Goal: Task Accomplishment & Management: Manage account settings

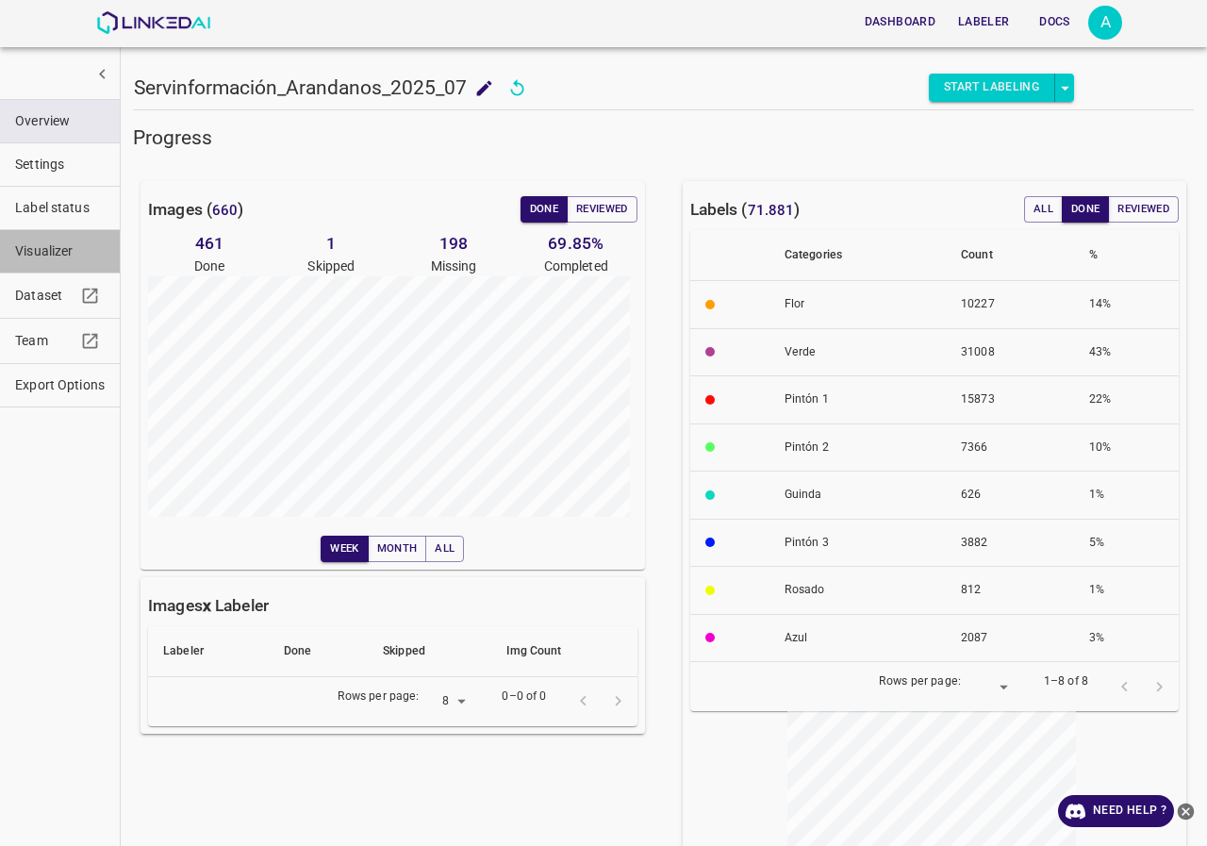
click at [50, 246] on span "Visualizer" at bounding box center [60, 251] width 90 height 20
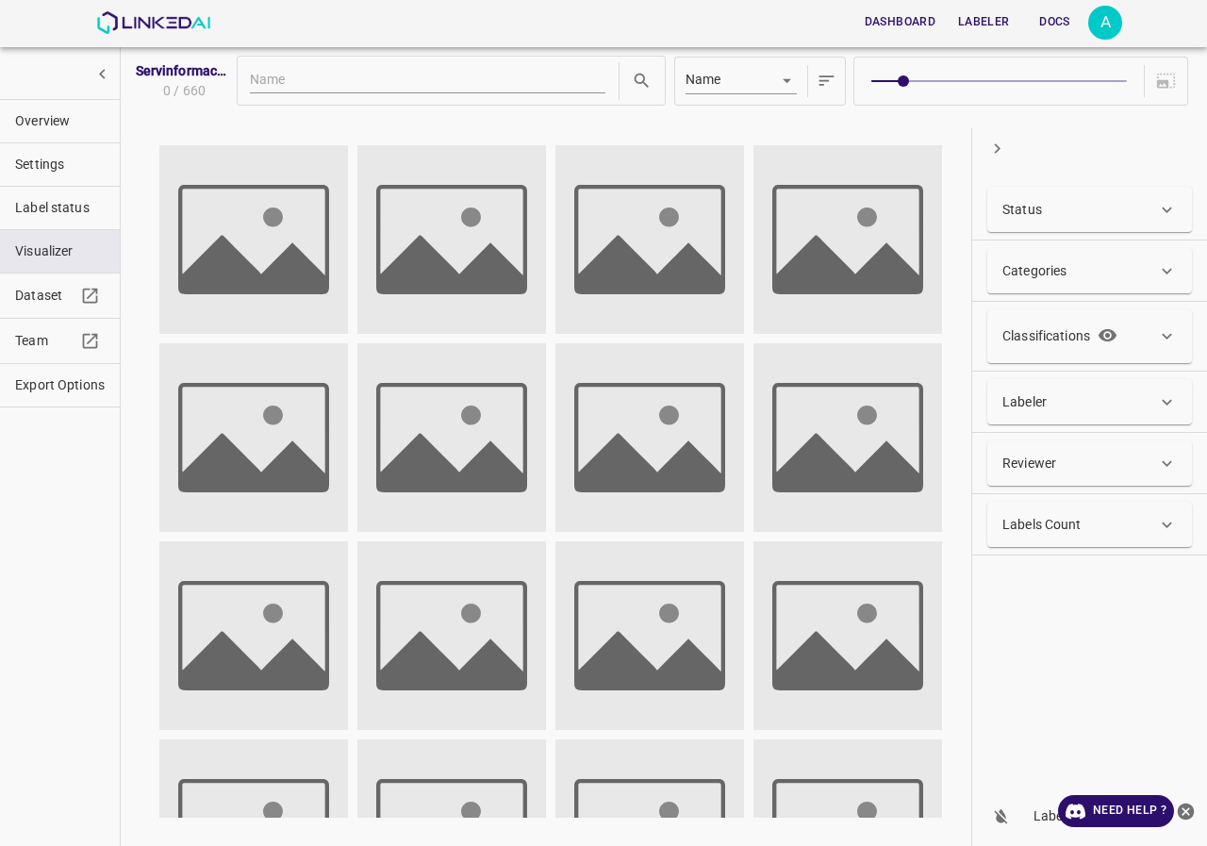
click at [1081, 216] on div "Status" at bounding box center [1079, 210] width 155 height 20
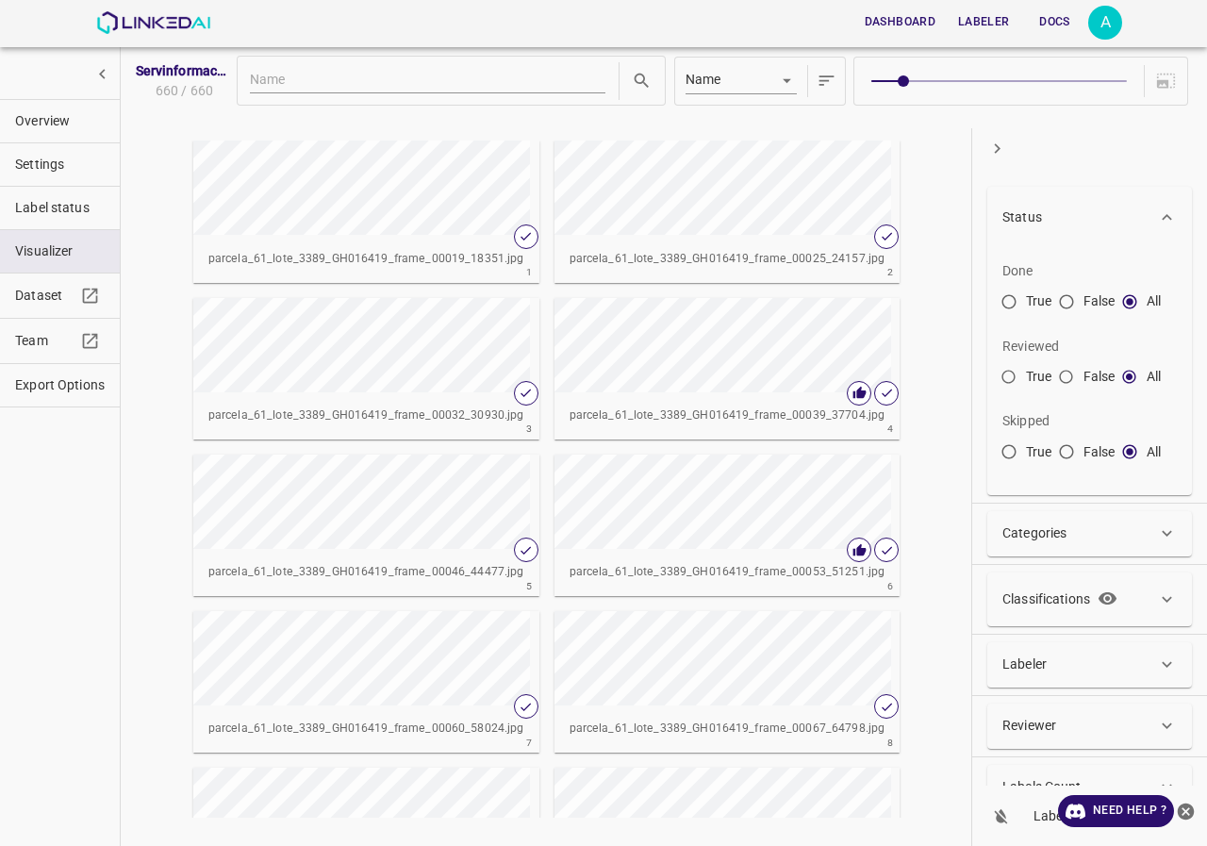
click at [1013, 306] on input "True" at bounding box center [1009, 306] width 34 height 34
radio input "true"
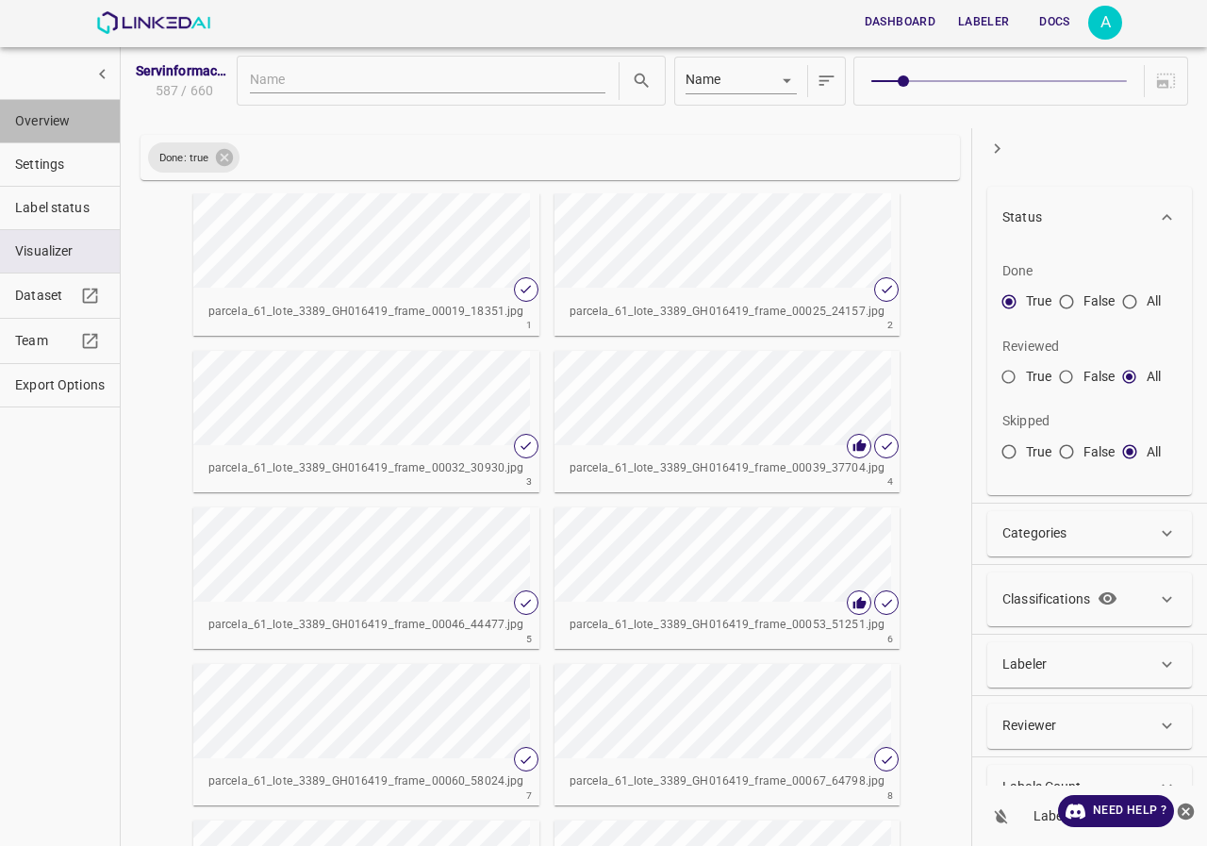
click at [31, 111] on span "Overview" at bounding box center [60, 121] width 90 height 20
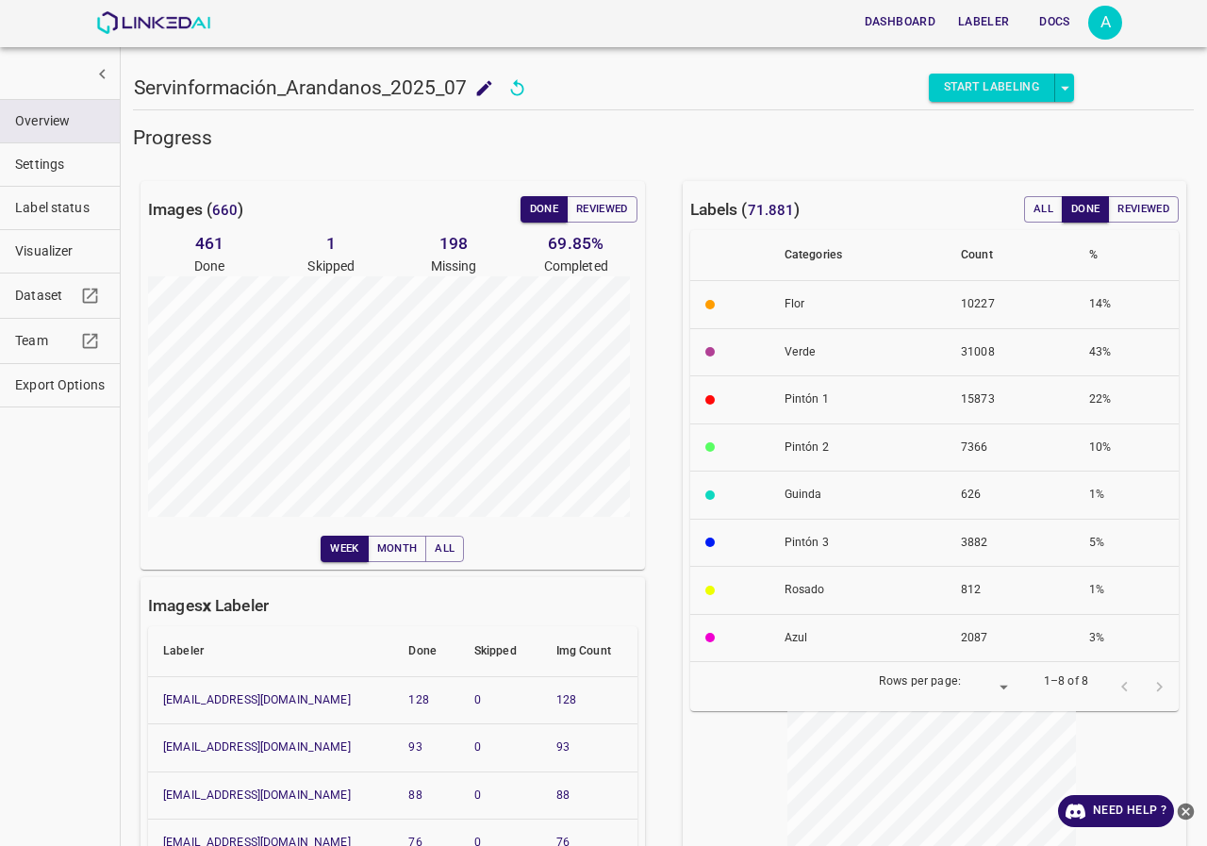
click at [603, 223] on div "Images ( 660 ) Done Reviewed 461 Done 1 Skipped 198 Missing 69.85 % Completed W…" at bounding box center [392, 375] width 504 height 388
click at [603, 218] on button "Reviewed" at bounding box center [602, 209] width 71 height 26
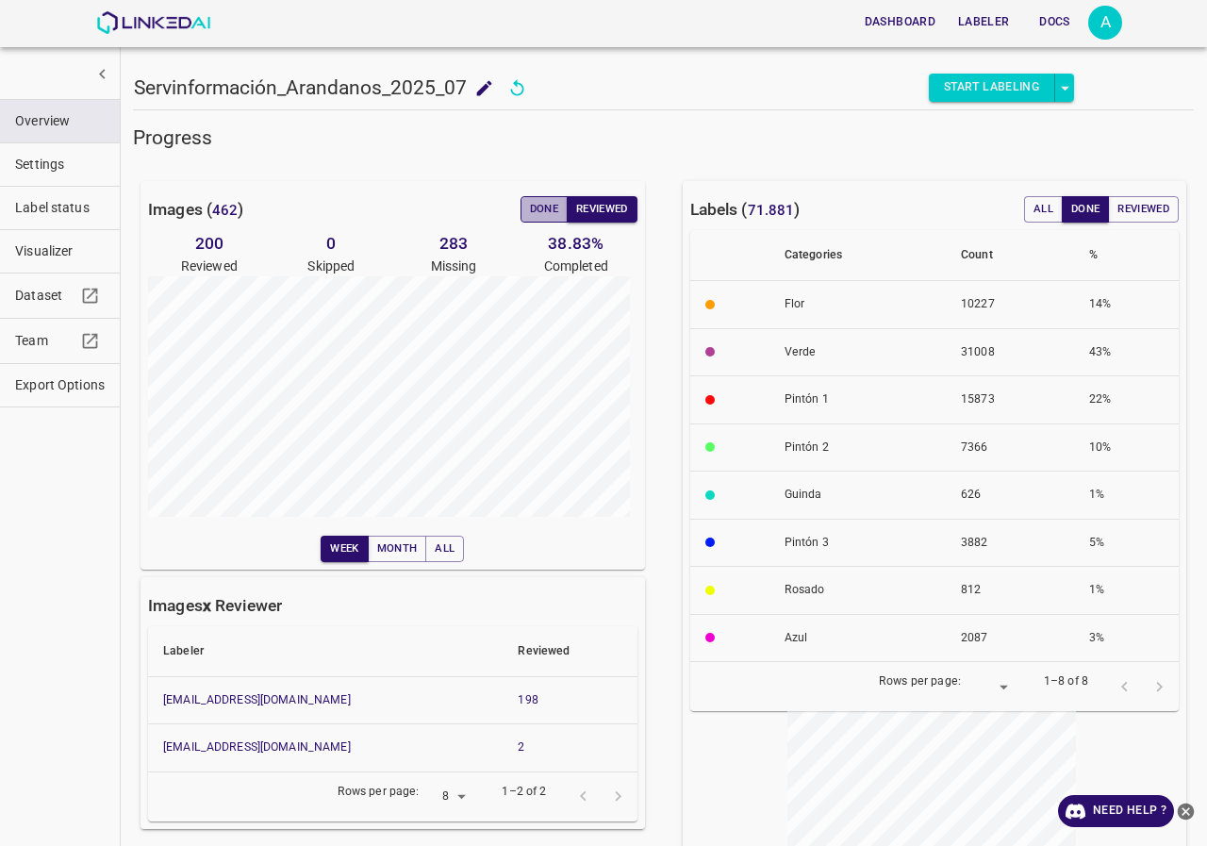
click at [532, 203] on button "Done" at bounding box center [543, 209] width 47 height 26
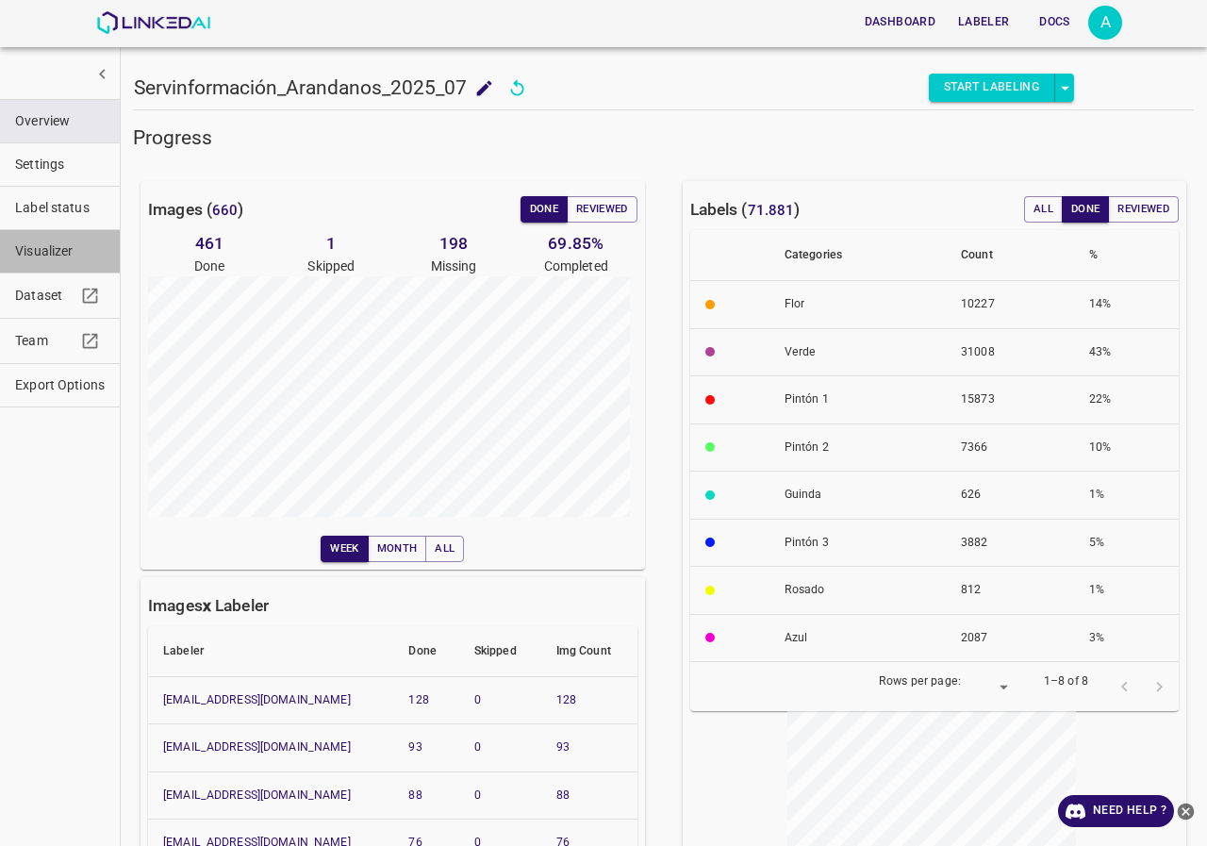
click at [38, 245] on span "Visualizer" at bounding box center [60, 251] width 90 height 20
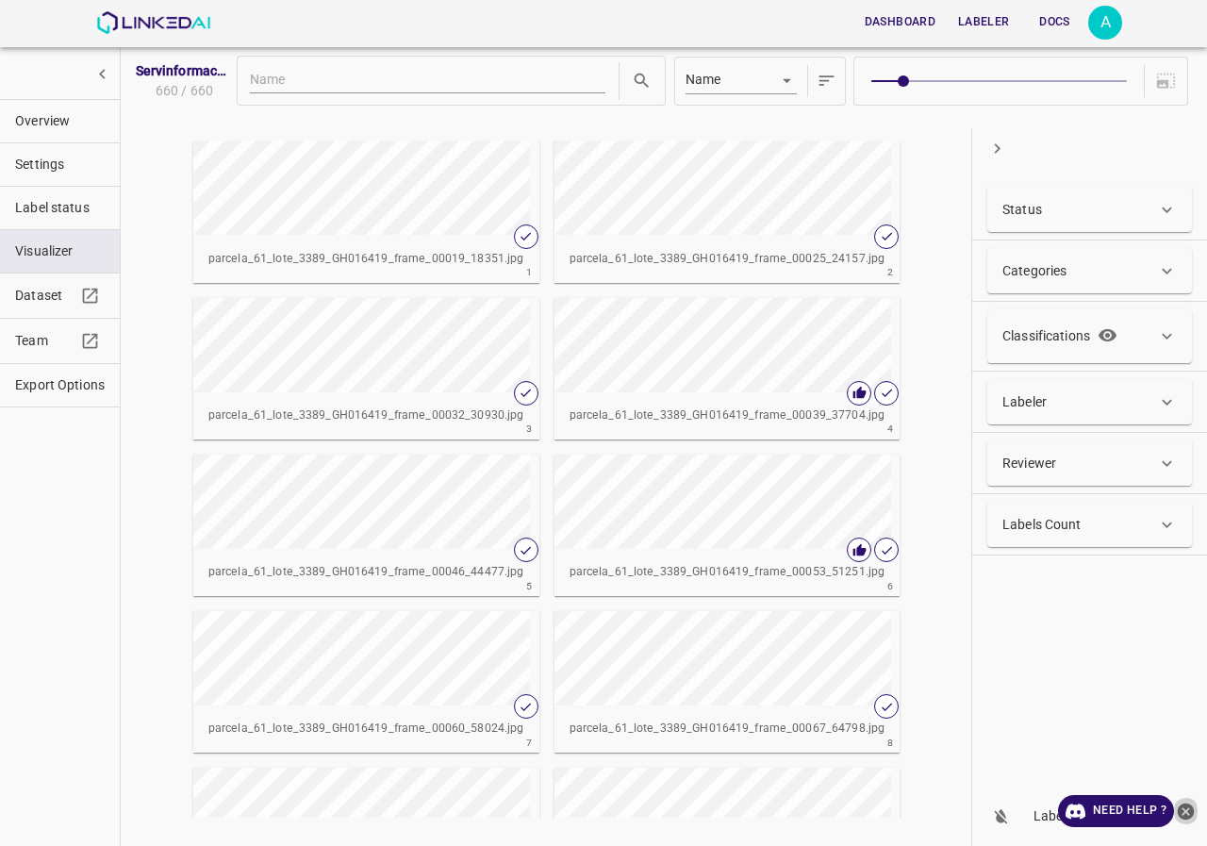
click at [1184, 811] on icon "close-help" at bounding box center [1186, 810] width 17 height 17
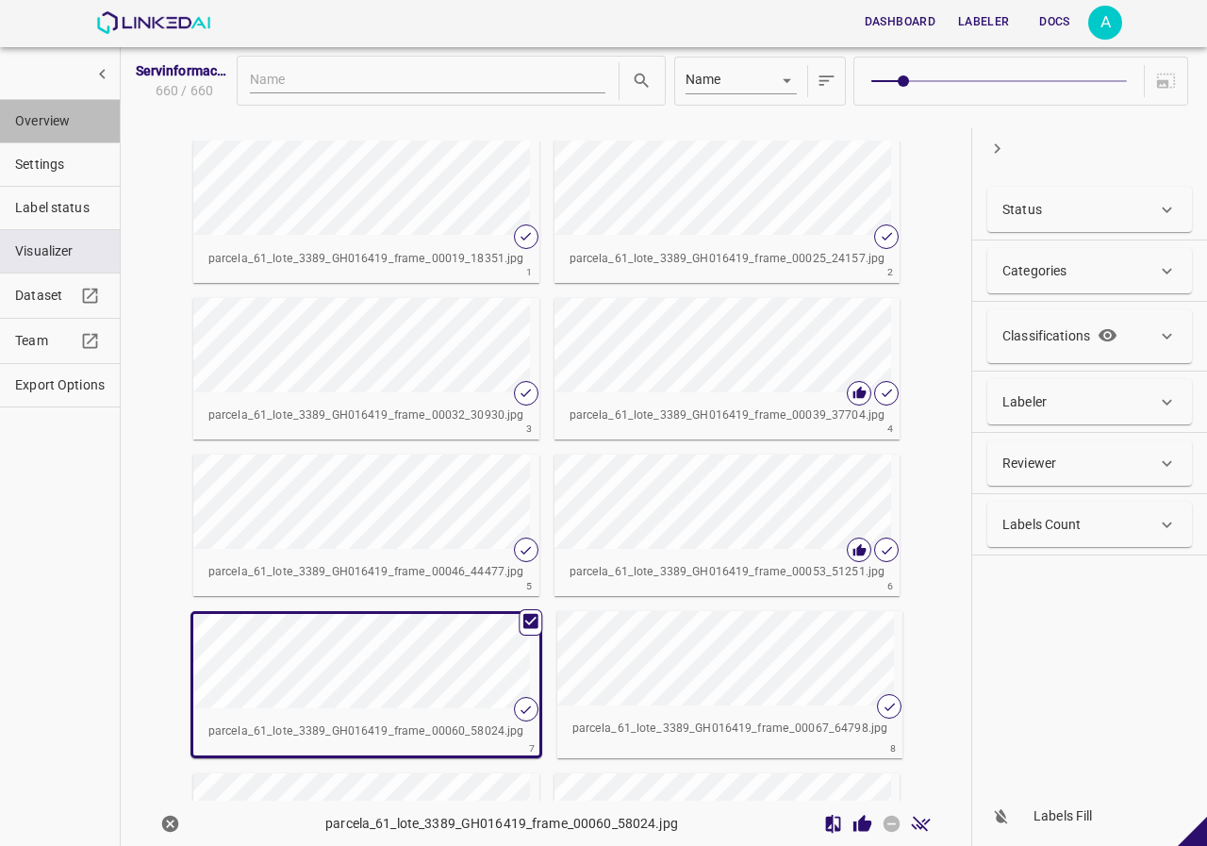
click at [27, 126] on span "Overview" at bounding box center [60, 121] width 90 height 20
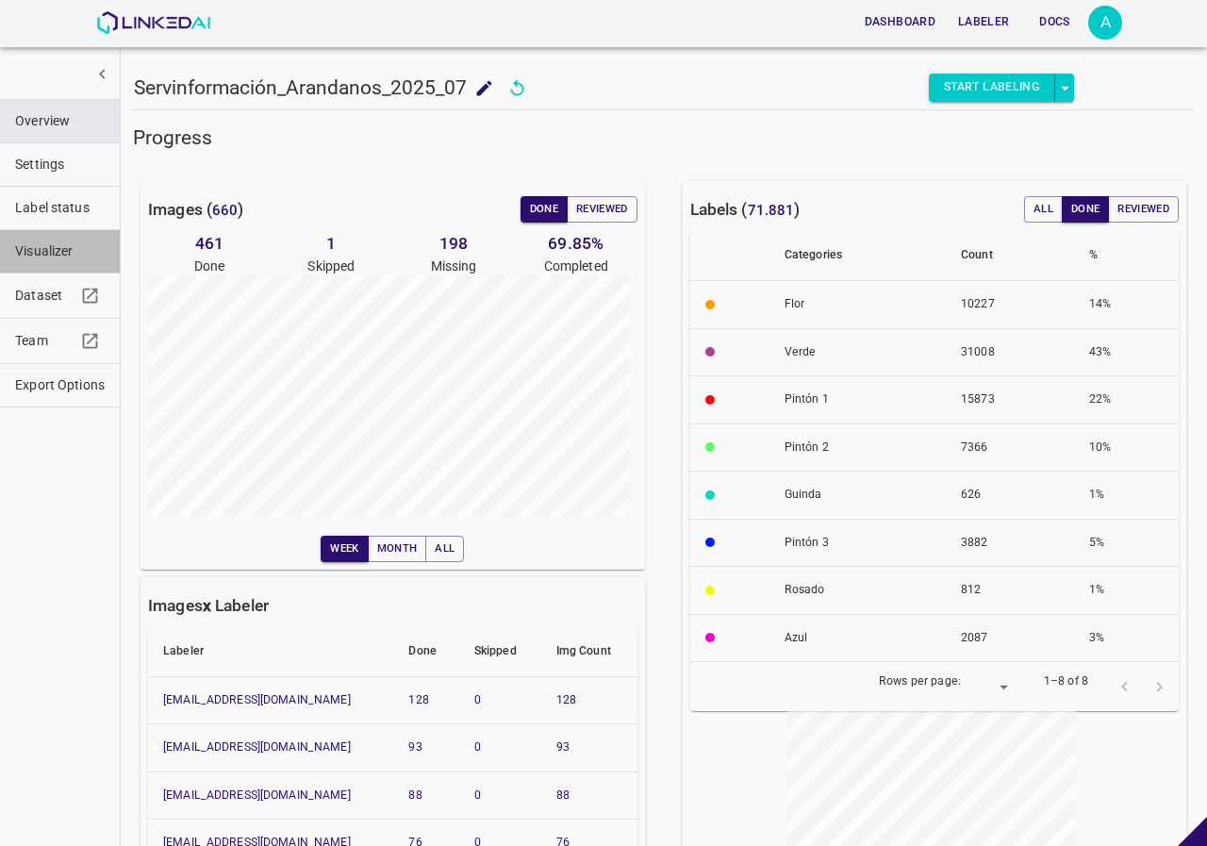
click at [56, 239] on button "Visualizer" at bounding box center [60, 251] width 120 height 42
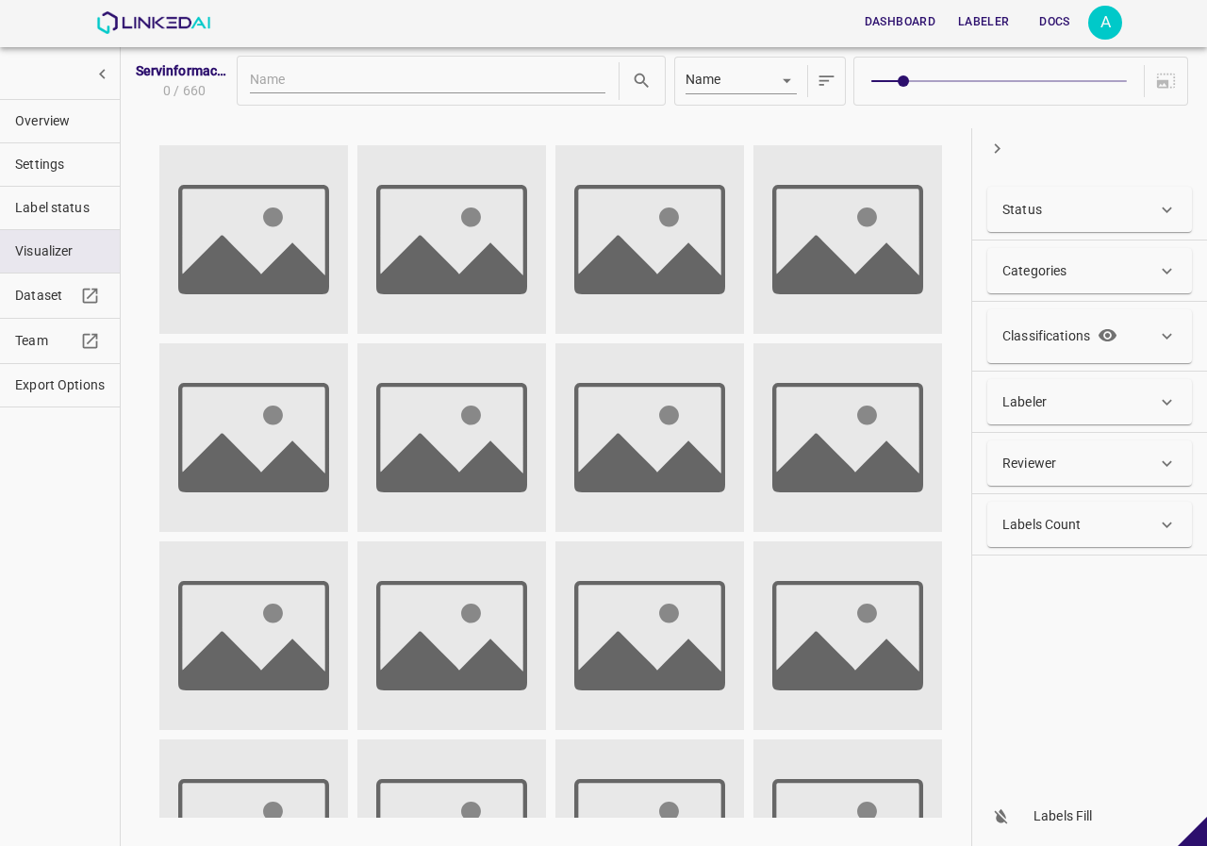
click at [1135, 222] on div "Status" at bounding box center [1089, 209] width 205 height 45
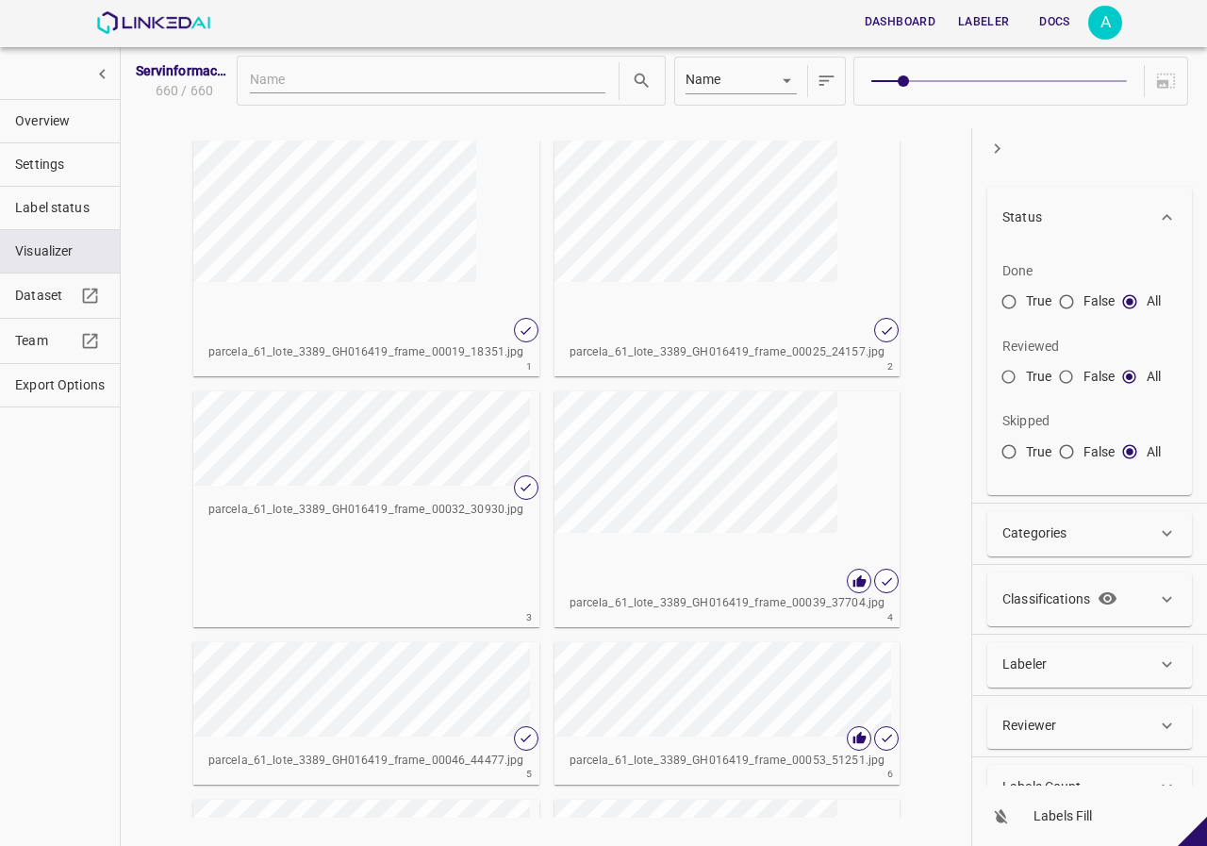
click at [1074, 304] on input "False" at bounding box center [1066, 306] width 34 height 34
radio input "true"
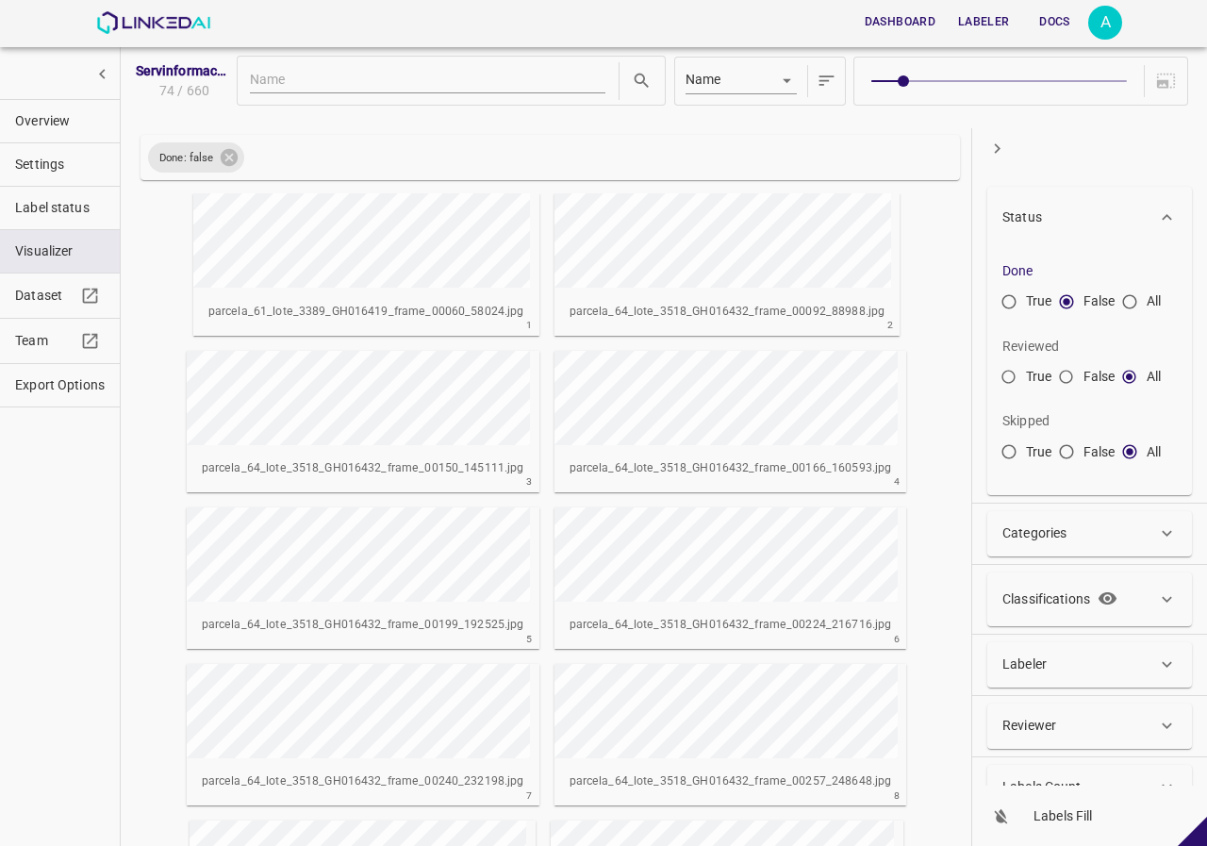
click at [71, 123] on span "Overview" at bounding box center [60, 121] width 90 height 20
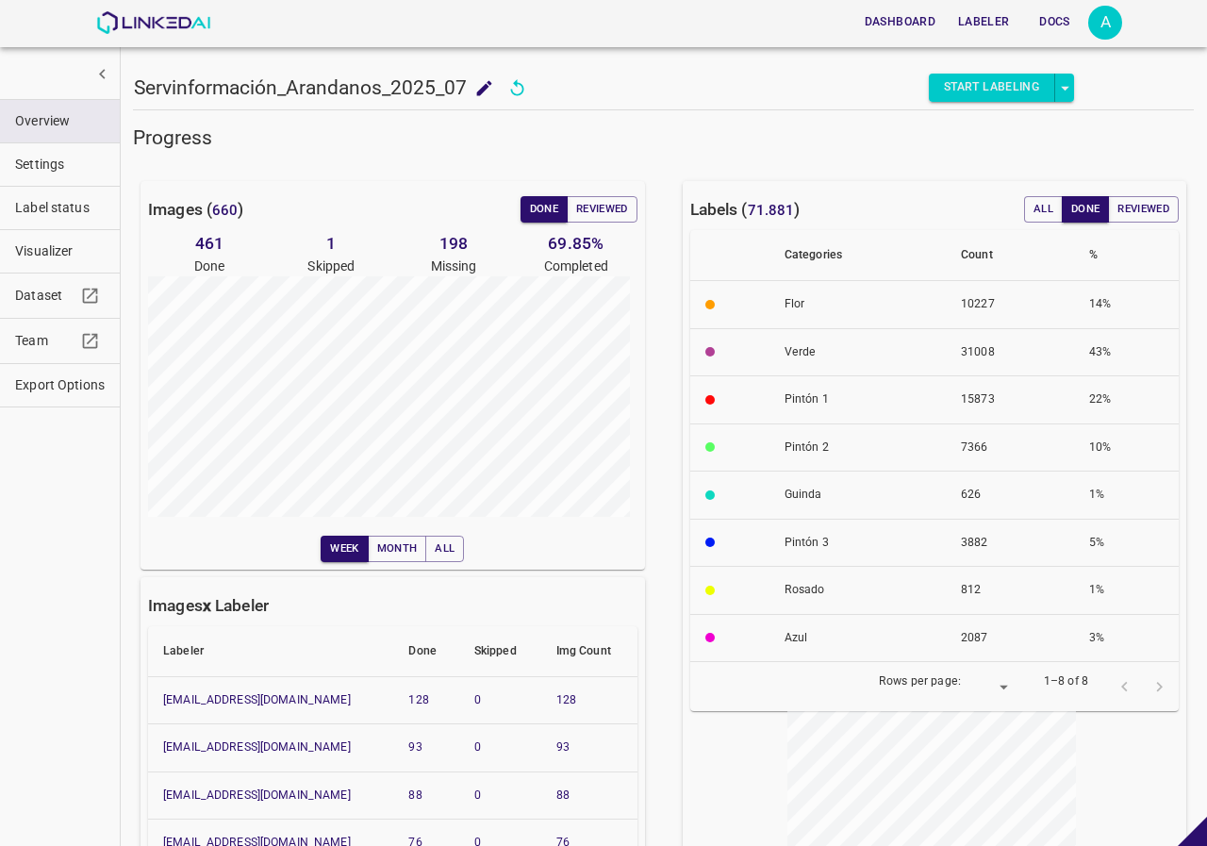
click at [67, 124] on span "Overview" at bounding box center [60, 121] width 90 height 20
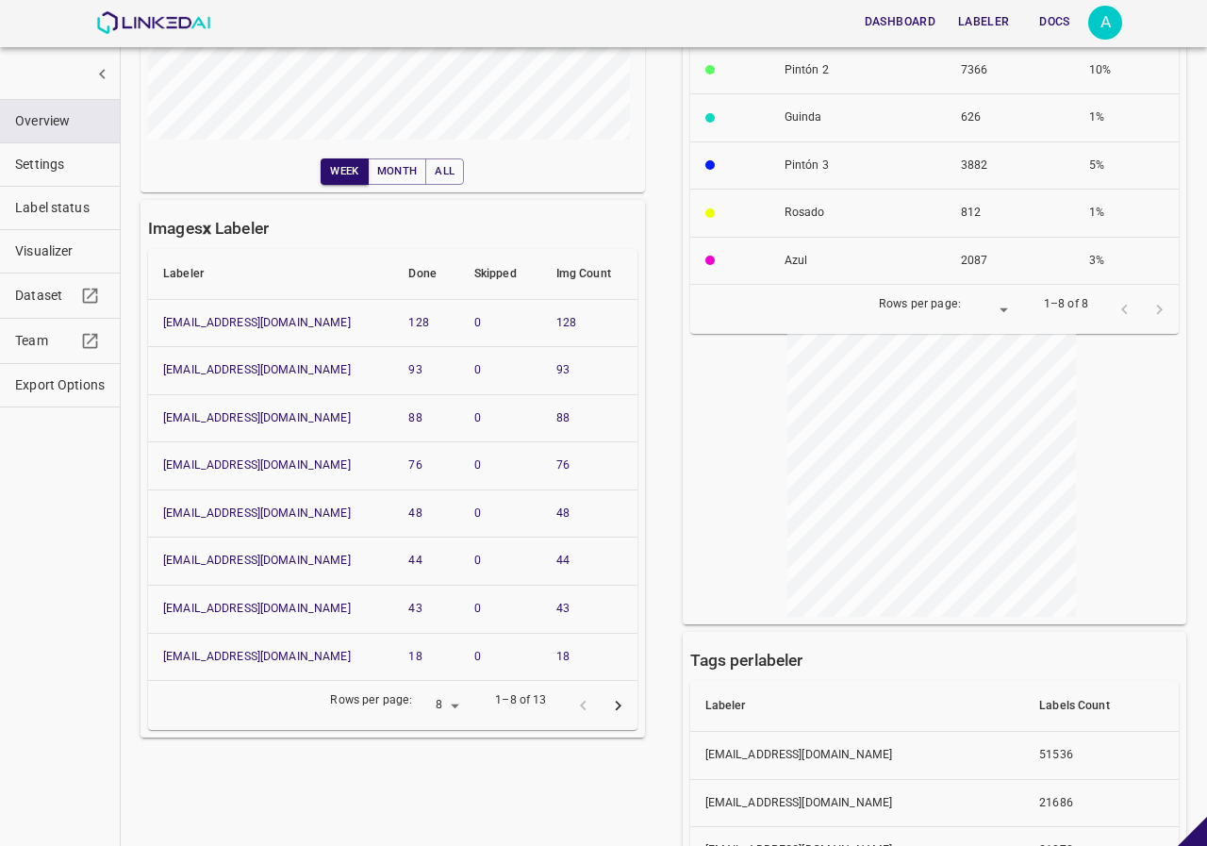
scroll to position [566, 0]
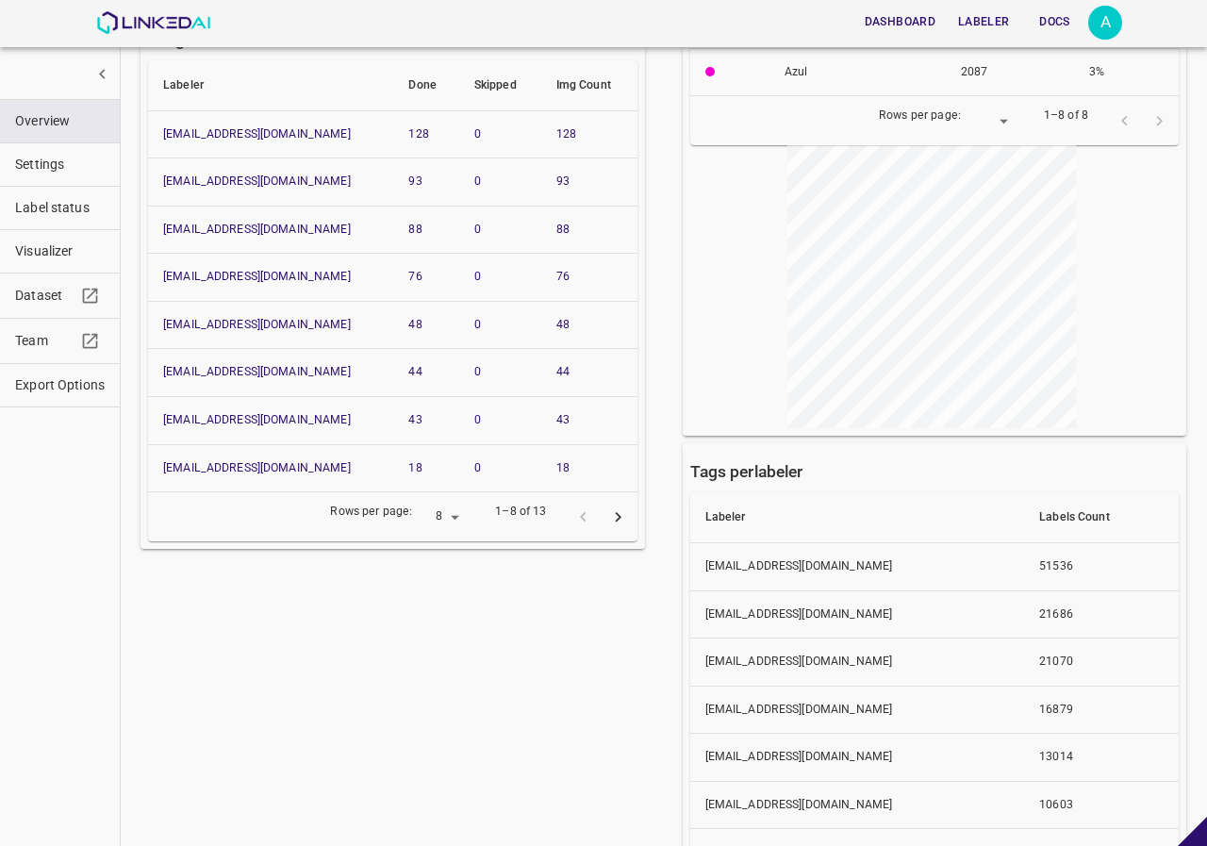
click at [624, 645] on div "Images ( 660 ) Done Reviewed 461 Done 1 Skipped 198 Missing 69.85 % Completed W…" at bounding box center [381, 334] width 542 height 1498
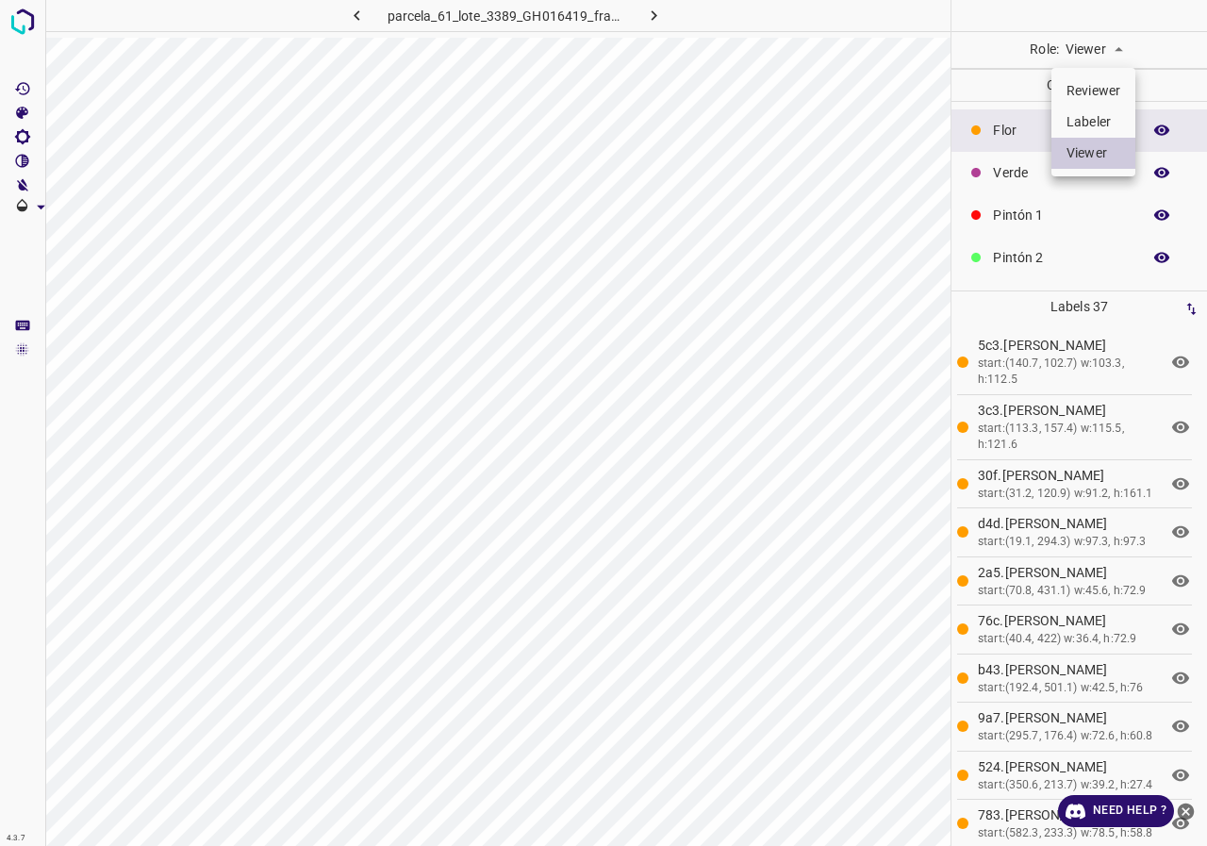
click at [1090, 46] on body "4.3.7 parcela_61_lote_3389_GH016419_frame_00060_58024.jpg Role: Viewer viewer C…" at bounding box center [603, 423] width 1207 height 846
click at [1086, 95] on li "Reviewer" at bounding box center [1093, 90] width 84 height 31
type input "reviewer"
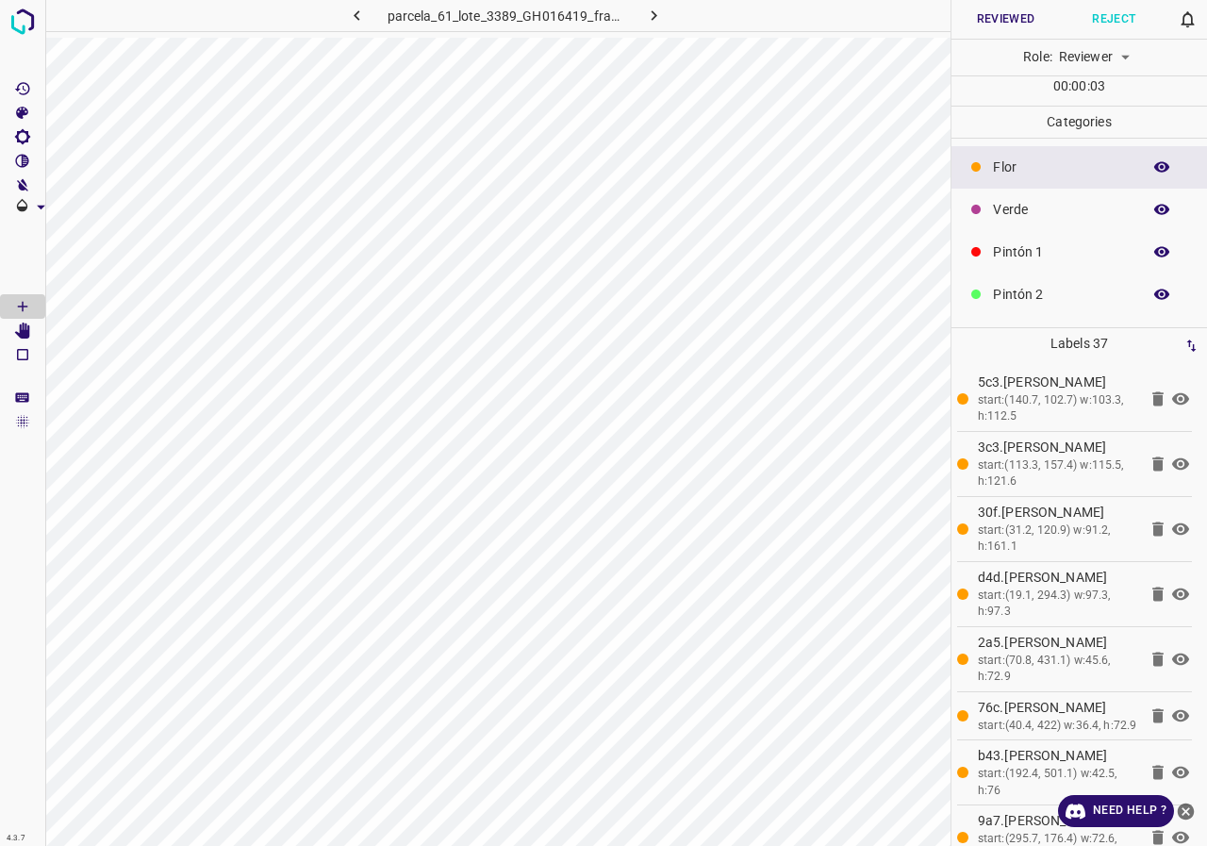
click at [1120, 30] on button "Reject" at bounding box center [1114, 19] width 108 height 39
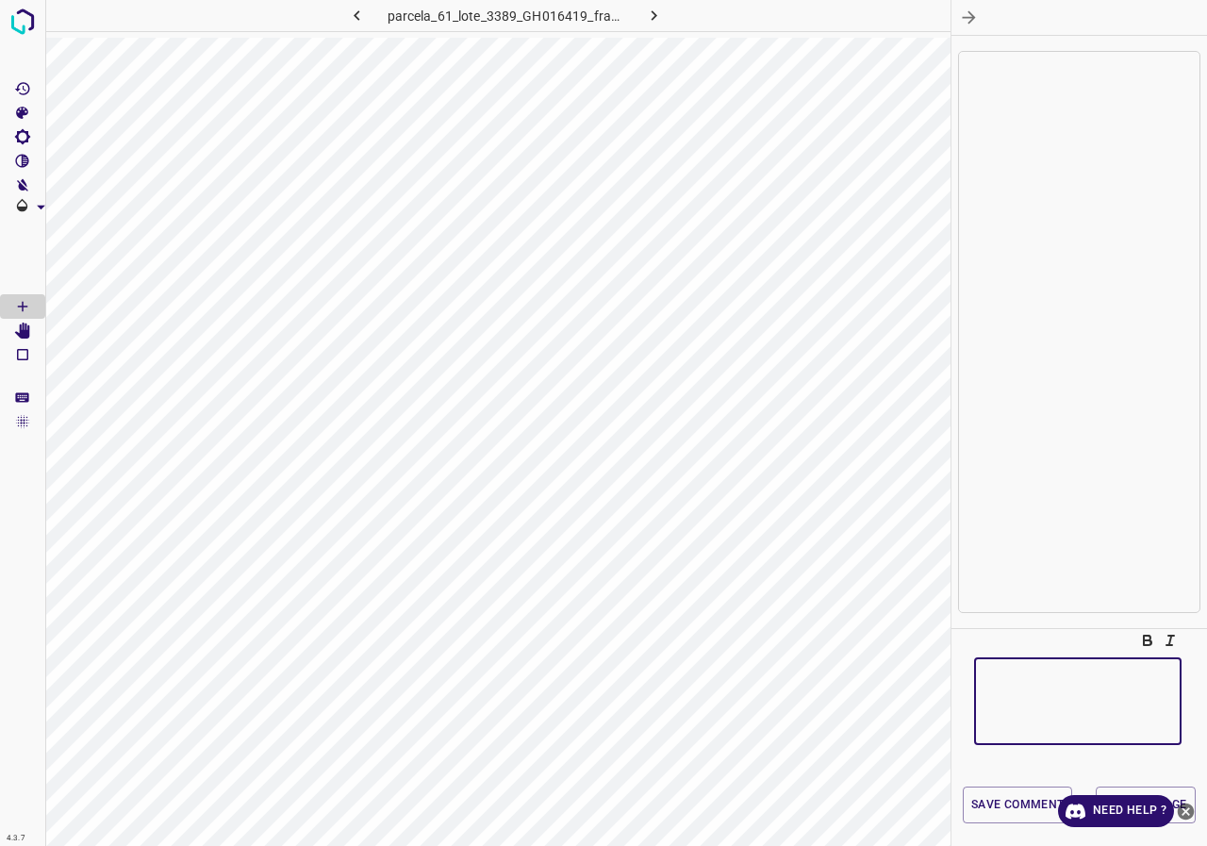
click at [1053, 694] on textarea at bounding box center [1077, 700] width 181 height 57
type textarea "completar porfavor"
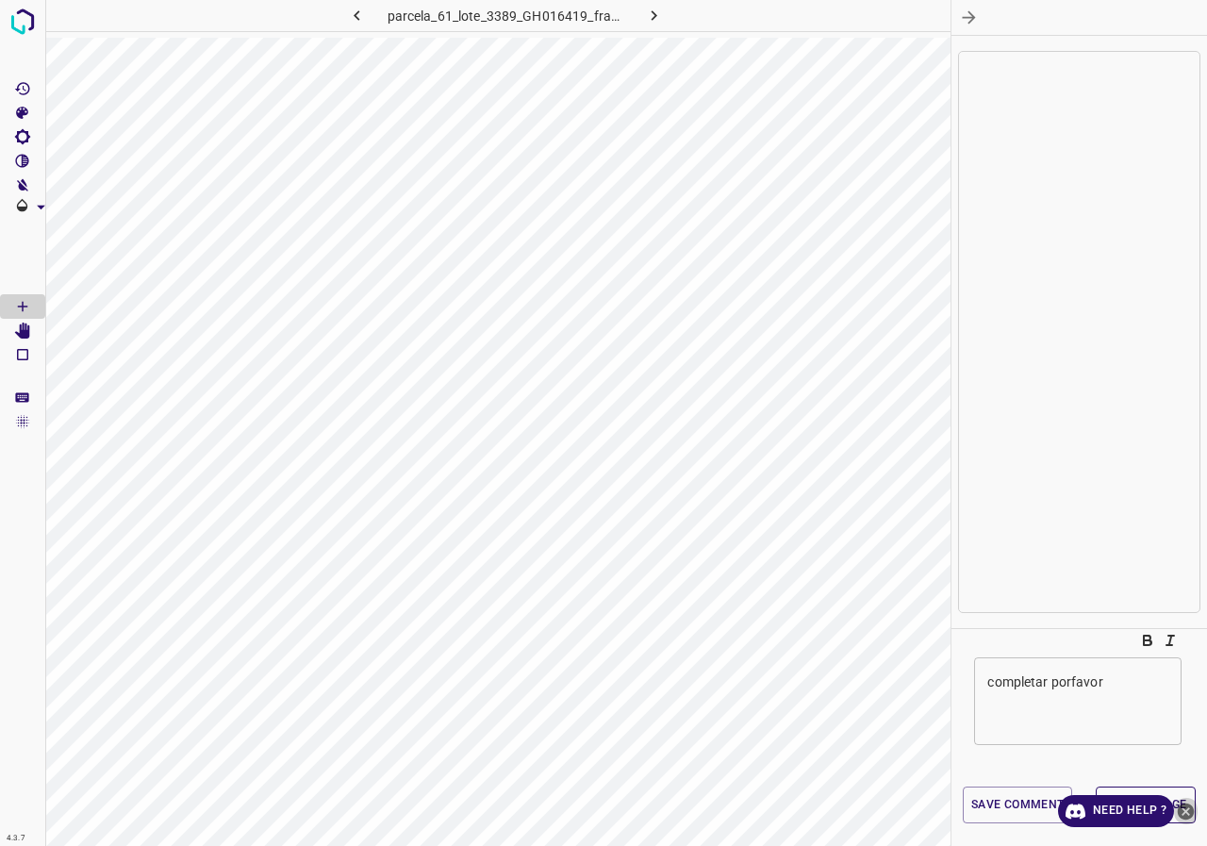
click at [1187, 809] on icon "close-help" at bounding box center [1186, 811] width 20 height 20
click at [1029, 809] on button "Save comment" at bounding box center [1017, 804] width 109 height 37
click at [1136, 799] on button "Reject Image" at bounding box center [1146, 804] width 100 height 37
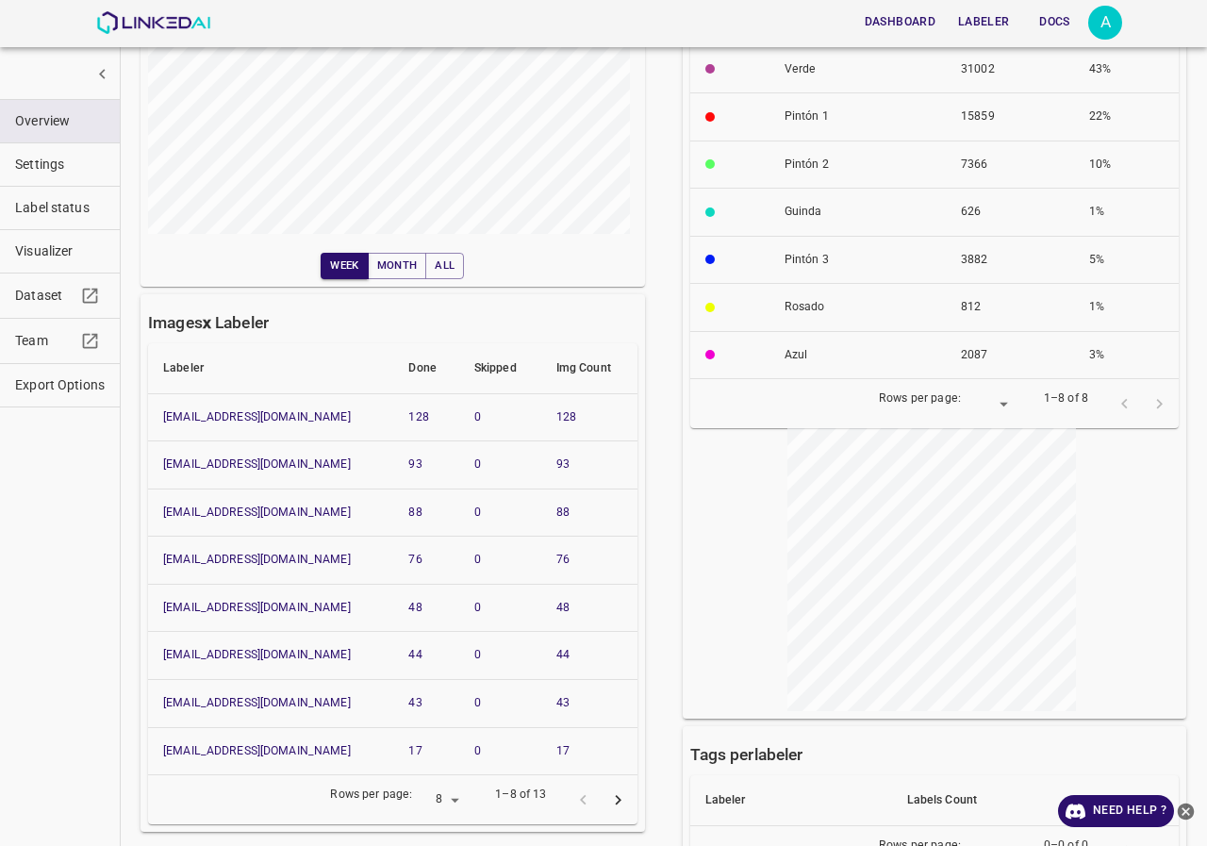
scroll to position [327, 0]
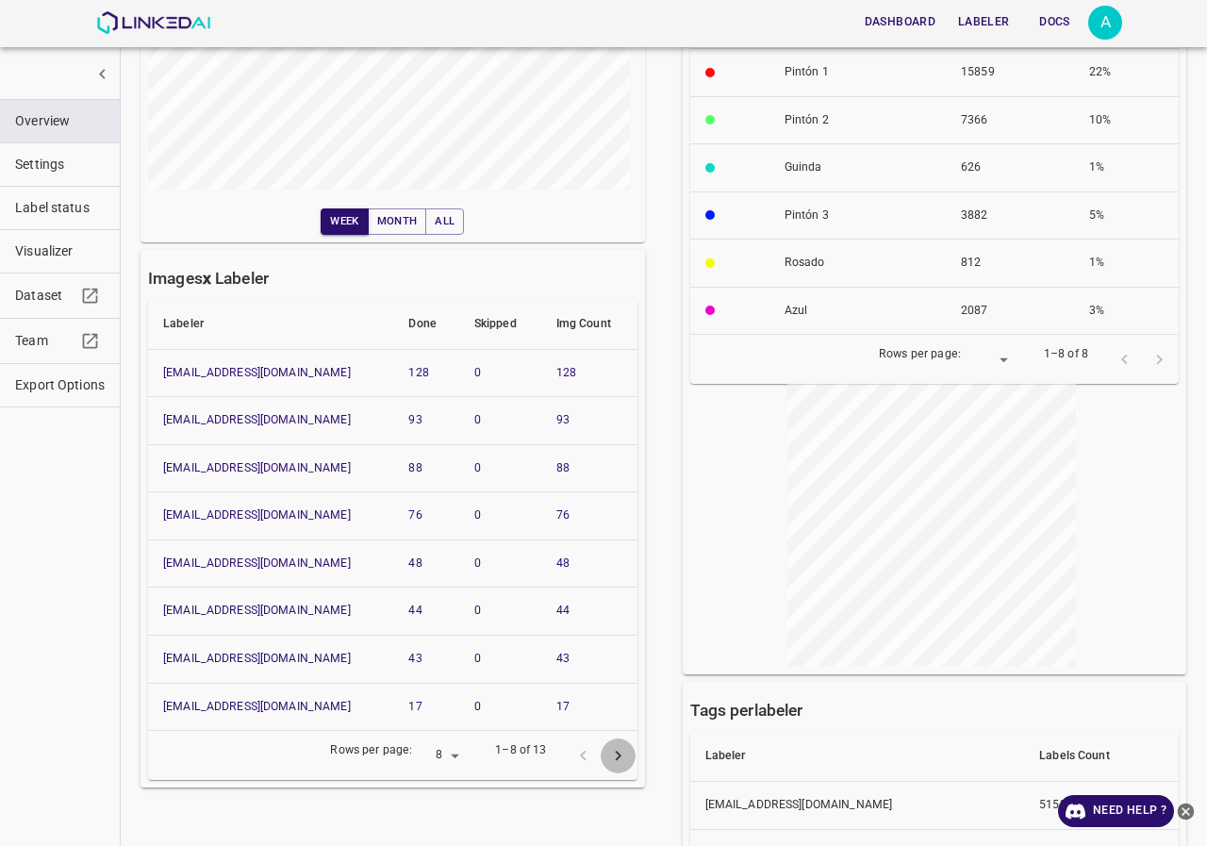
click at [616, 760] on icon "Go to next page" at bounding box center [618, 756] width 20 height 20
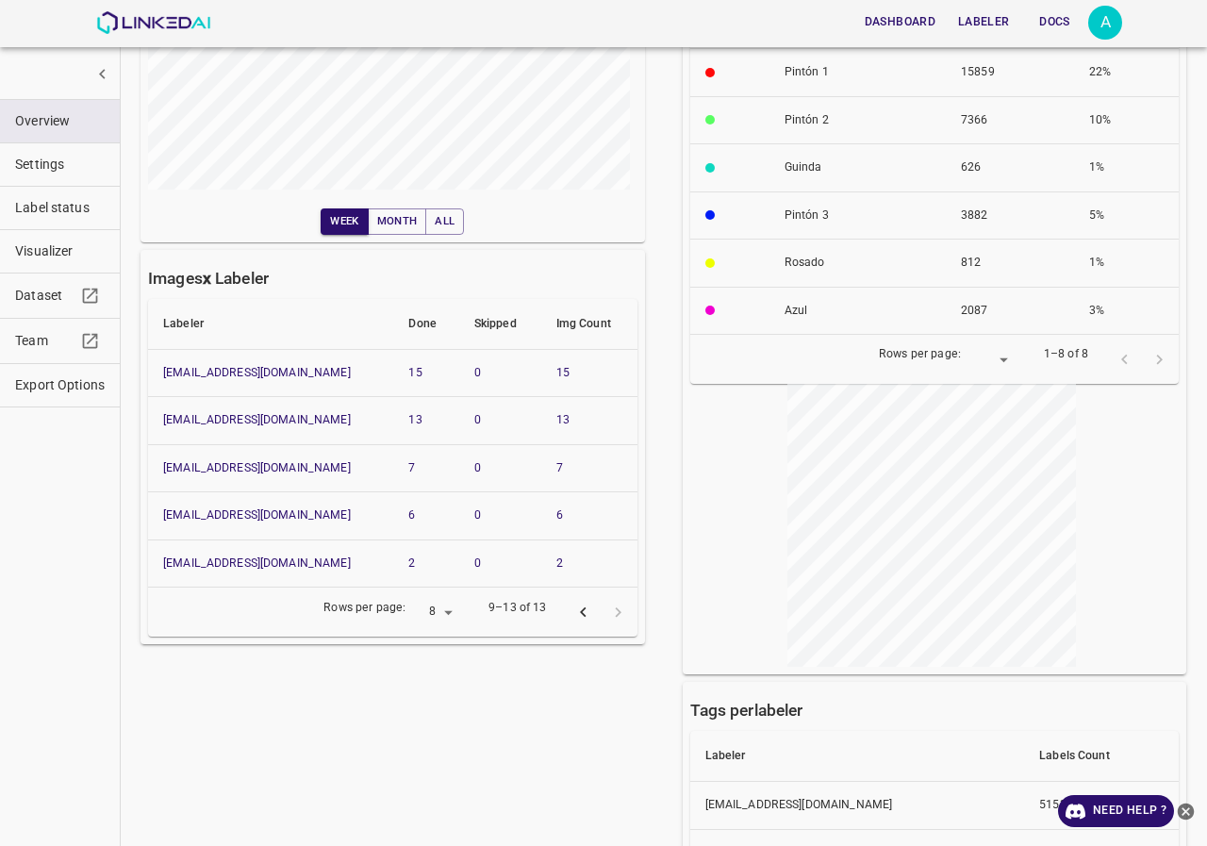
click at [573, 615] on icon "Go to previous page" at bounding box center [583, 613] width 20 height 20
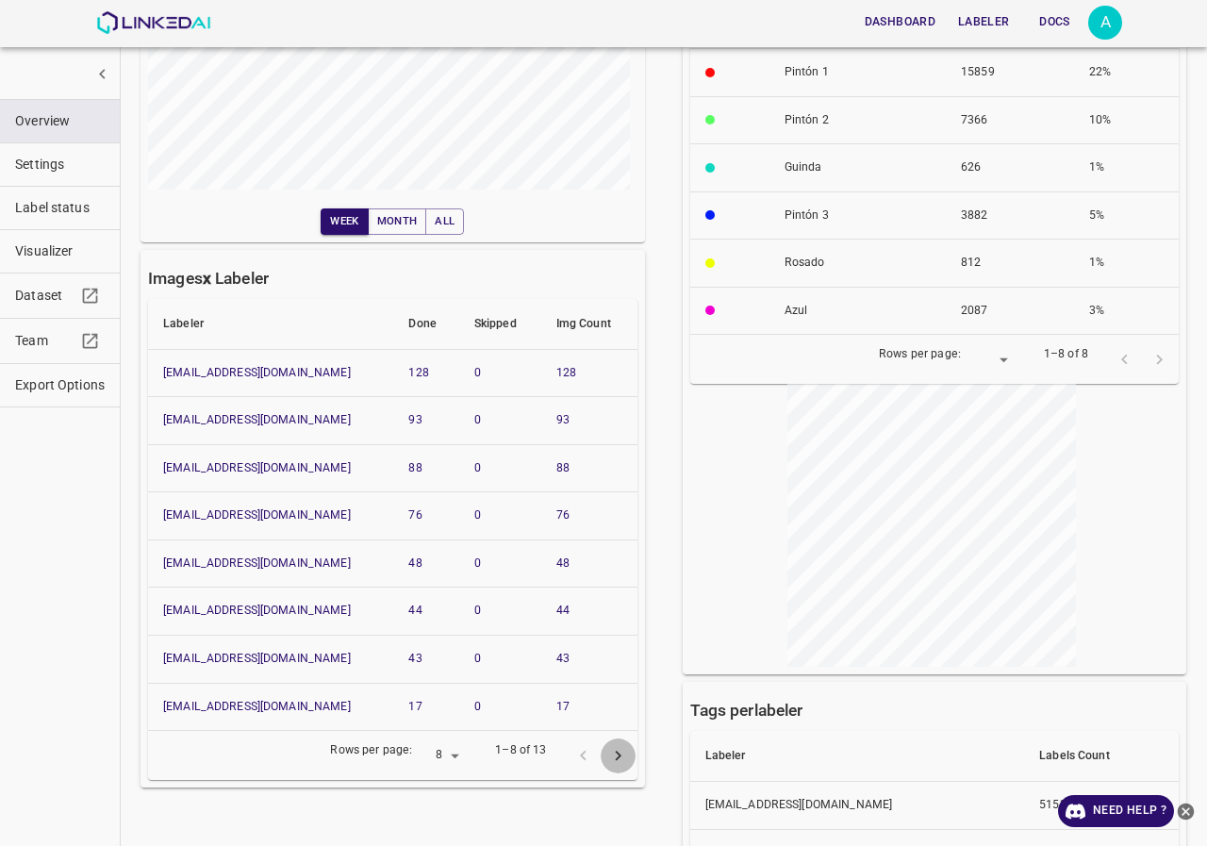
click at [614, 752] on icon "Go to next page" at bounding box center [618, 756] width 20 height 20
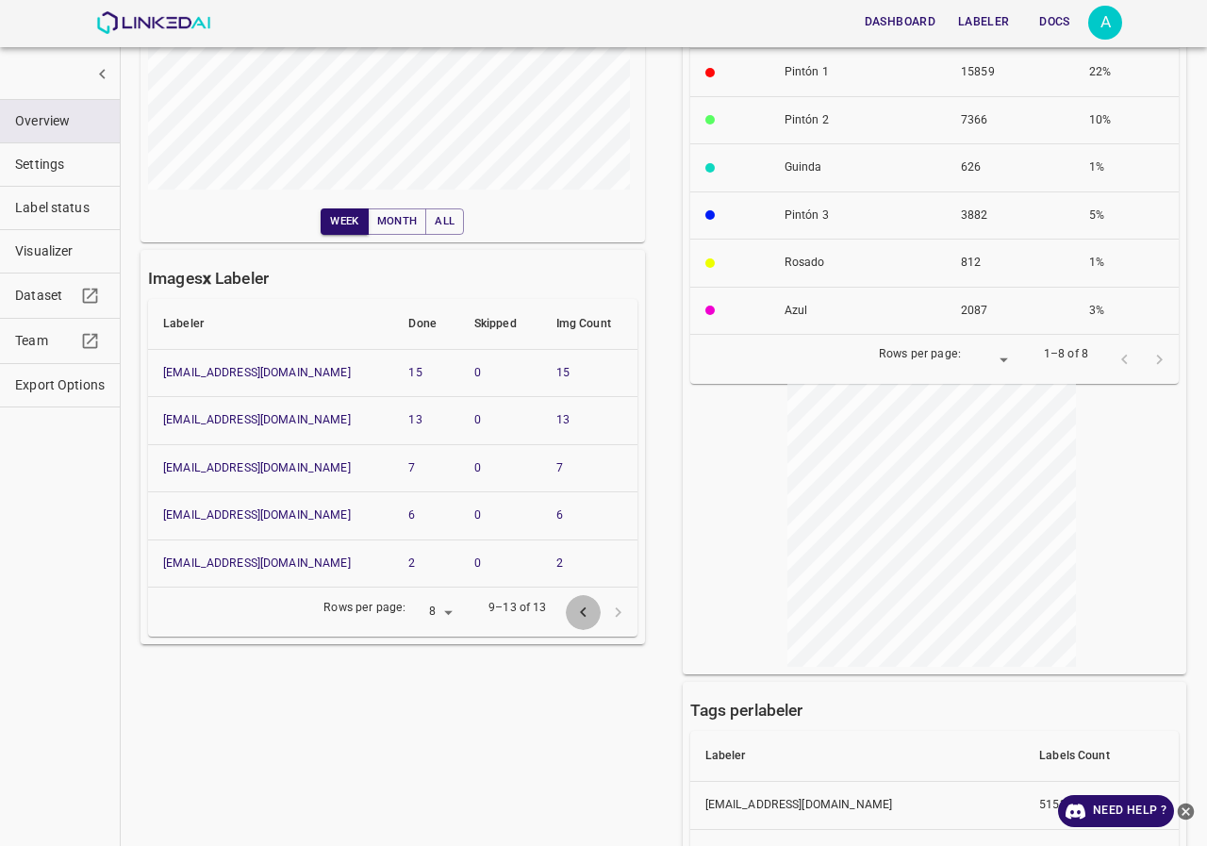
click at [579, 612] on icon "Go to previous page" at bounding box center [583, 613] width 20 height 20
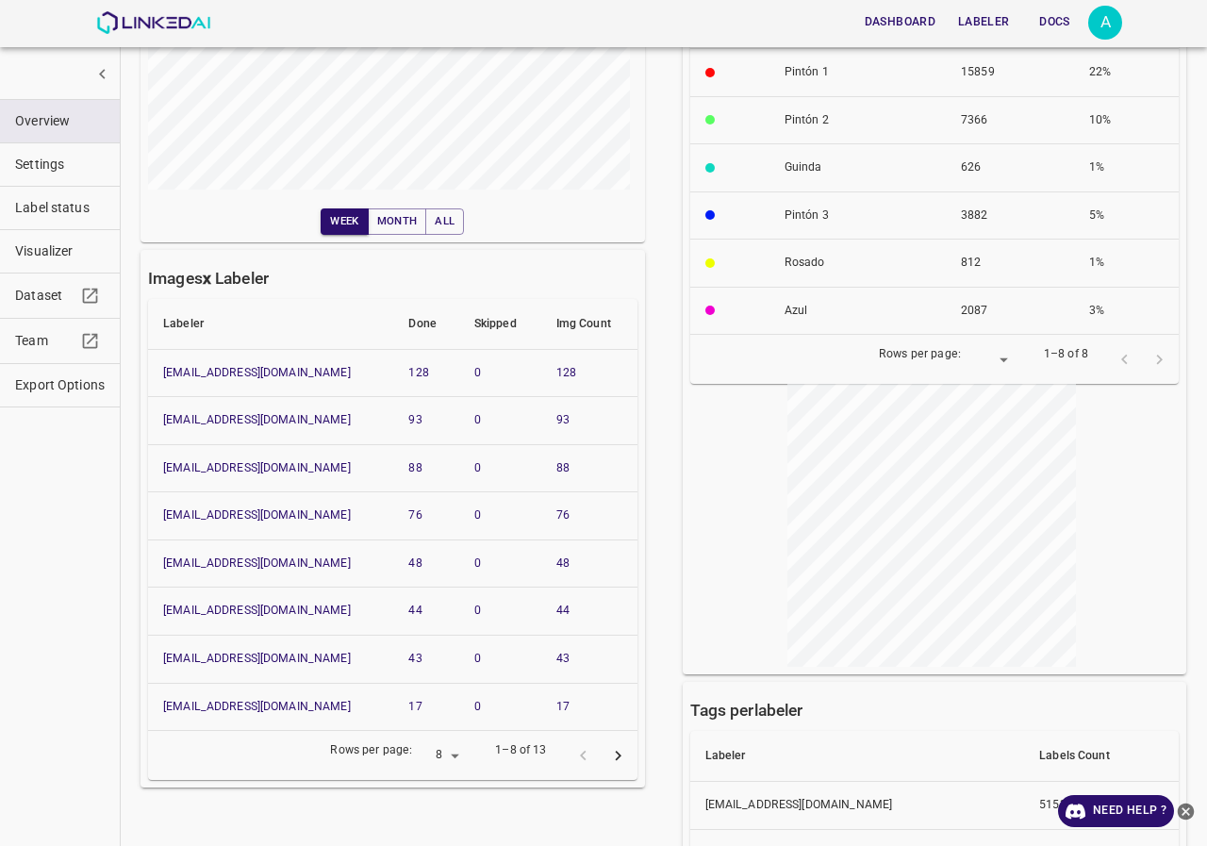
scroll to position [0, 0]
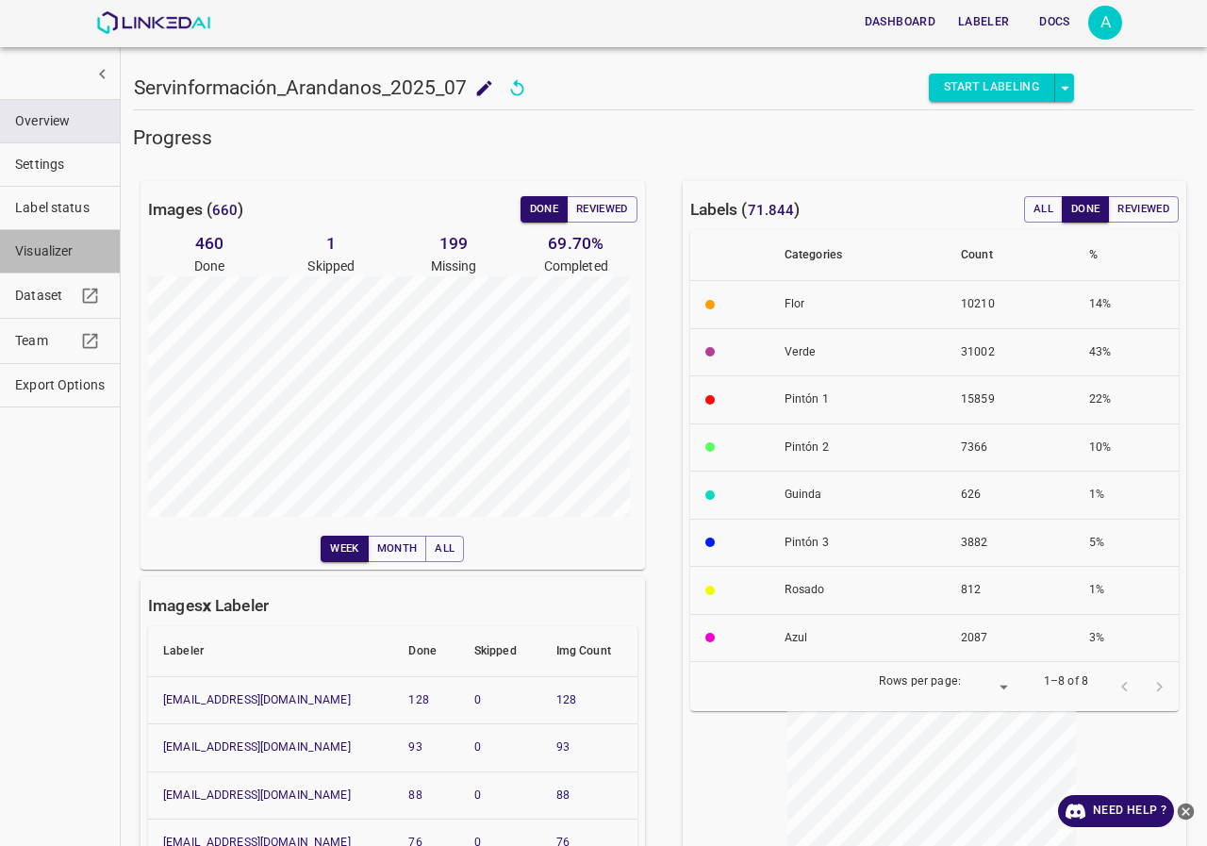
click at [40, 257] on span "Visualizer" at bounding box center [60, 251] width 90 height 20
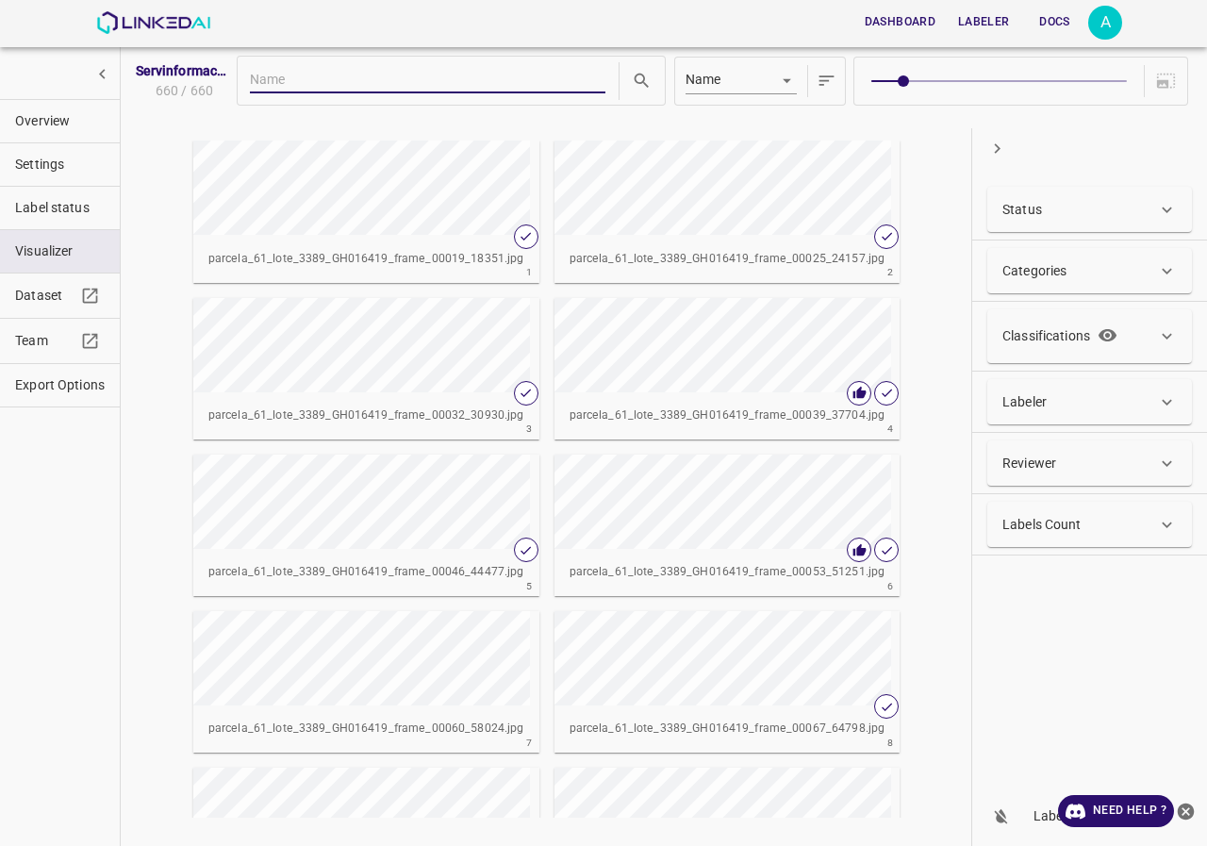
click at [1109, 220] on div "Status" at bounding box center [1089, 209] width 205 height 45
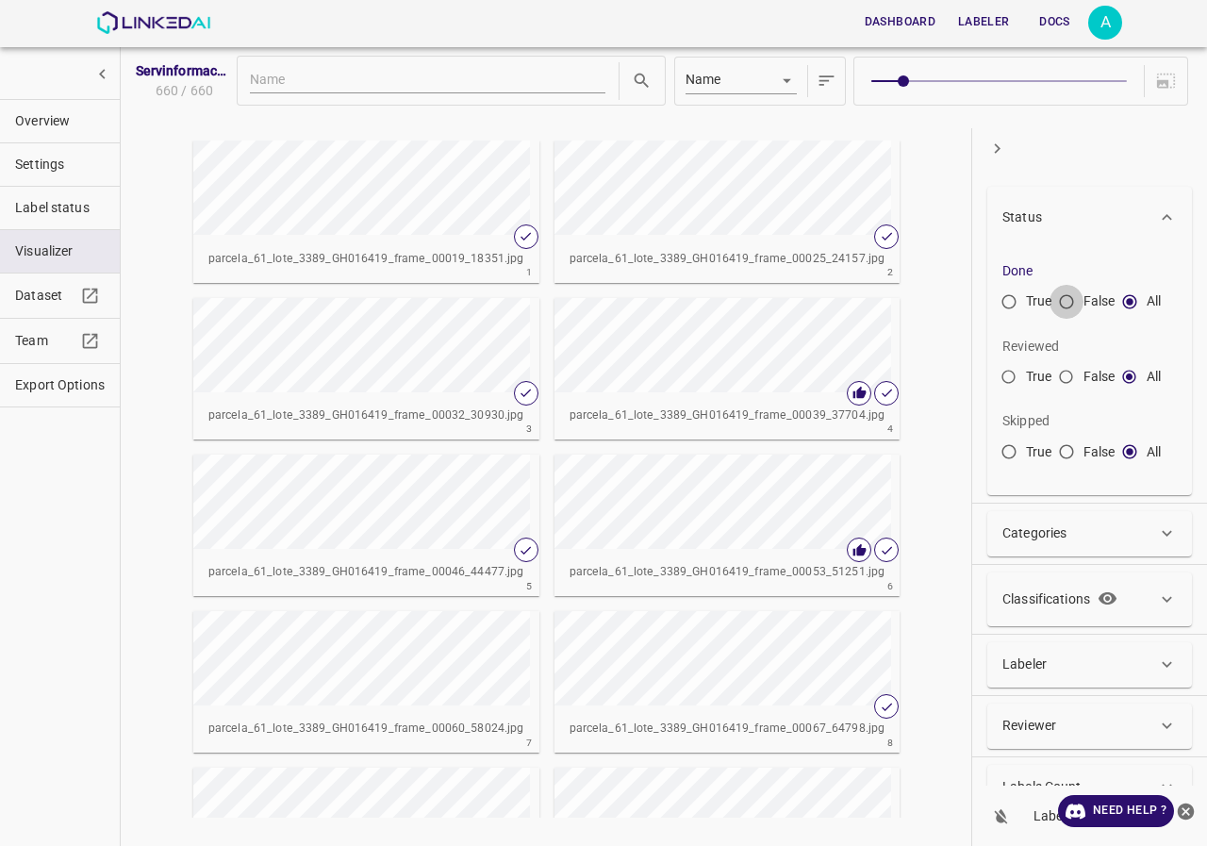
click at [1065, 300] on input "False" at bounding box center [1066, 306] width 34 height 34
radio input "true"
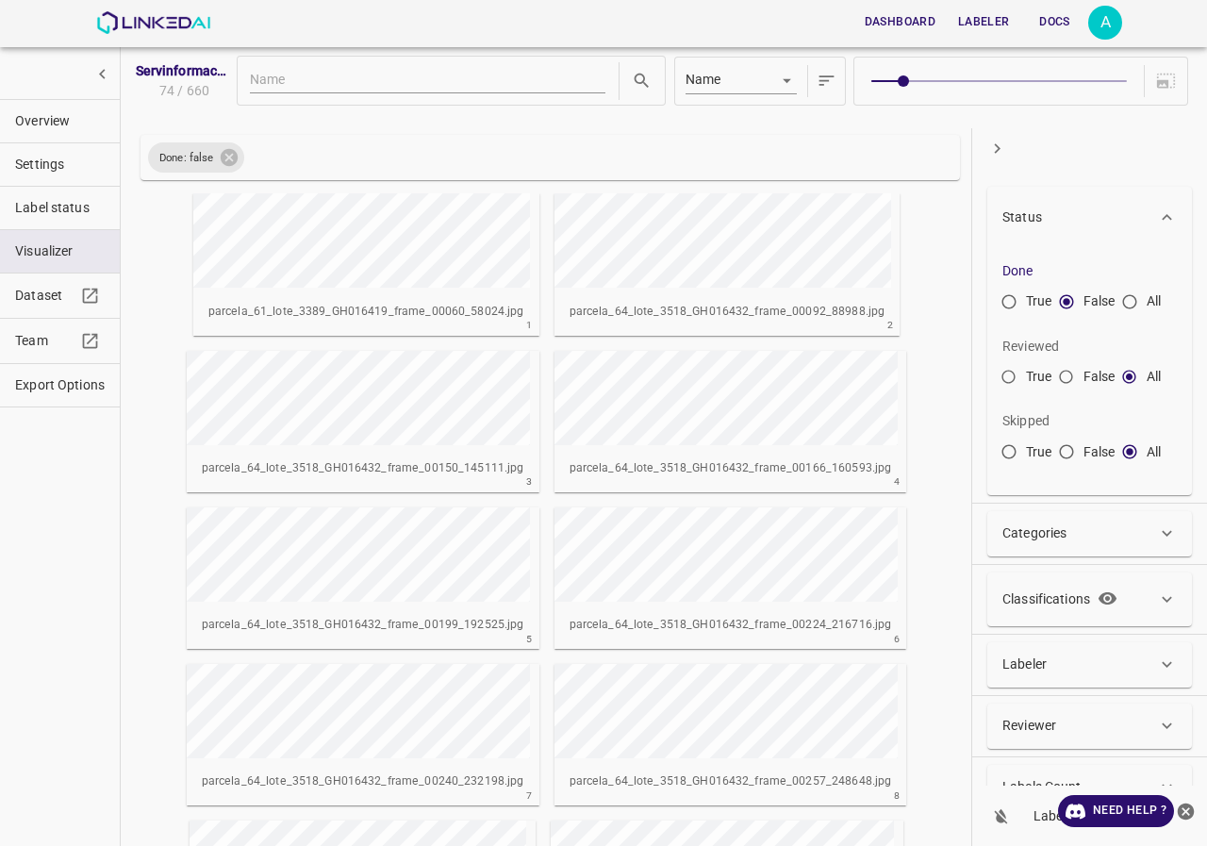
click at [1081, 74] on span at bounding box center [998, 81] width 255 height 26
type input "8"
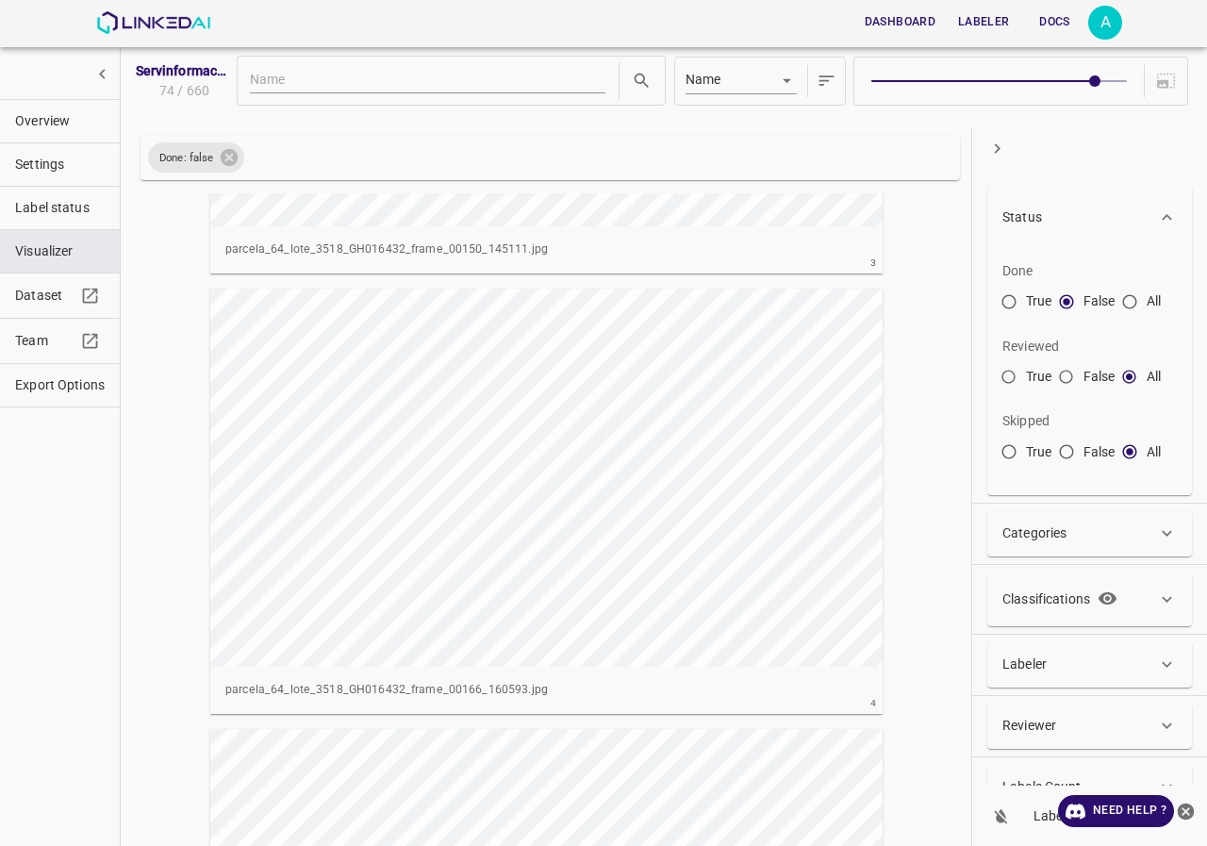
scroll to position [1509, 0]
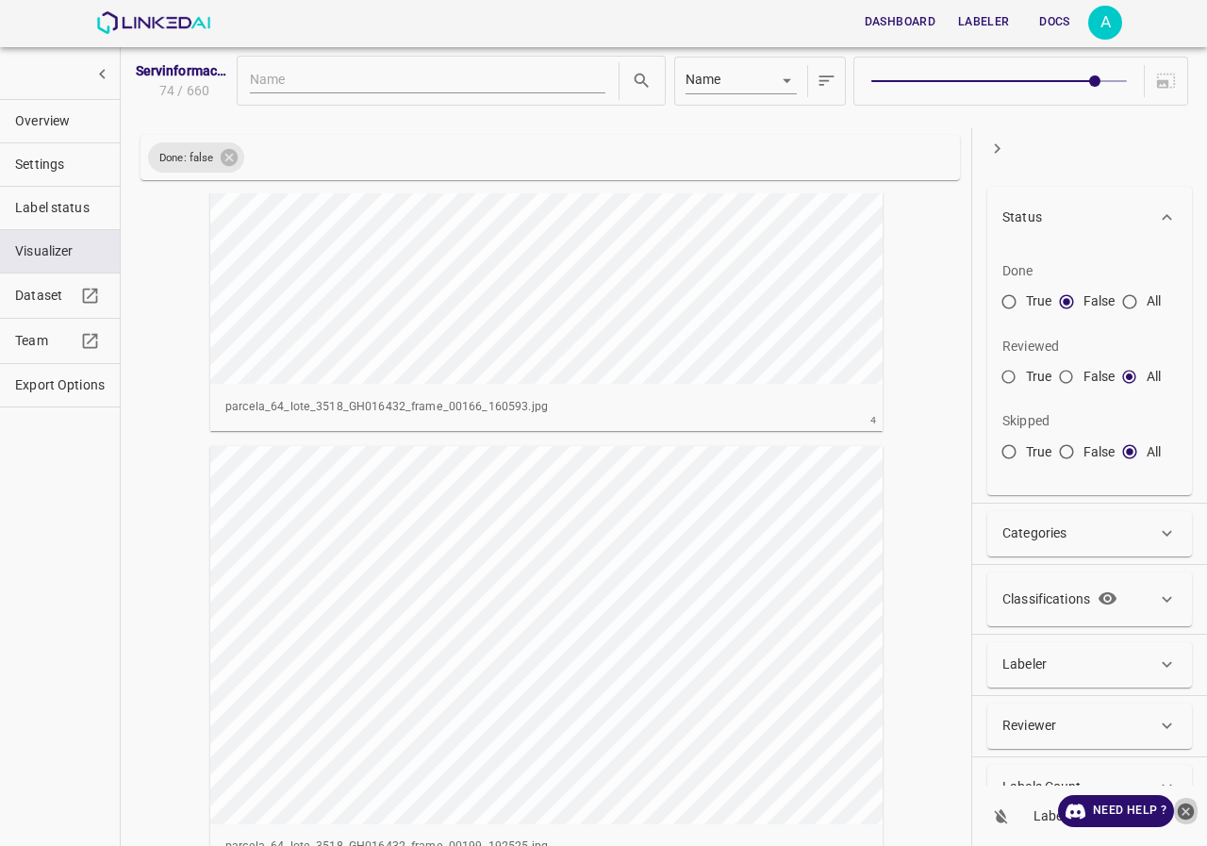
click at [1189, 807] on icon "close-help" at bounding box center [1186, 811] width 20 height 20
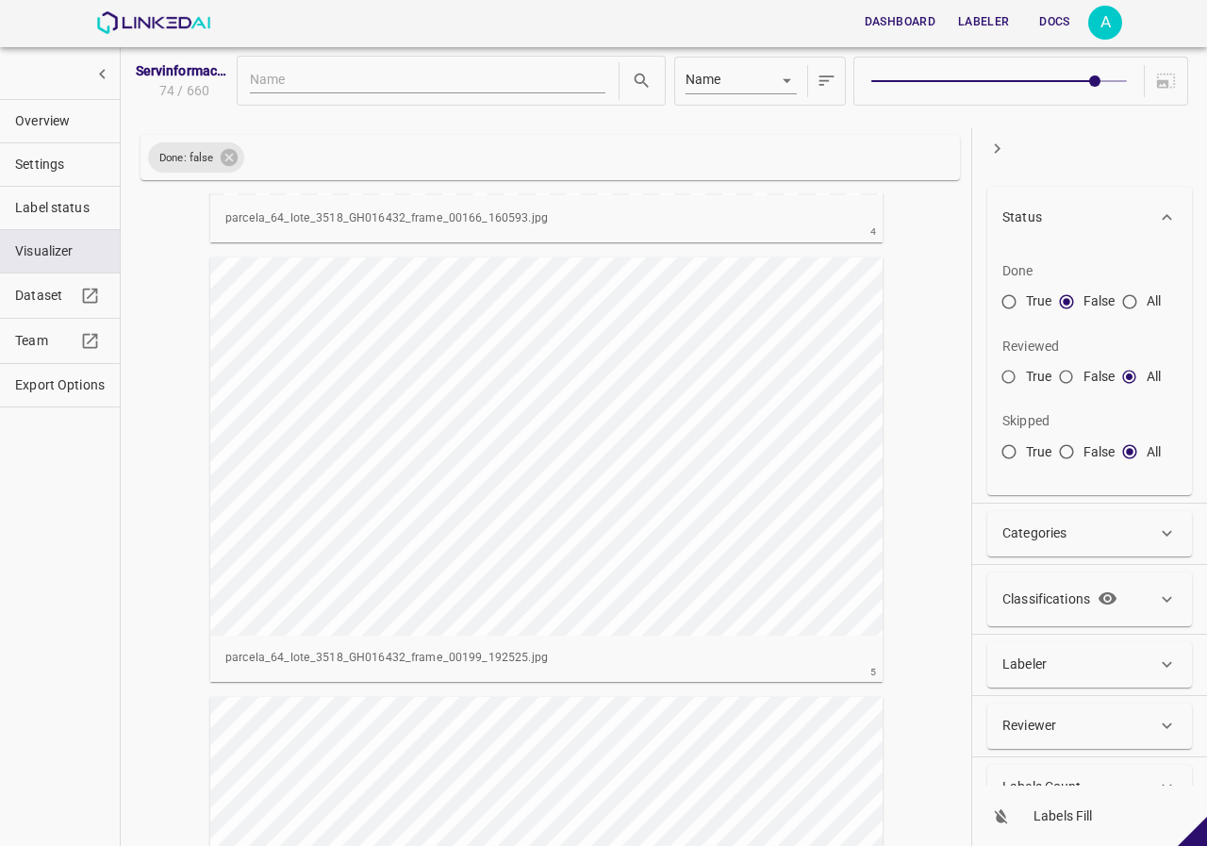
scroll to position [1980, 0]
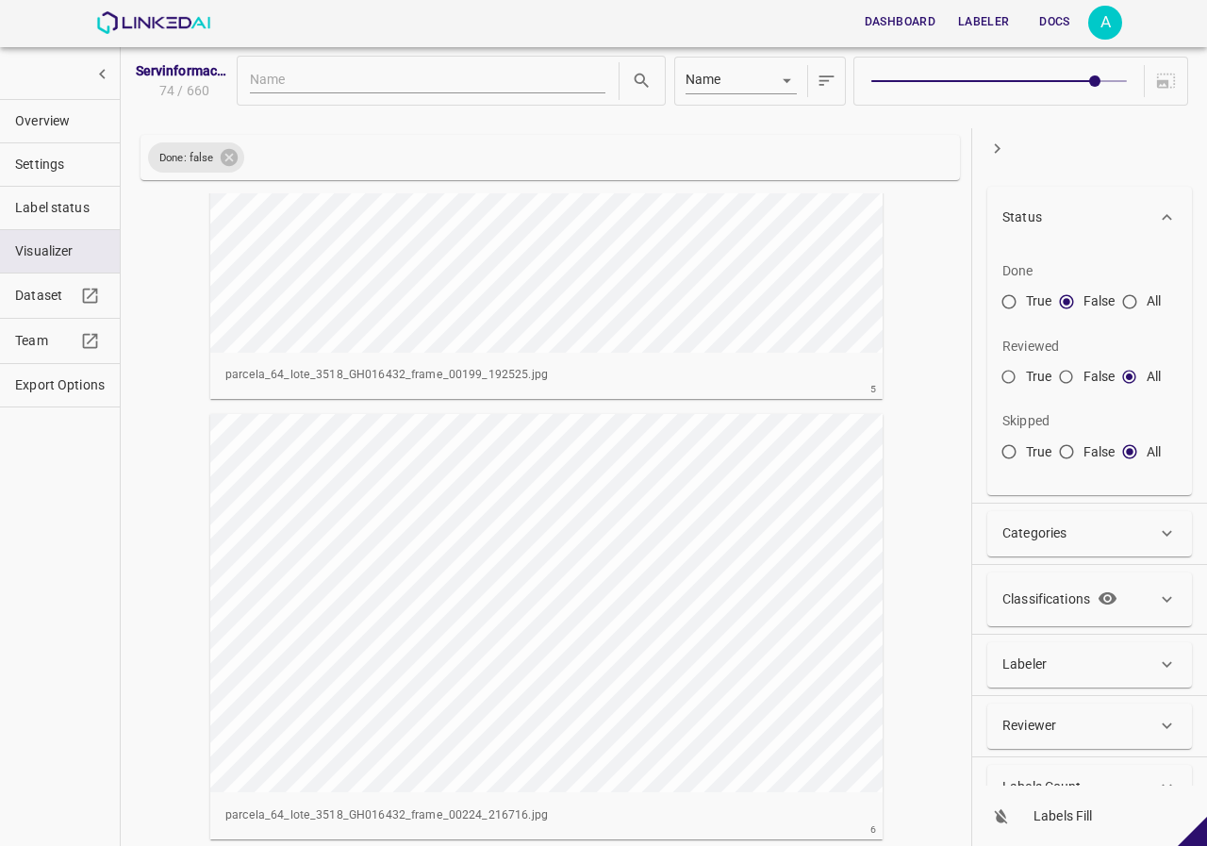
click at [1166, 220] on icon at bounding box center [1167, 217] width 20 height 20
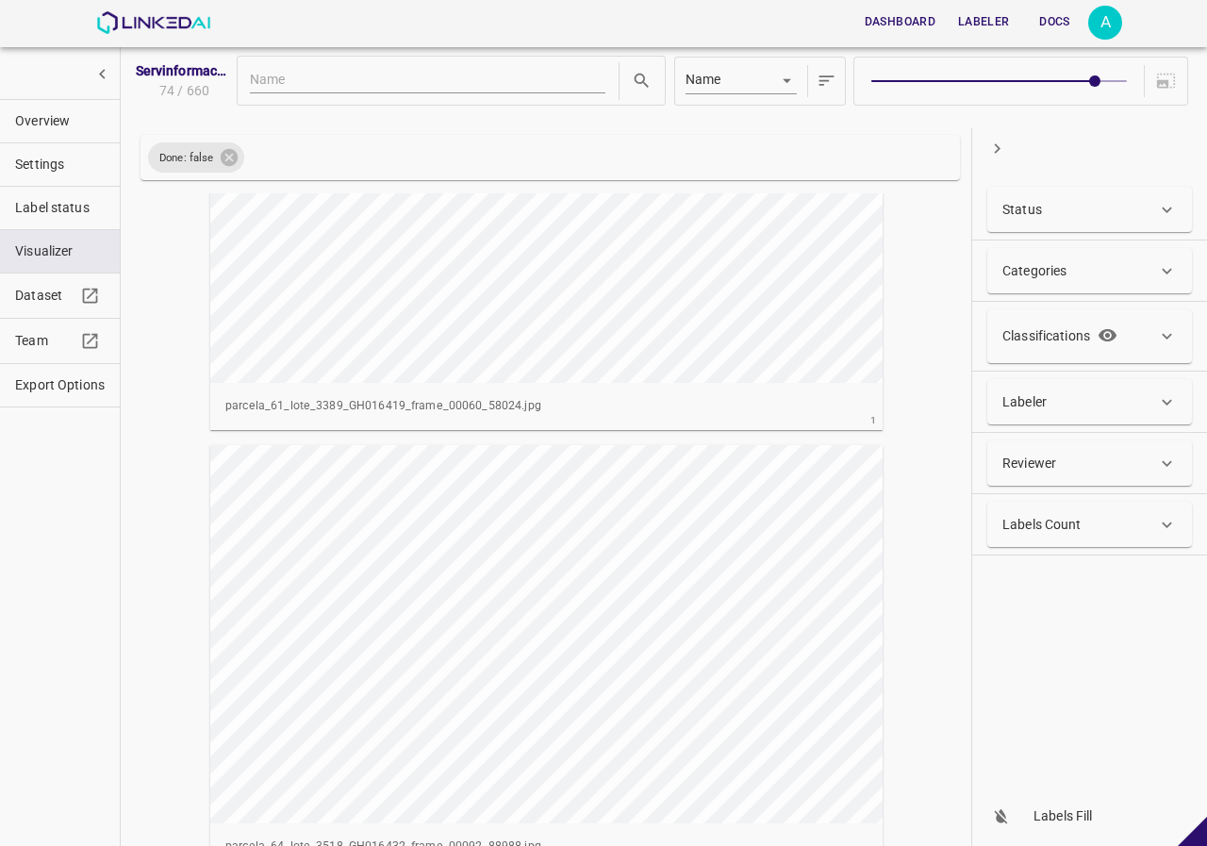
scroll to position [0, 0]
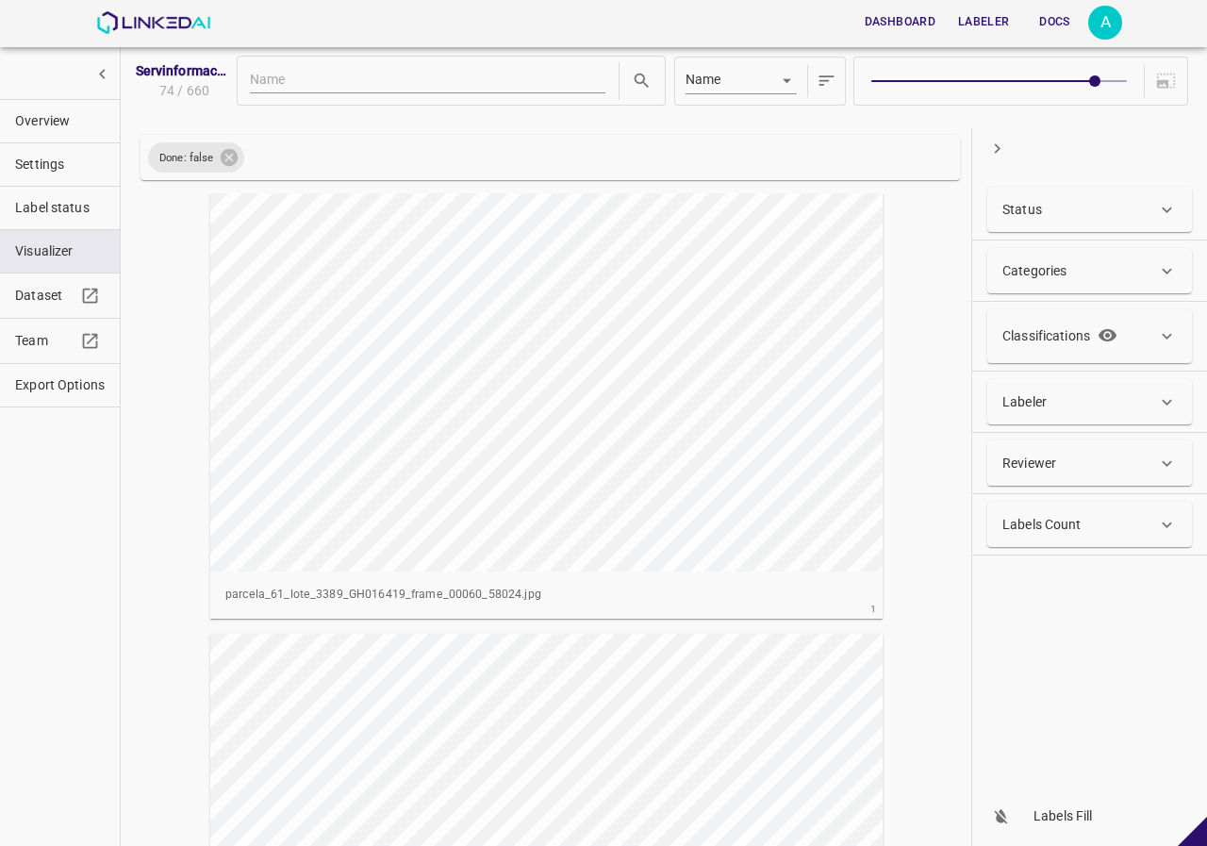
click at [1026, 205] on p "Status" at bounding box center [1022, 210] width 40 height 20
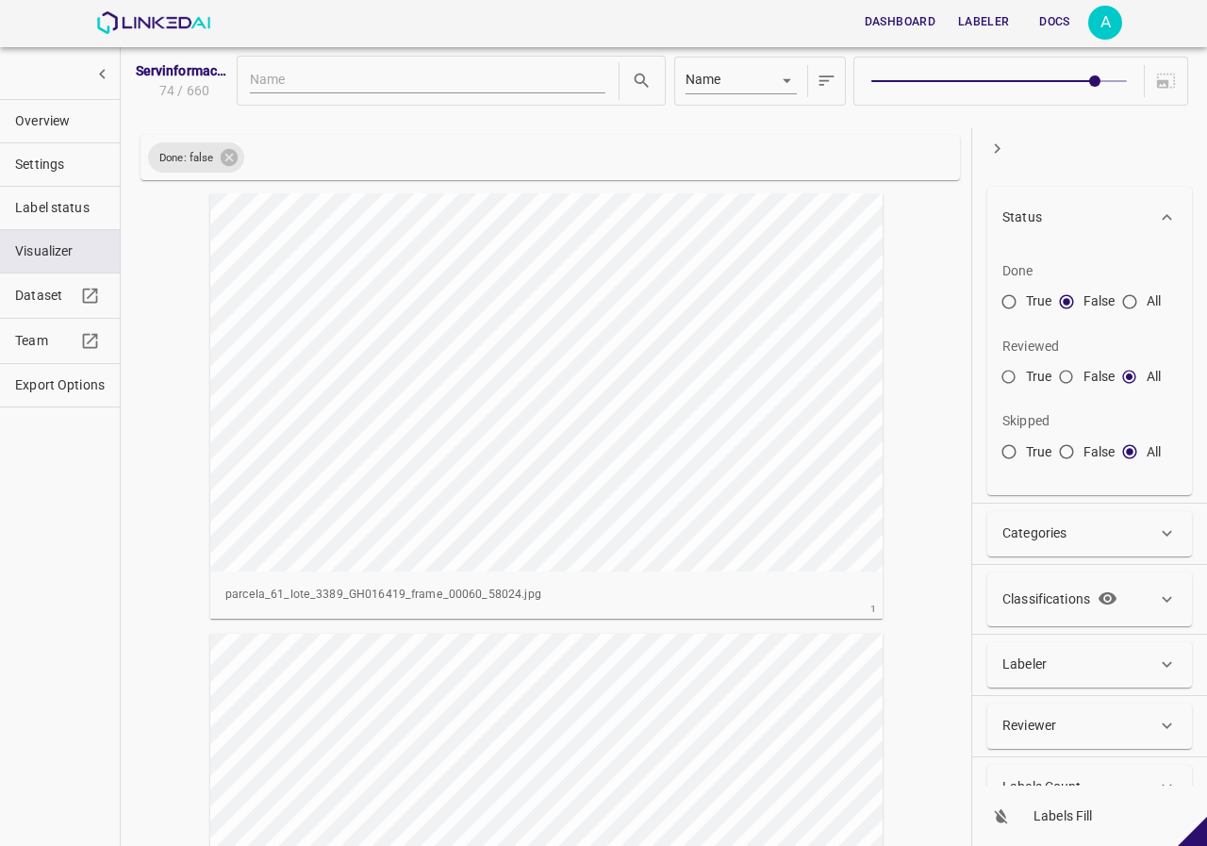
click at [1026, 207] on p "Status" at bounding box center [1022, 217] width 40 height 20
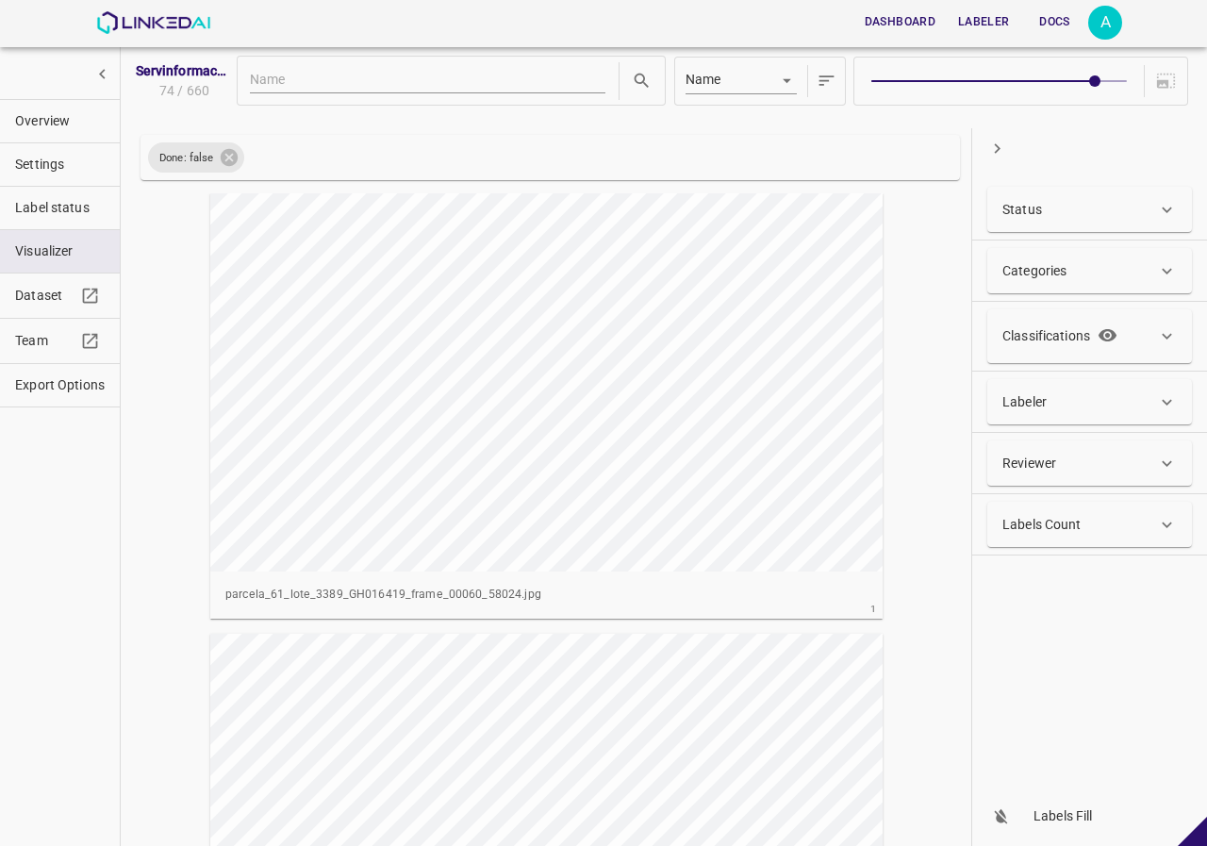
click at [1026, 208] on p "Status" at bounding box center [1022, 210] width 40 height 20
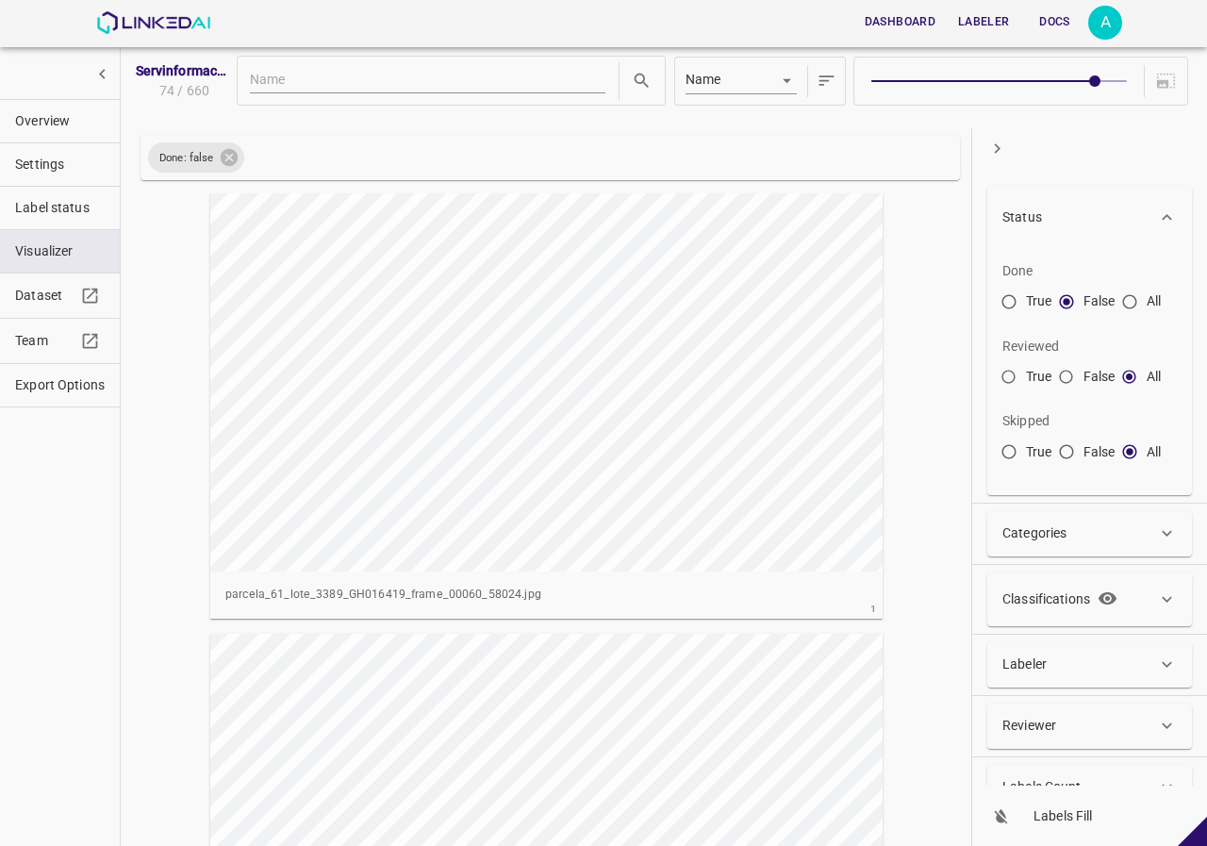
click at [1026, 208] on p "Status" at bounding box center [1022, 217] width 40 height 20
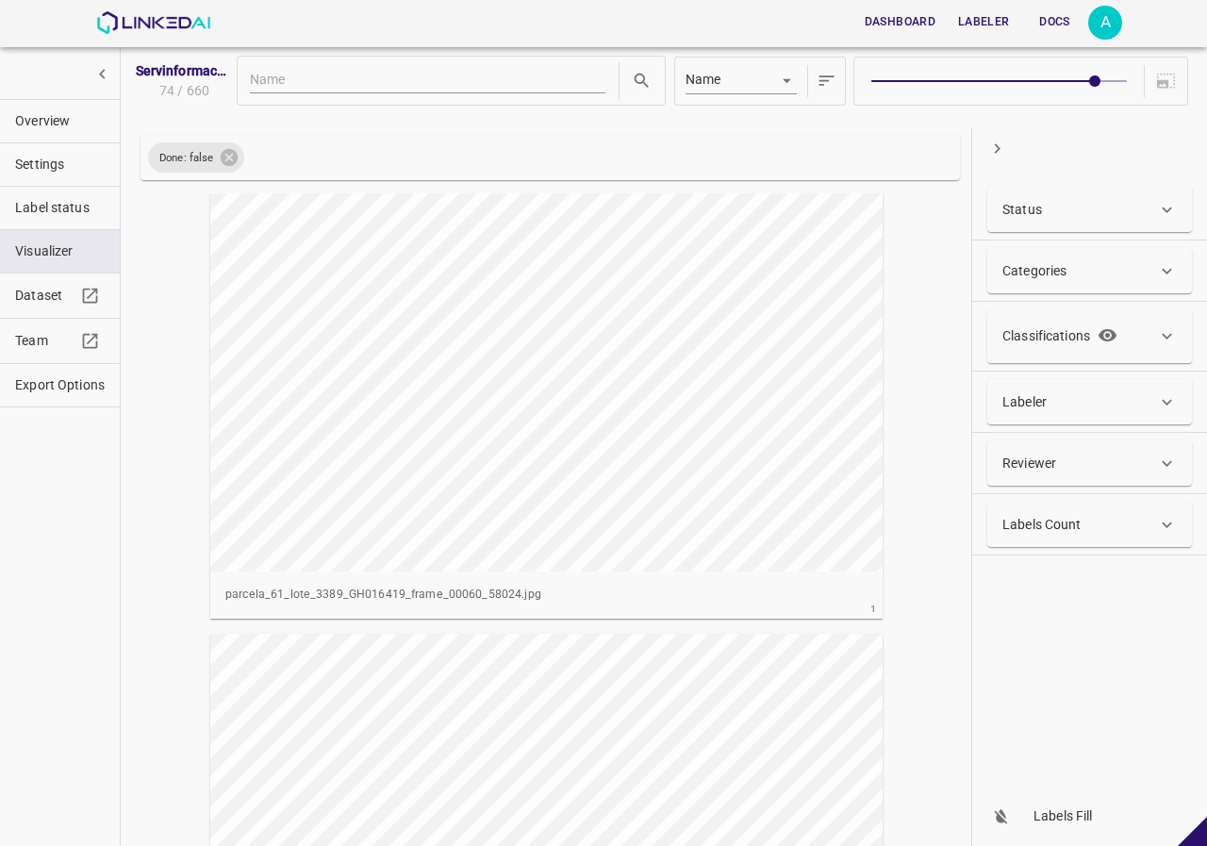
scroll to position [283, 0]
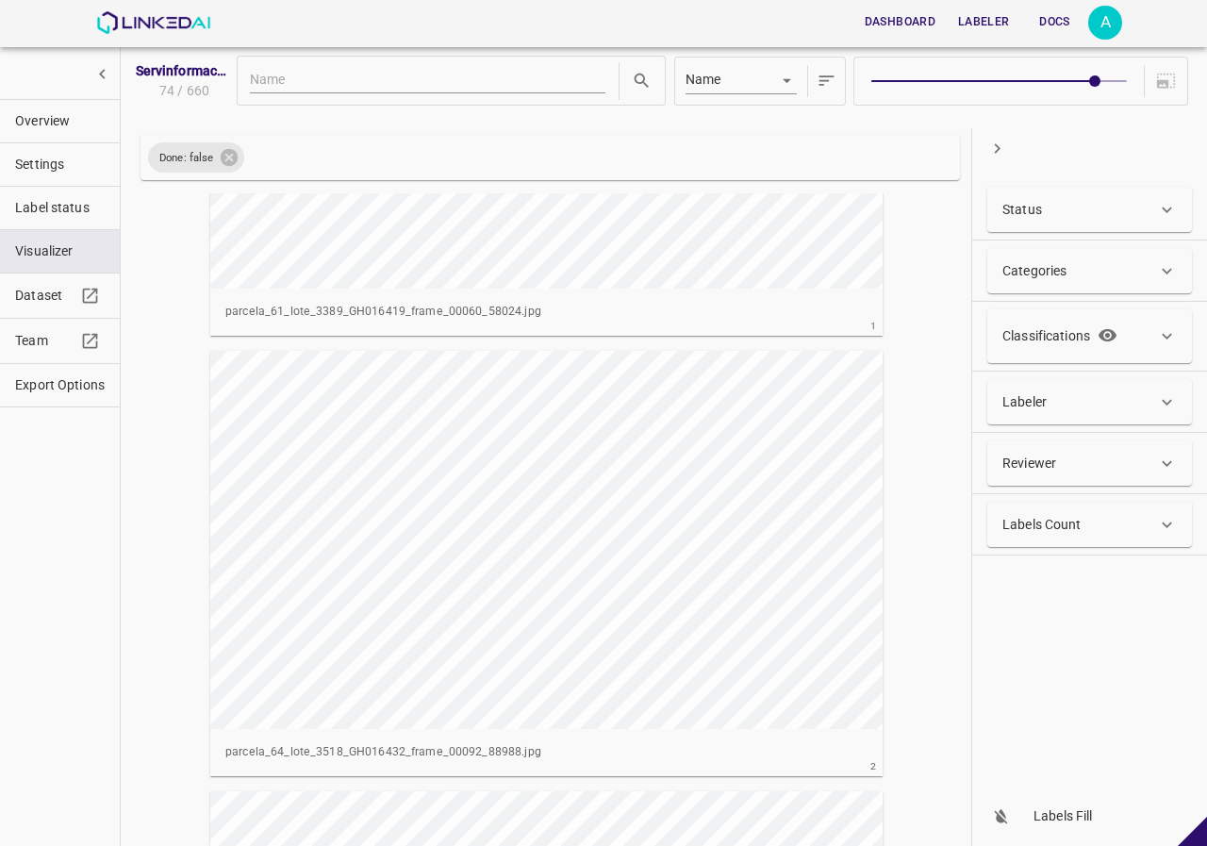
click at [40, 131] on button "Overview" at bounding box center [60, 121] width 120 height 42
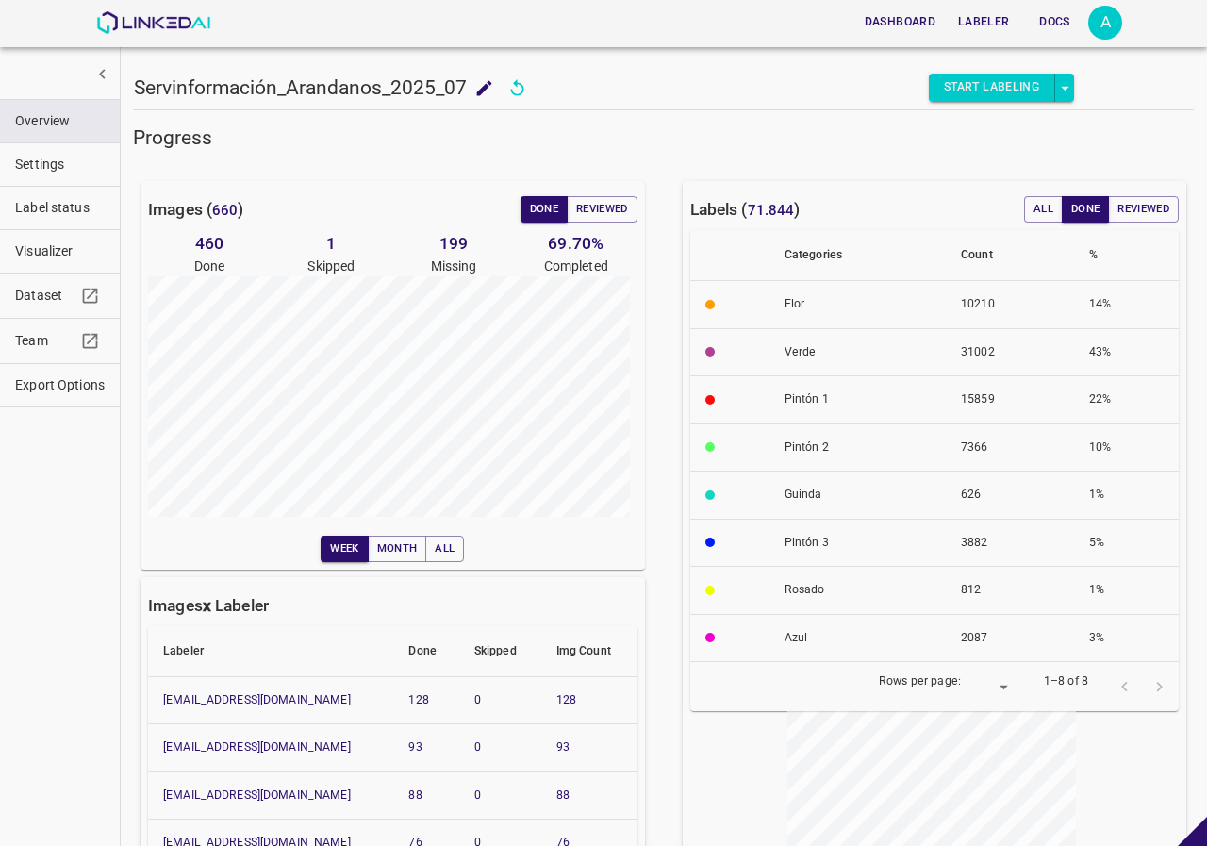
scroll to position [377, 0]
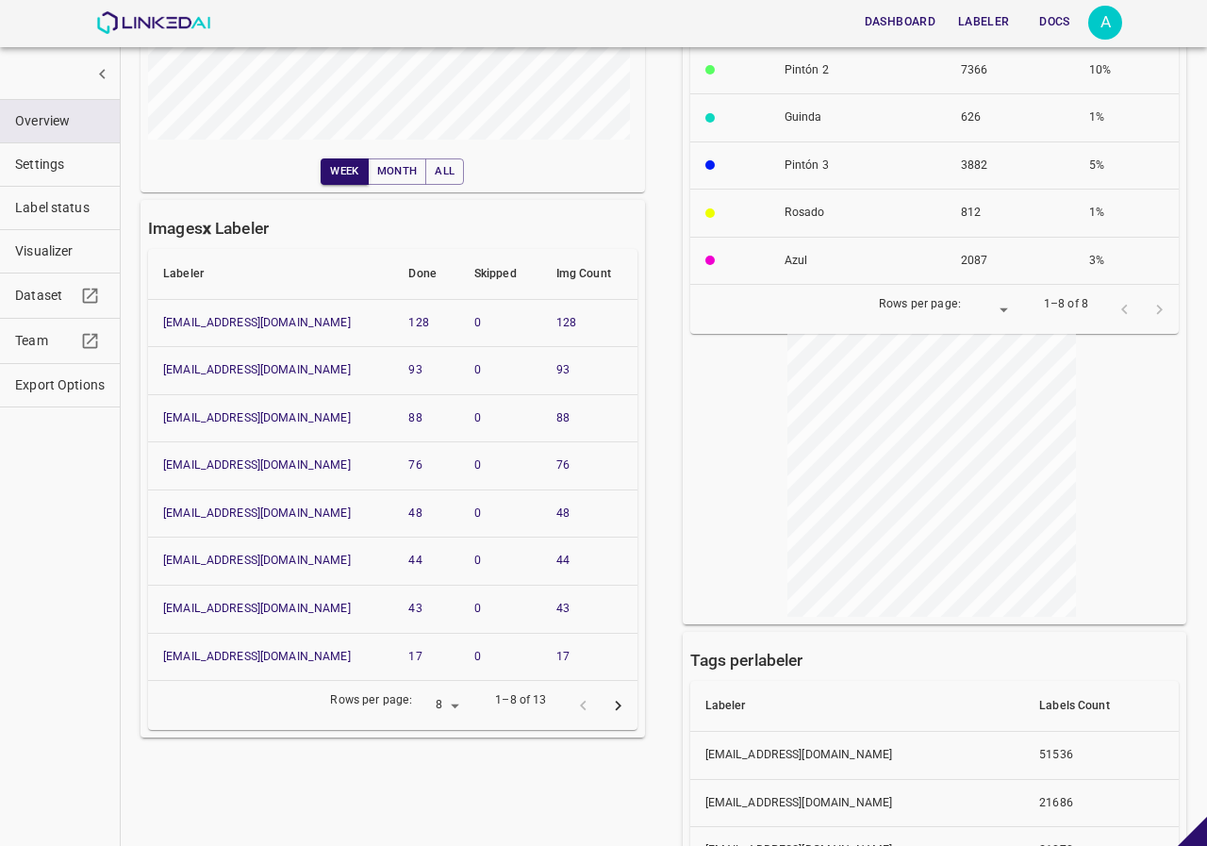
click at [603, 721] on div at bounding box center [601, 705] width 70 height 35
click at [611, 710] on icon "Go to next page" at bounding box center [618, 706] width 20 height 20
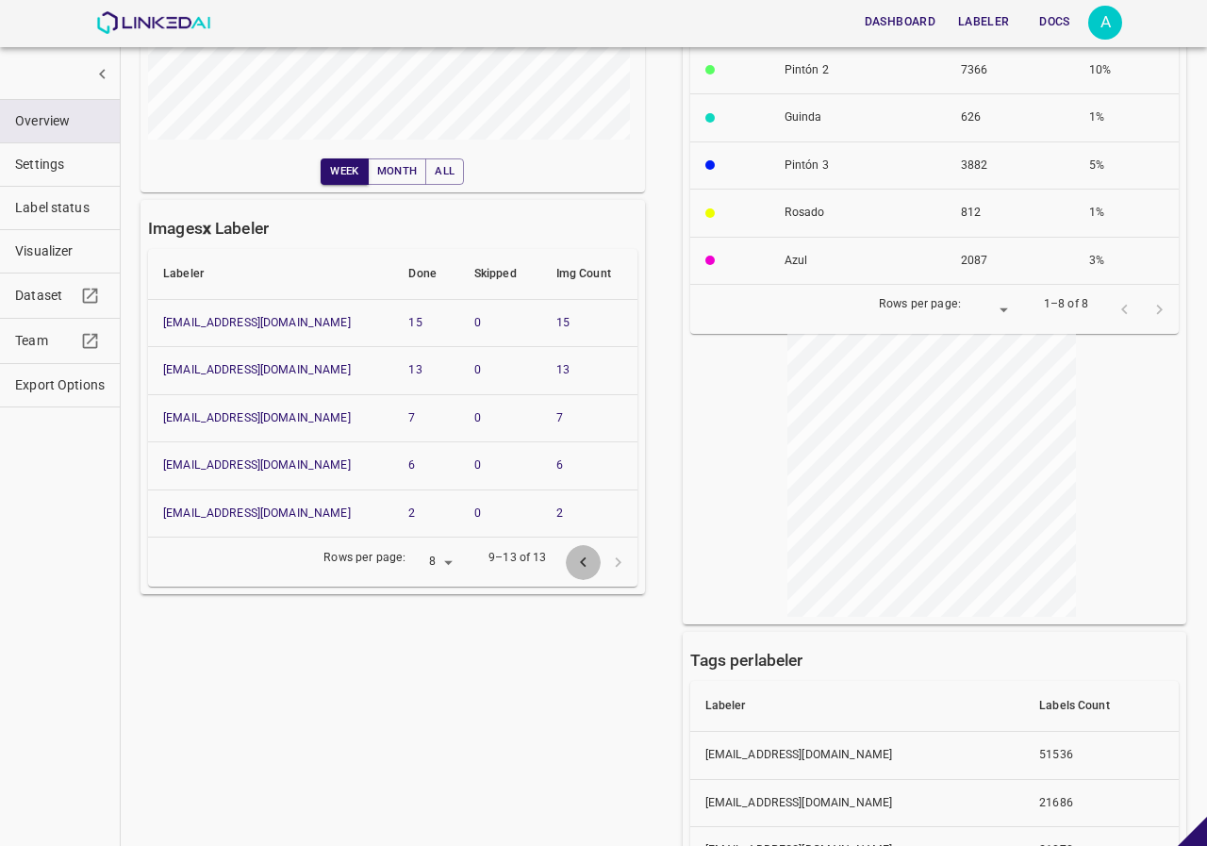
click at [579, 554] on icon "Go to previous page" at bounding box center [583, 563] width 20 height 20
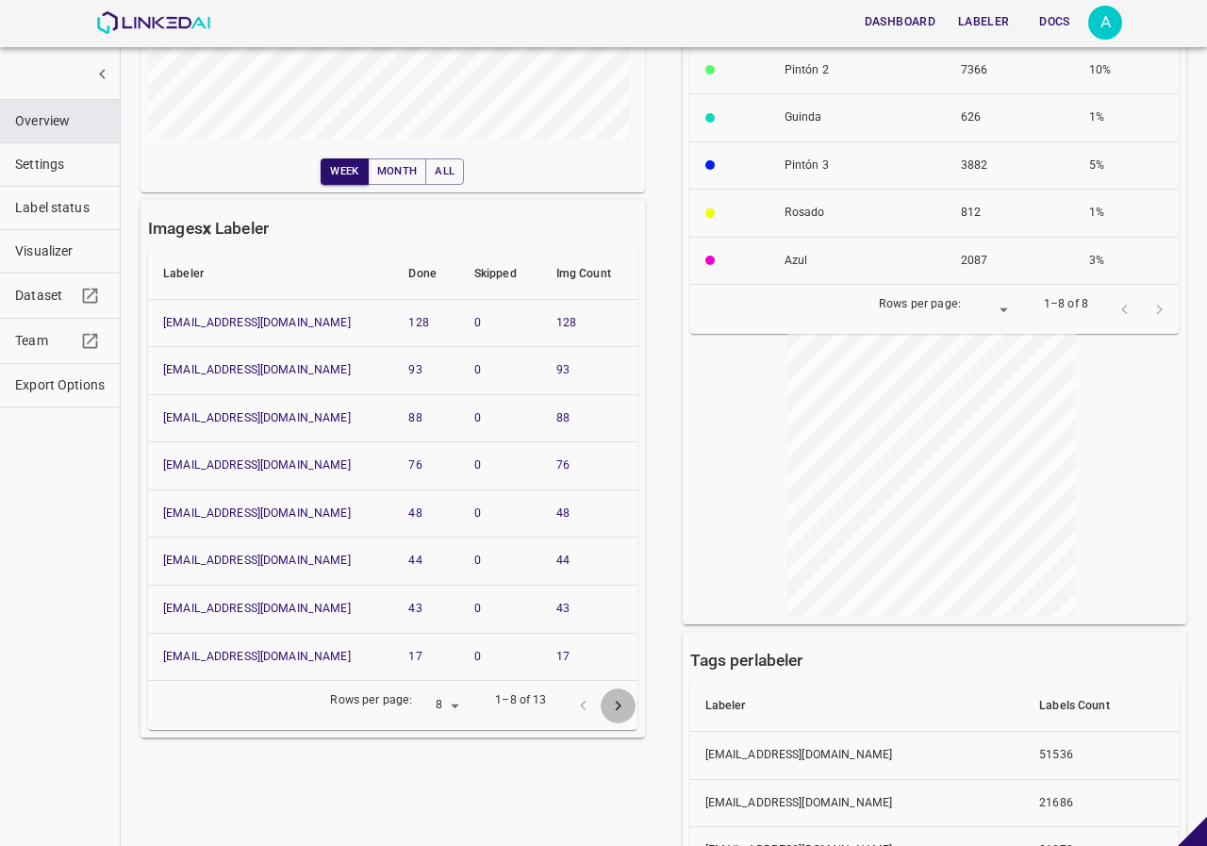
click at [608, 702] on icon "Go to next page" at bounding box center [618, 706] width 20 height 20
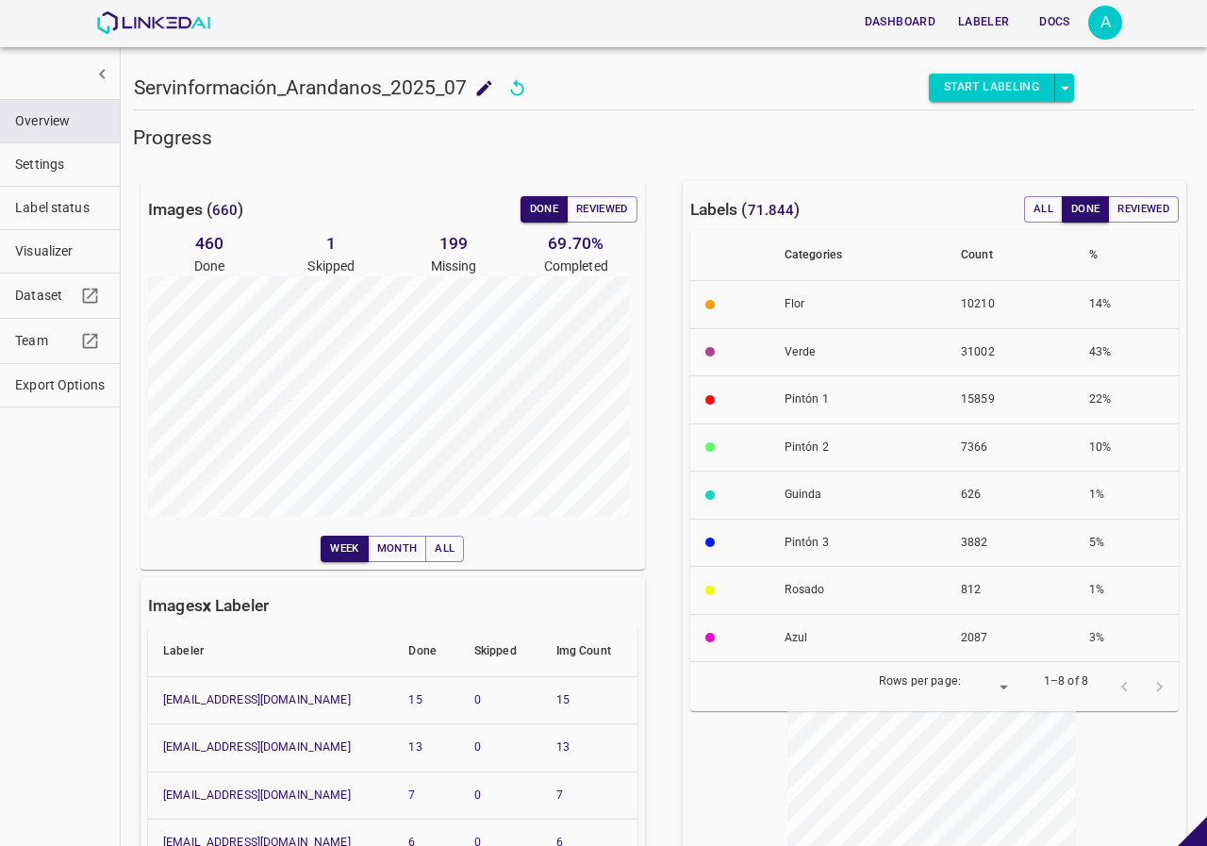
scroll to position [283, 0]
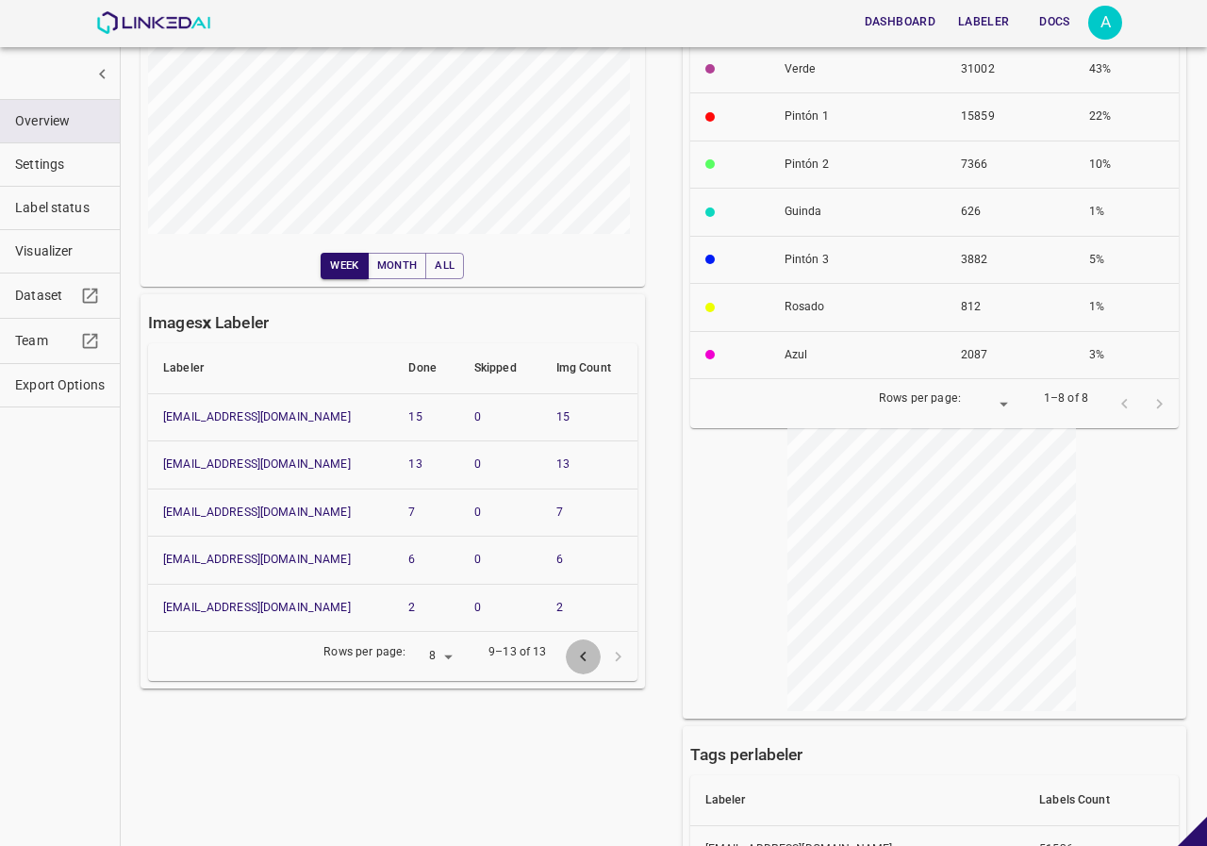
click at [582, 655] on icon "Go to previous page" at bounding box center [583, 657] width 20 height 20
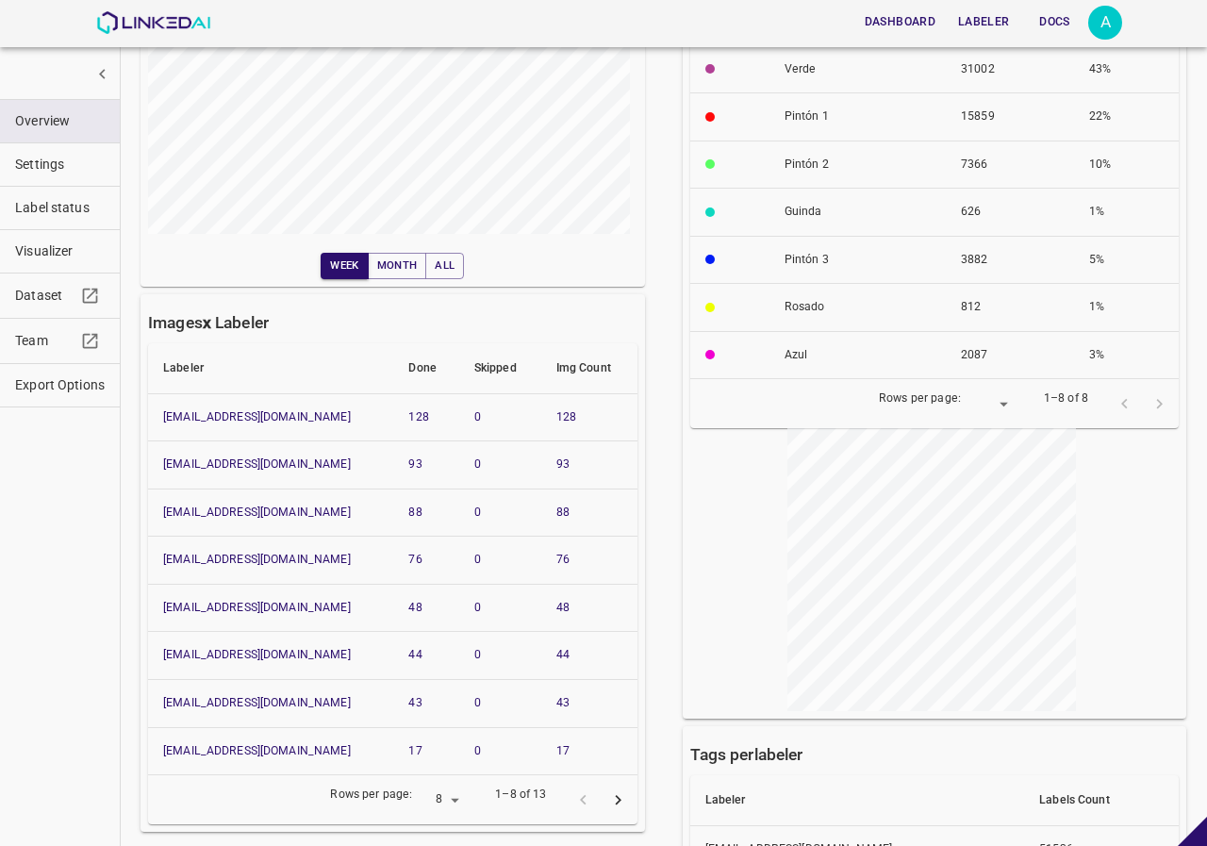
click at [615, 798] on icon "Go to next page" at bounding box center [618, 800] width 6 height 10
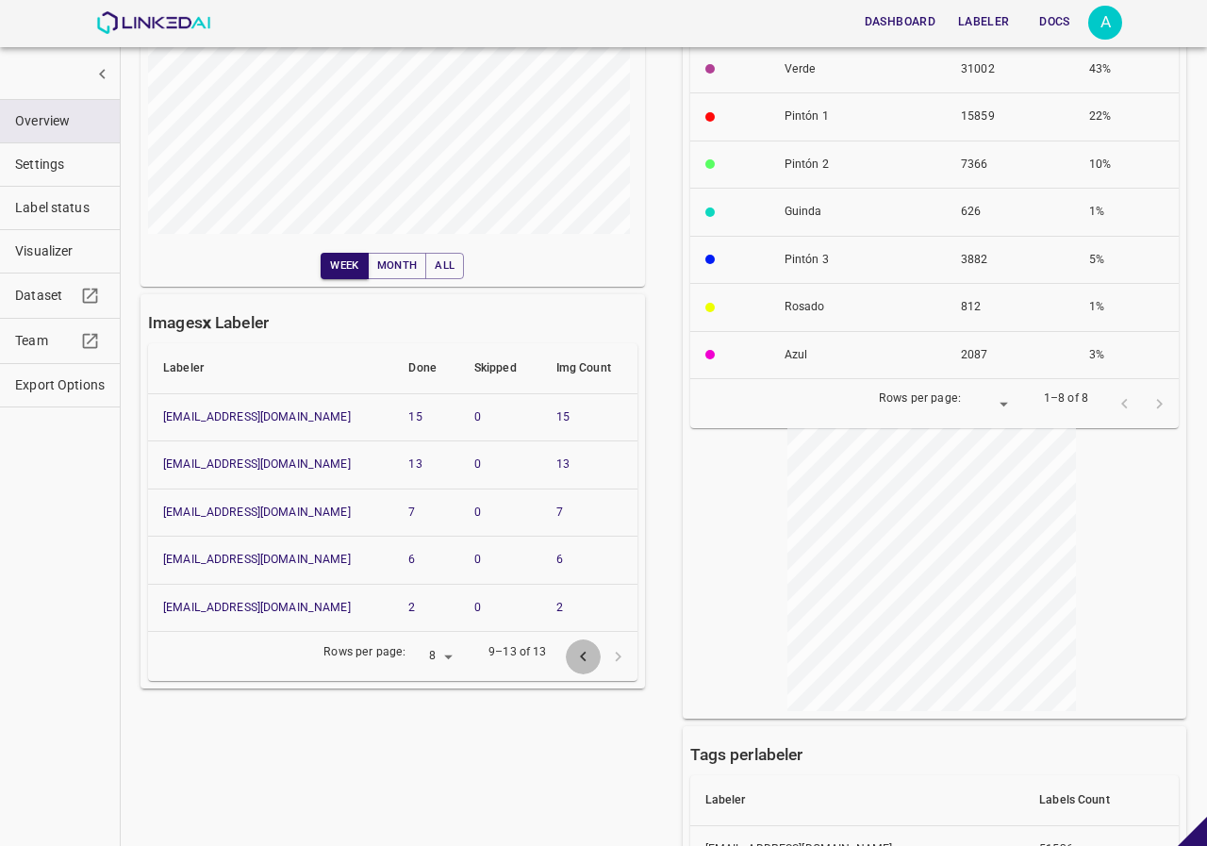
click at [582, 661] on icon "Go to previous page" at bounding box center [583, 657] width 20 height 20
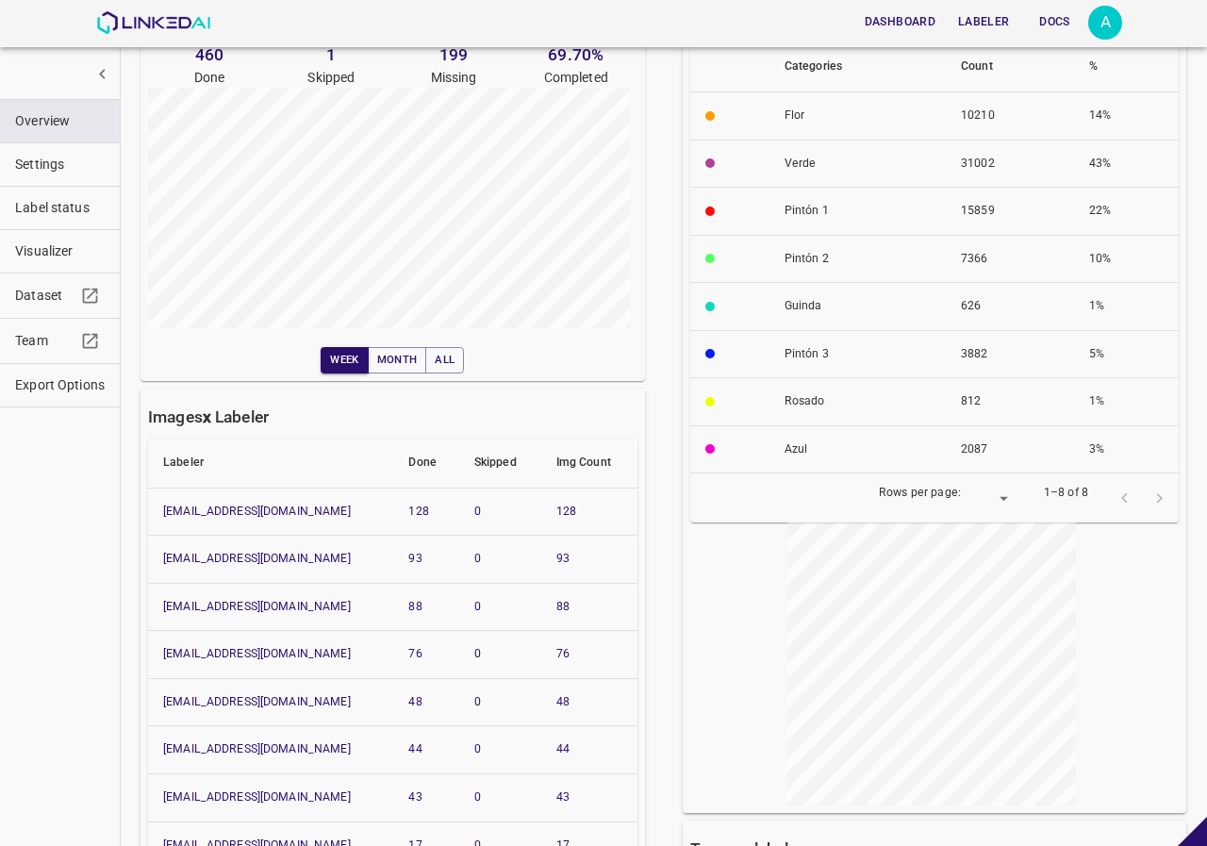
scroll to position [471, 0]
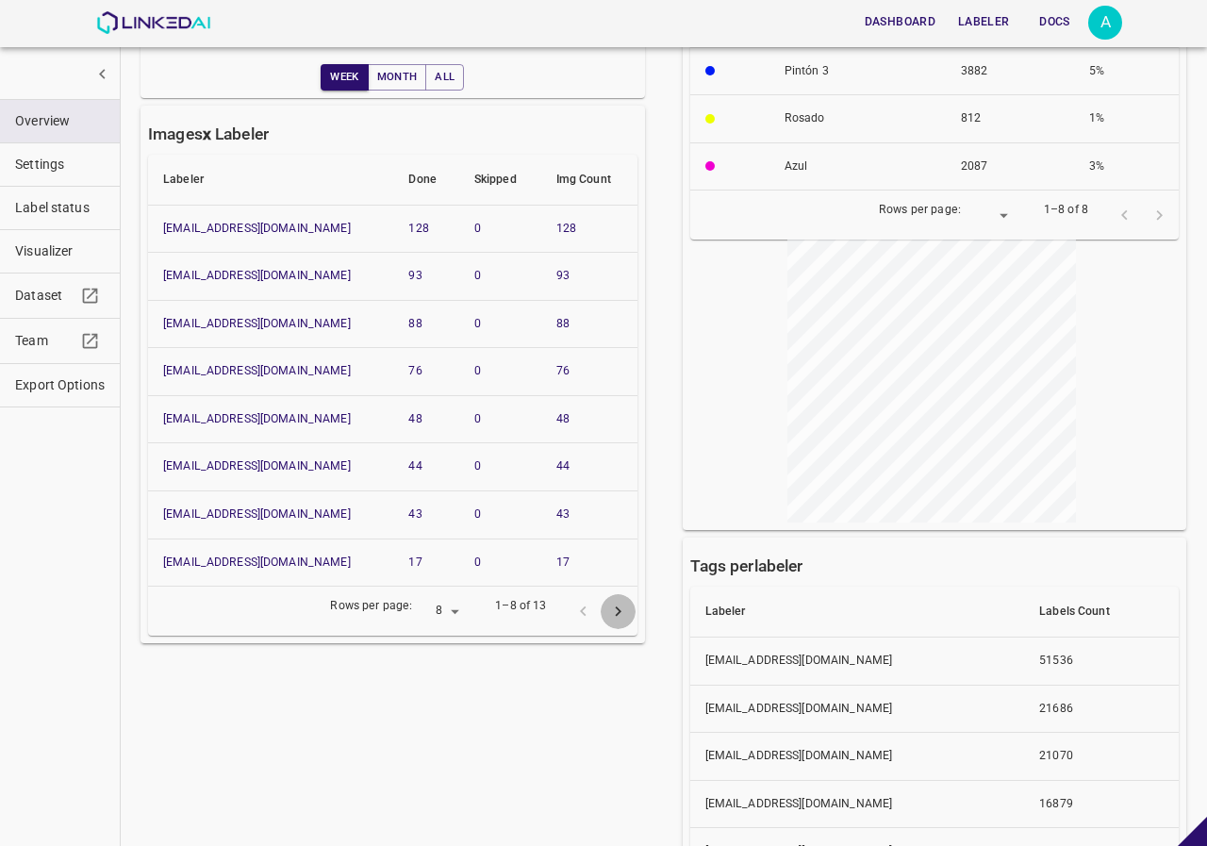
click at [615, 608] on icon "Go to next page" at bounding box center [618, 611] width 6 height 10
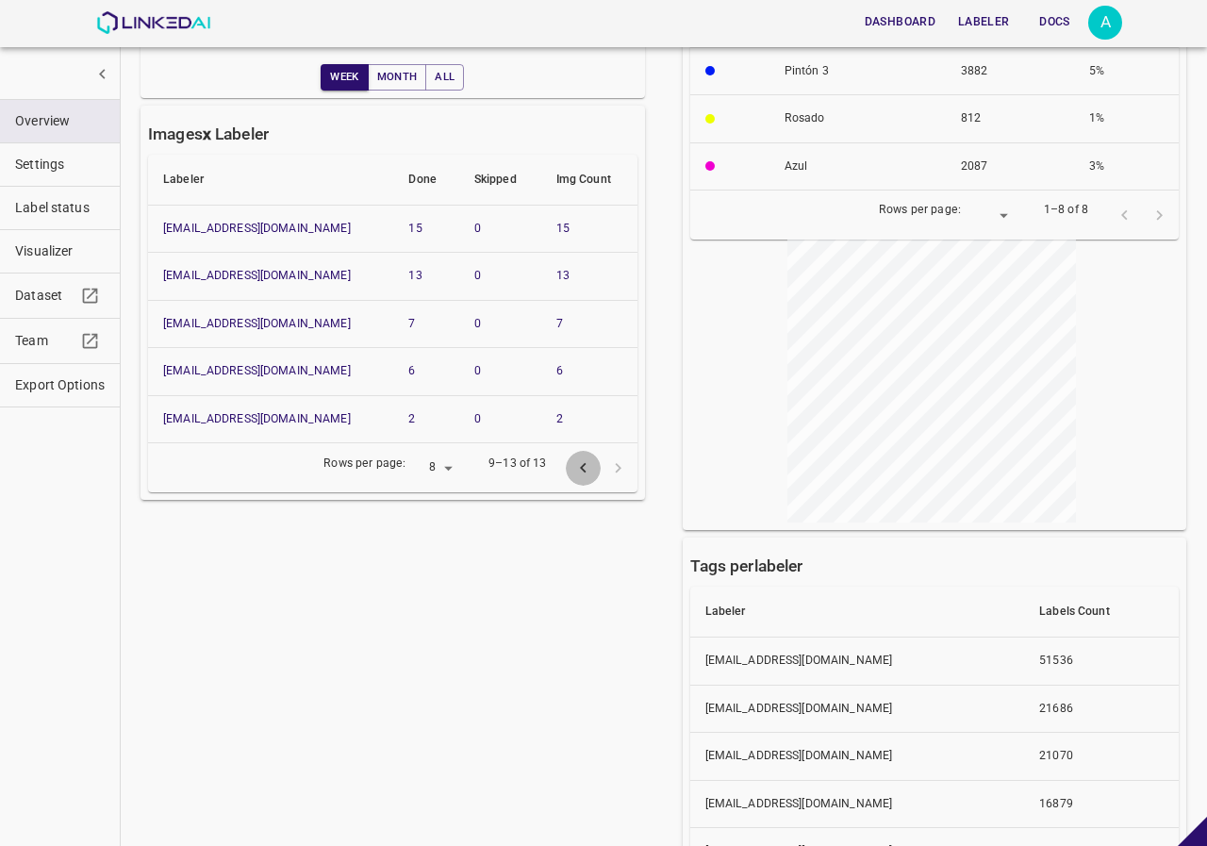
click at [573, 460] on icon "Go to previous page" at bounding box center [583, 468] width 20 height 20
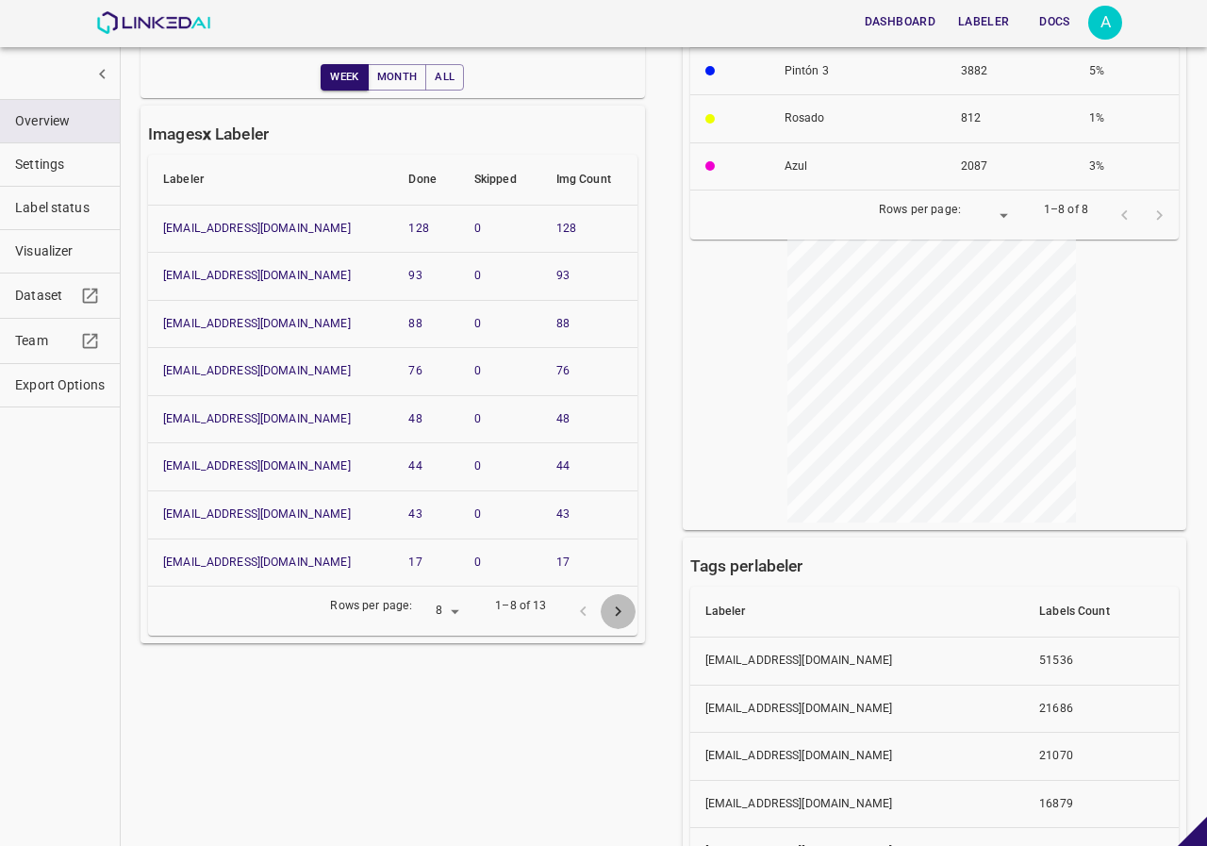
click at [608, 604] on icon "Go to next page" at bounding box center [618, 612] width 20 height 20
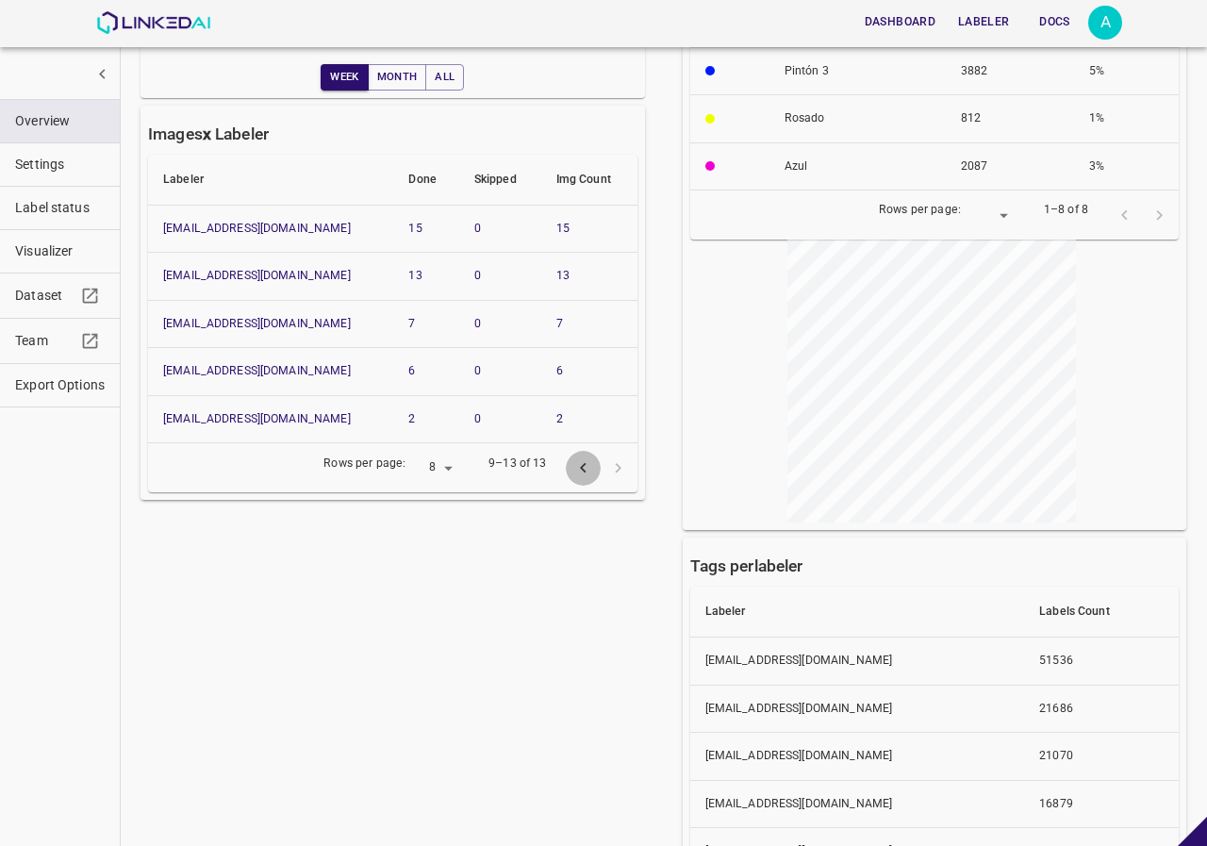
click at [573, 471] on icon "Go to previous page" at bounding box center [583, 468] width 20 height 20
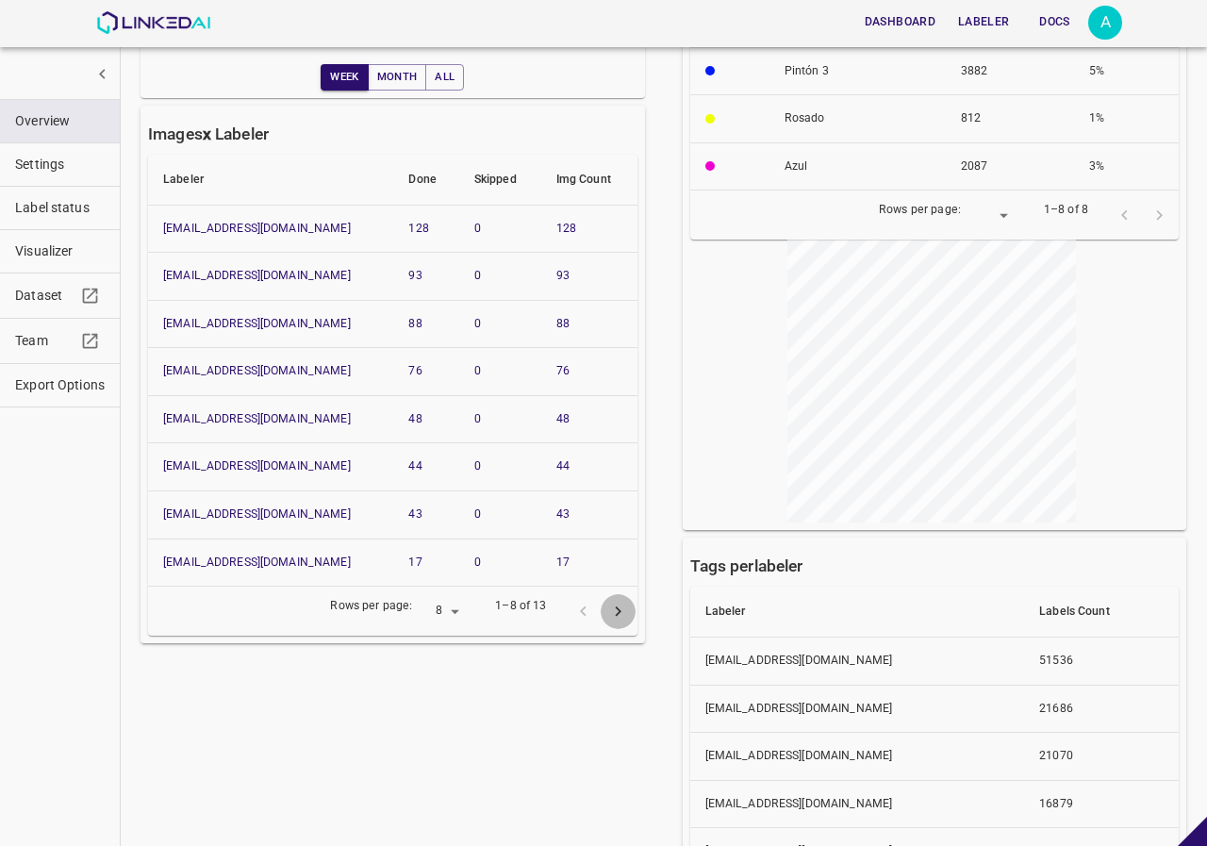
click at [621, 611] on button "Go to next page" at bounding box center [618, 611] width 35 height 35
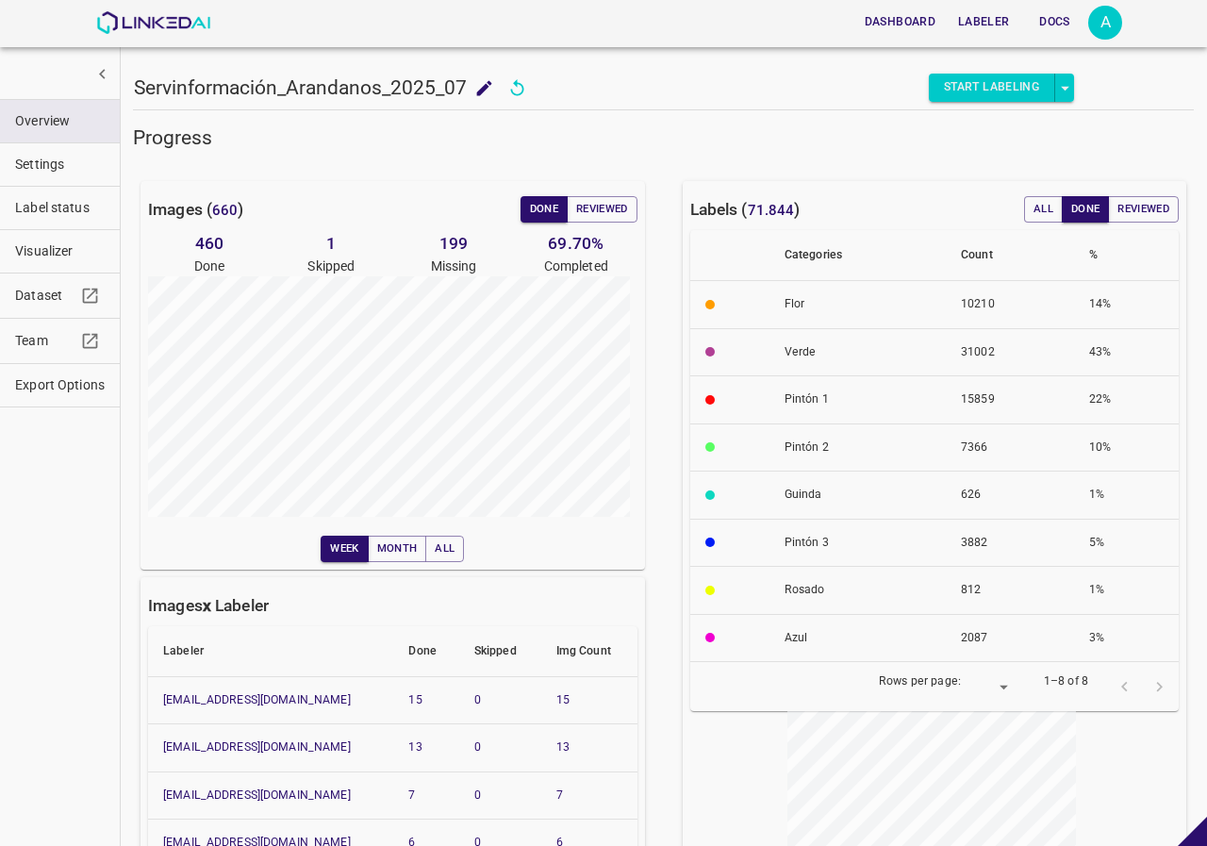
scroll to position [283, 0]
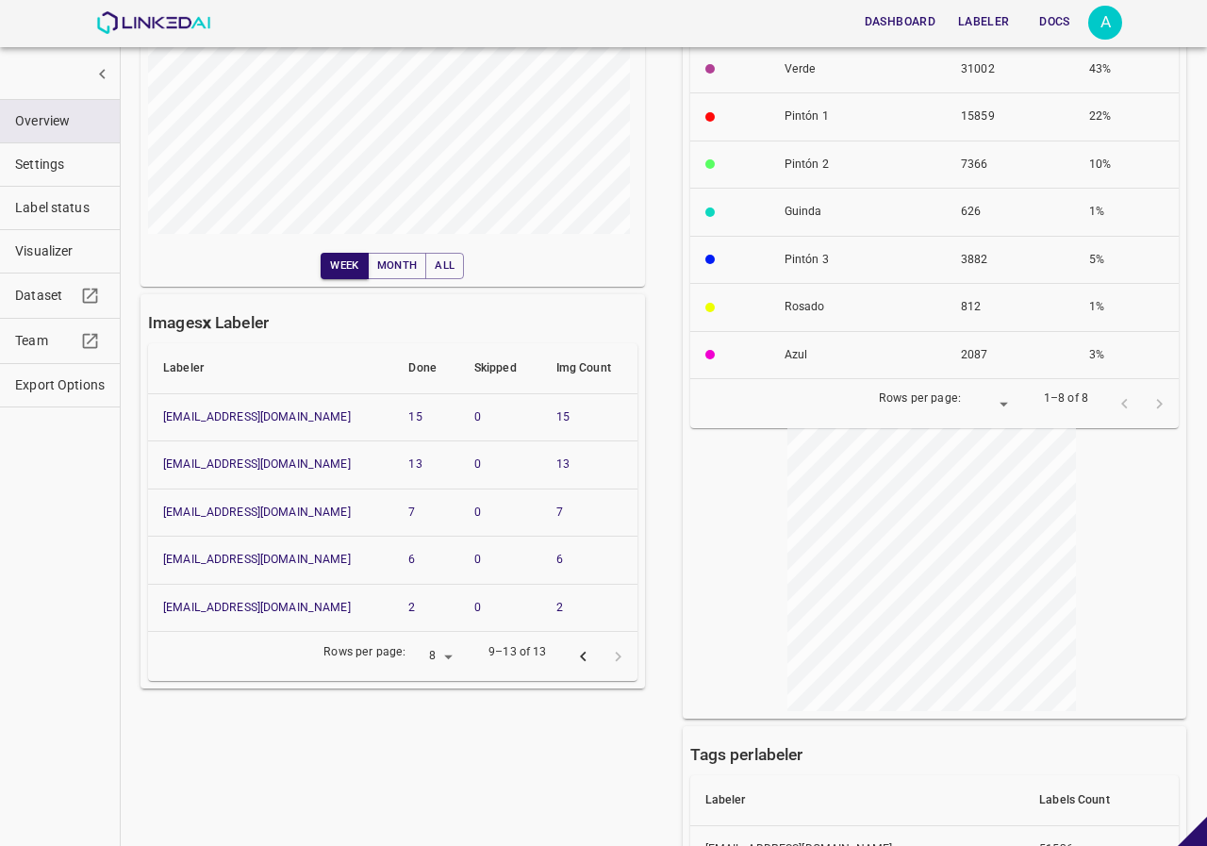
click at [580, 659] on icon "Go to previous page" at bounding box center [583, 657] width 6 height 10
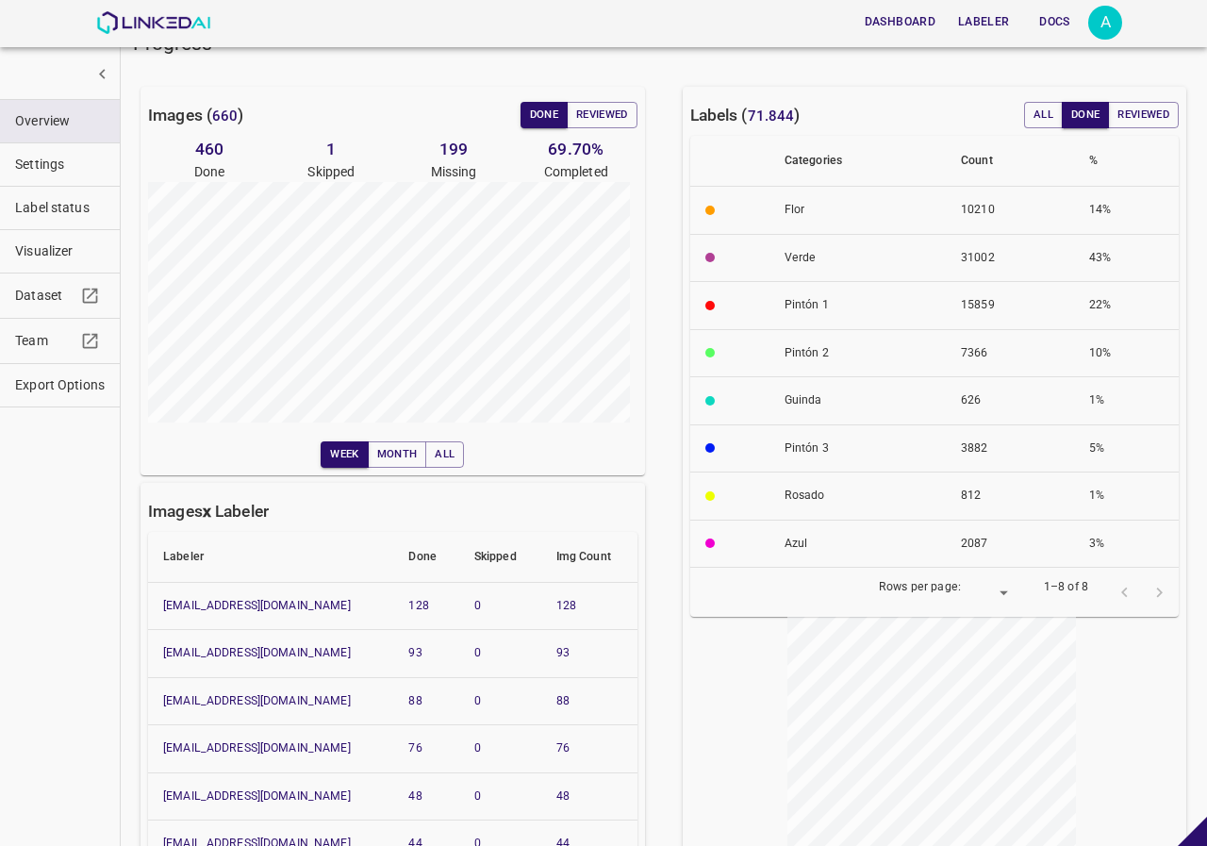
scroll to position [0, 0]
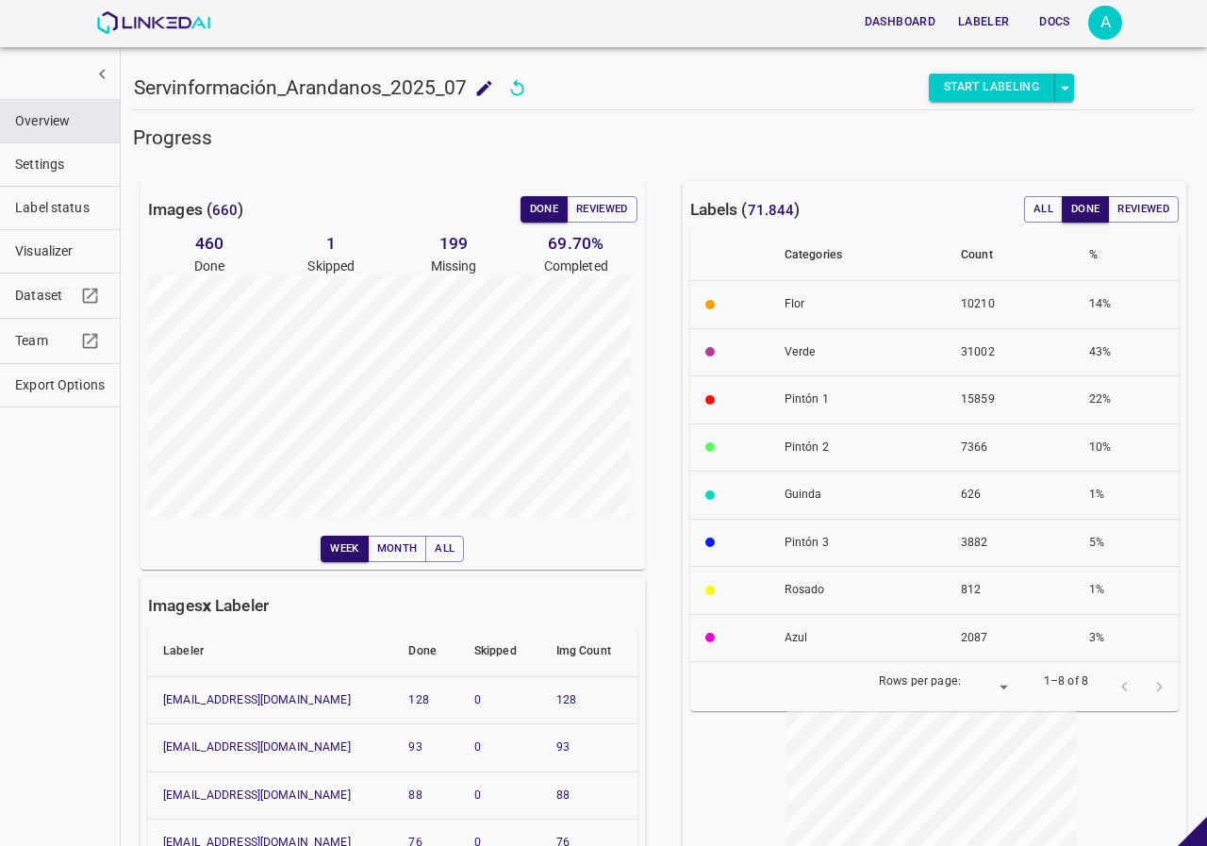
click at [79, 125] on span "Overview" at bounding box center [60, 121] width 90 height 20
click at [1059, 146] on h5 "Progress" at bounding box center [663, 137] width 1061 height 26
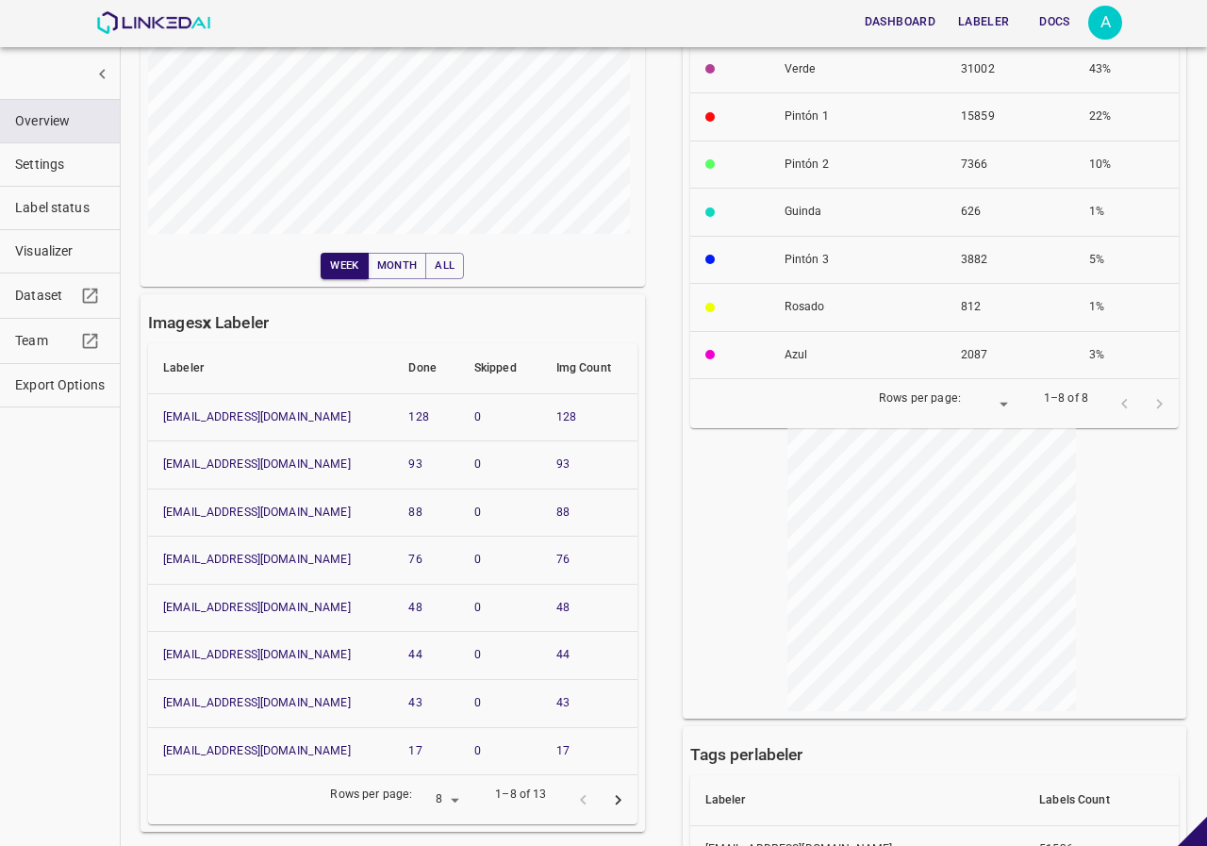
scroll to position [566, 0]
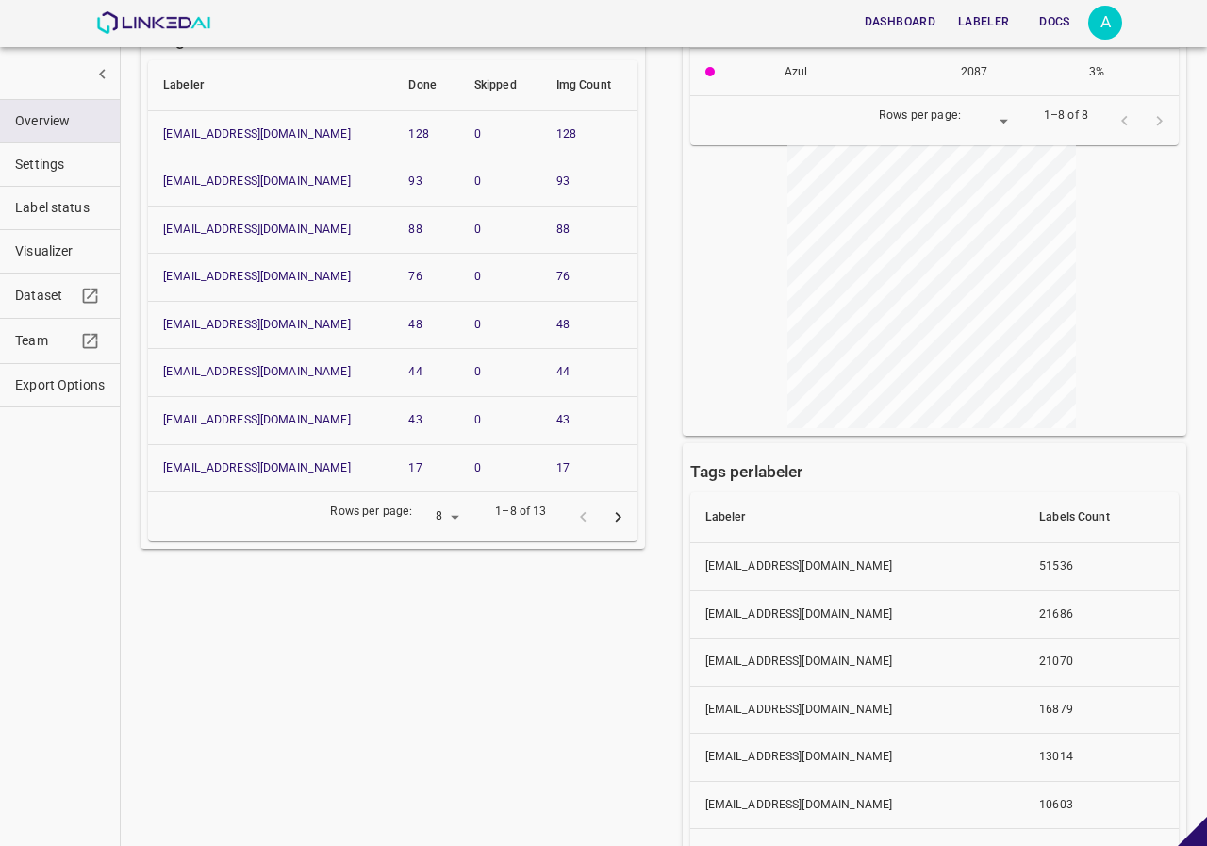
click at [608, 521] on icon "Go to next page" at bounding box center [618, 517] width 20 height 20
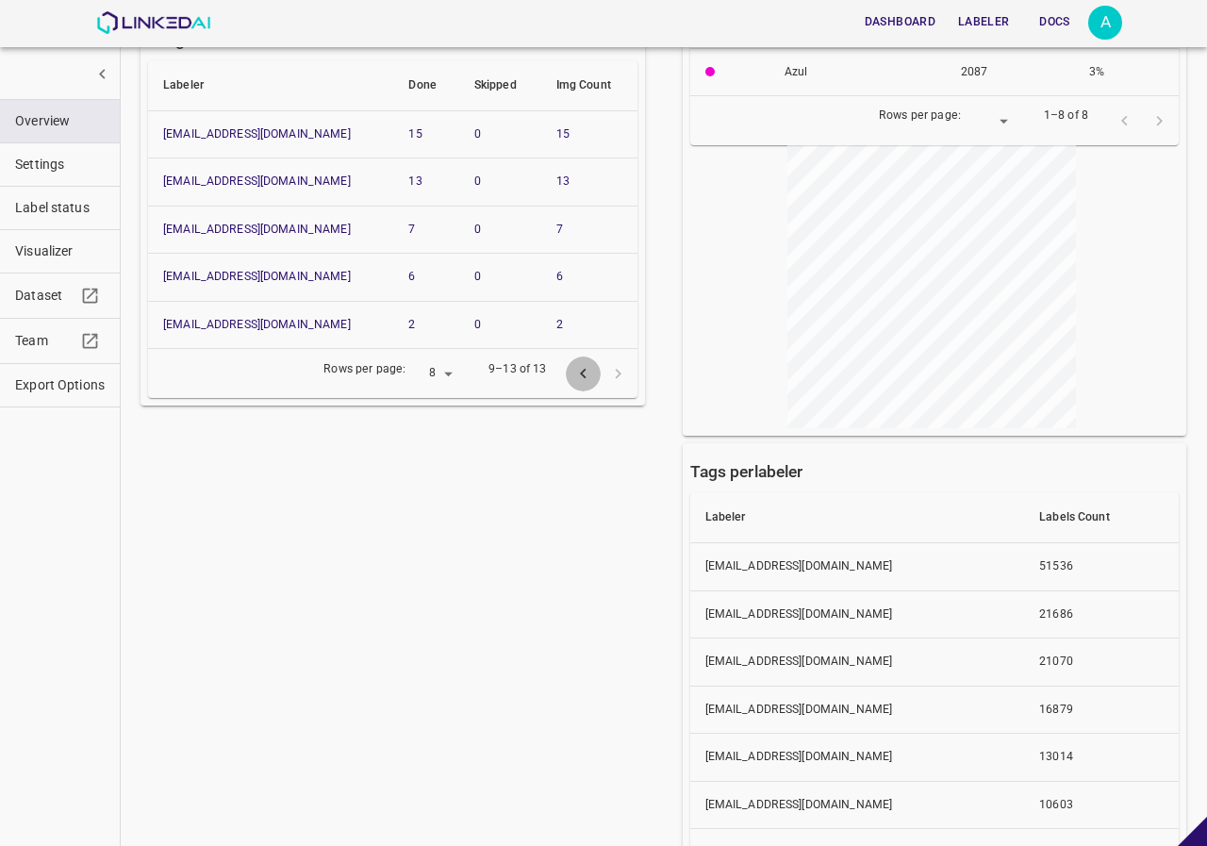
click at [573, 383] on icon "Go to previous page" at bounding box center [583, 374] width 20 height 20
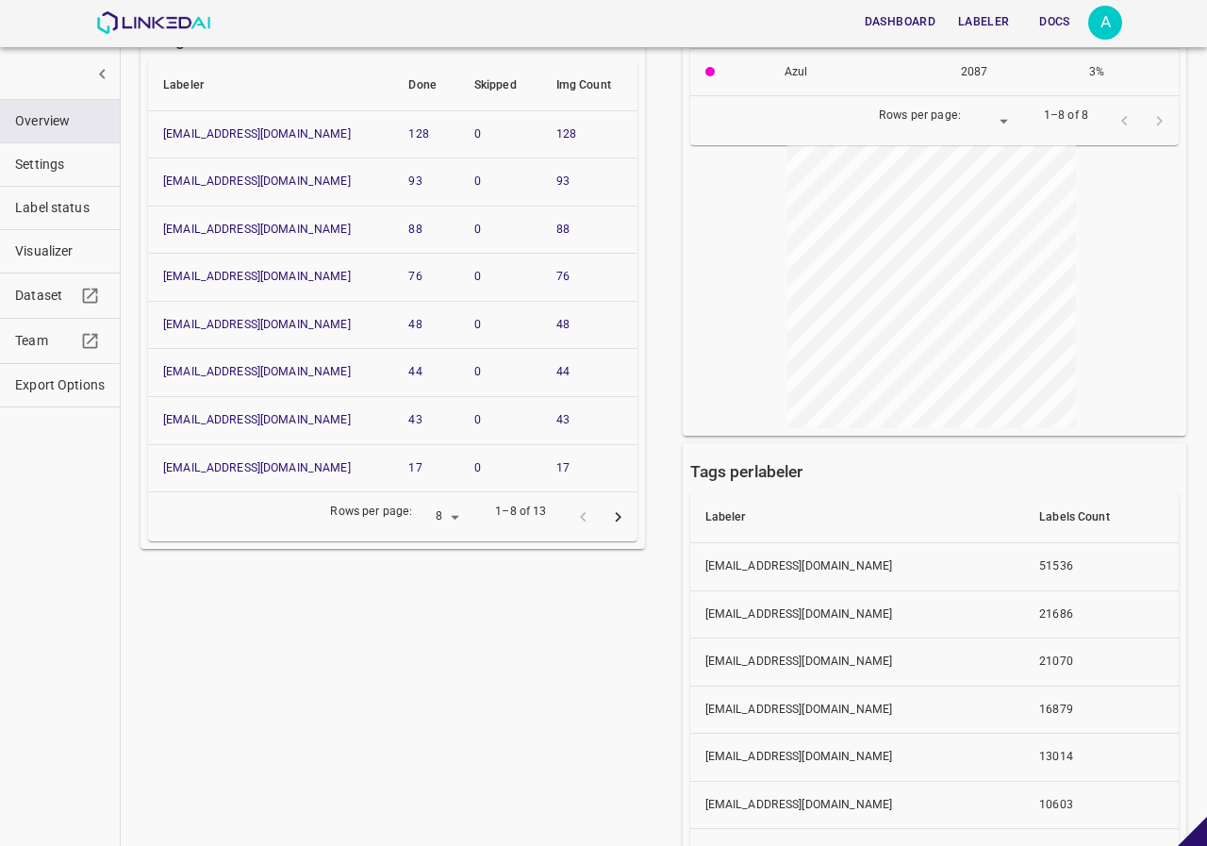
scroll to position [377, 0]
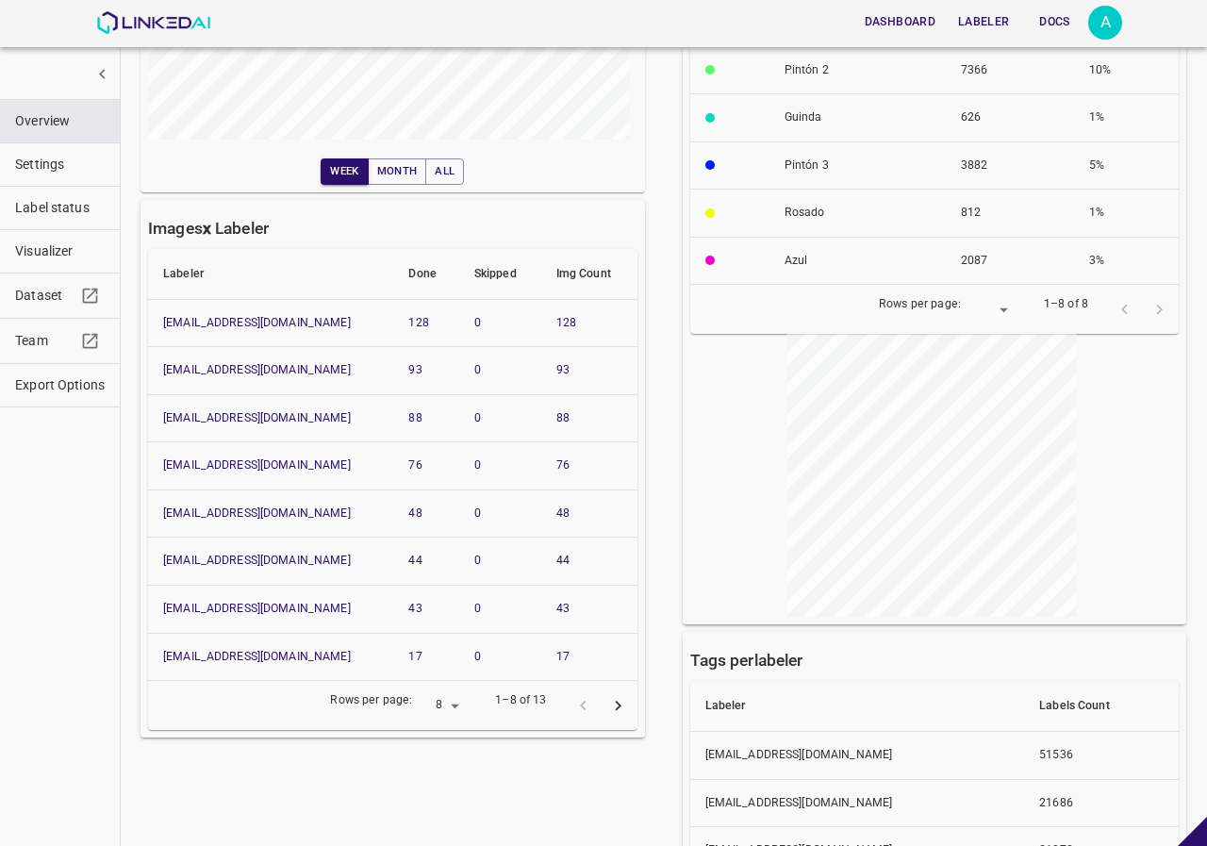
click at [609, 212] on div "Images x Labeler Labeler Done Skipped Img Count angelamar0593@gmail.com 128 0 1…" at bounding box center [392, 468] width 504 height 537
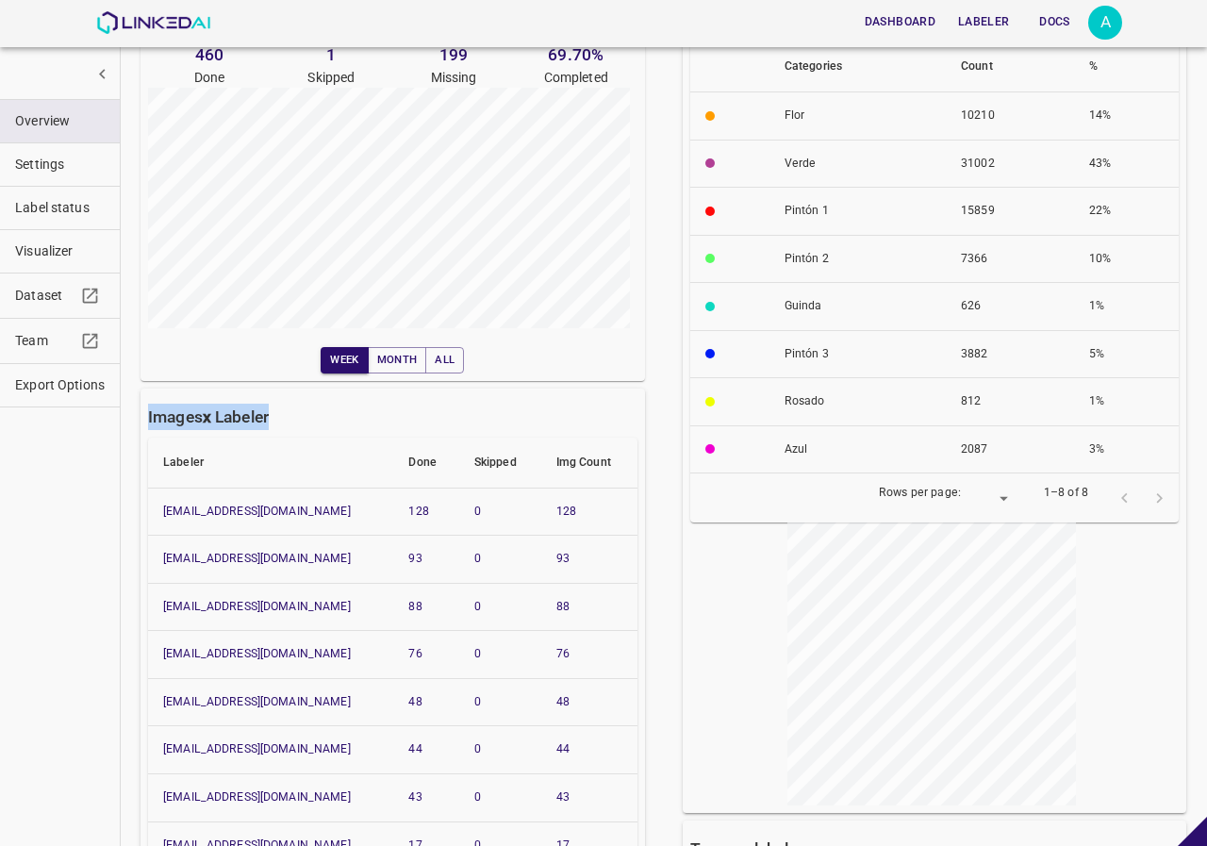
drag, startPoint x: 141, startPoint y: 428, endPoint x: 635, endPoint y: 817, distance: 627.8
click at [635, 817] on div "Images ( 660 ) Done Reviewed 460 Done 1 Skipped 199 Missing 69.70 % Completed W…" at bounding box center [381, 711] width 542 height 1498
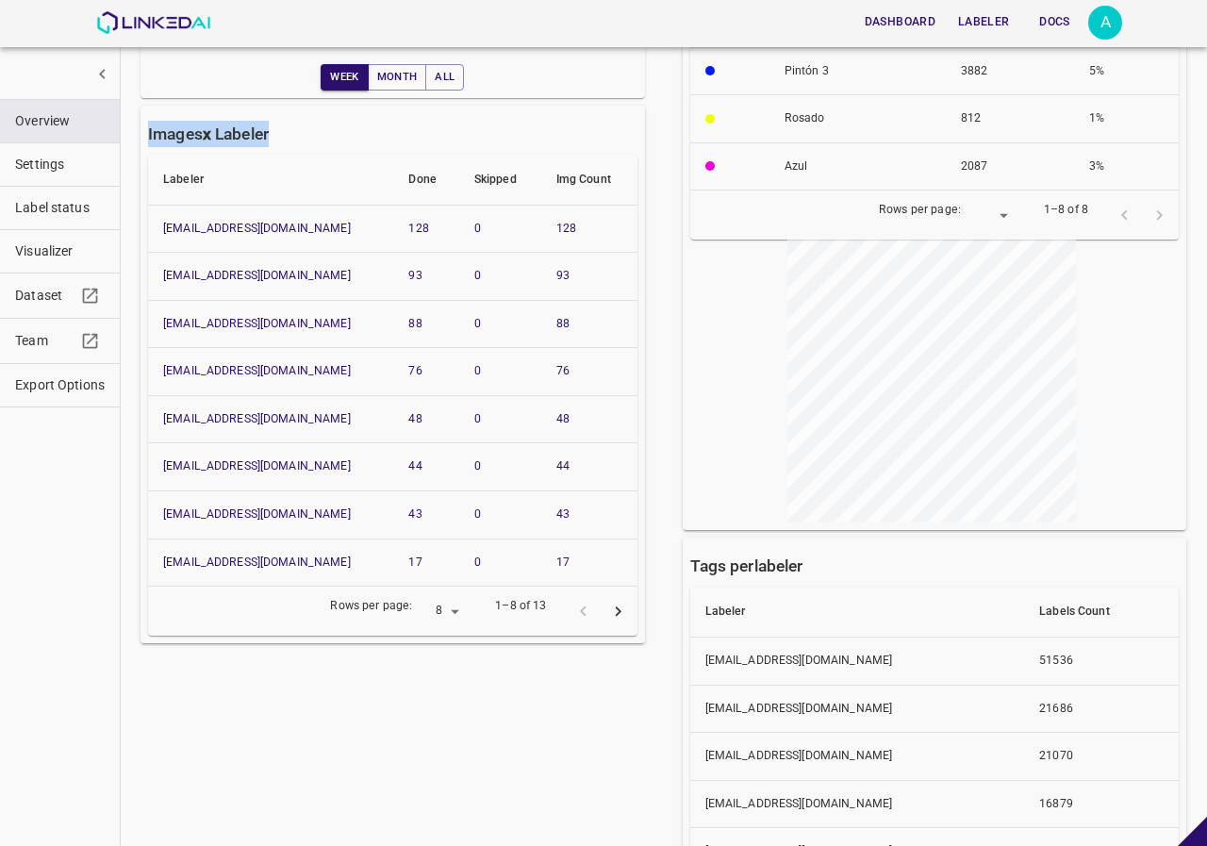
click at [589, 564] on th "17" at bounding box center [589, 562] width 96 height 48
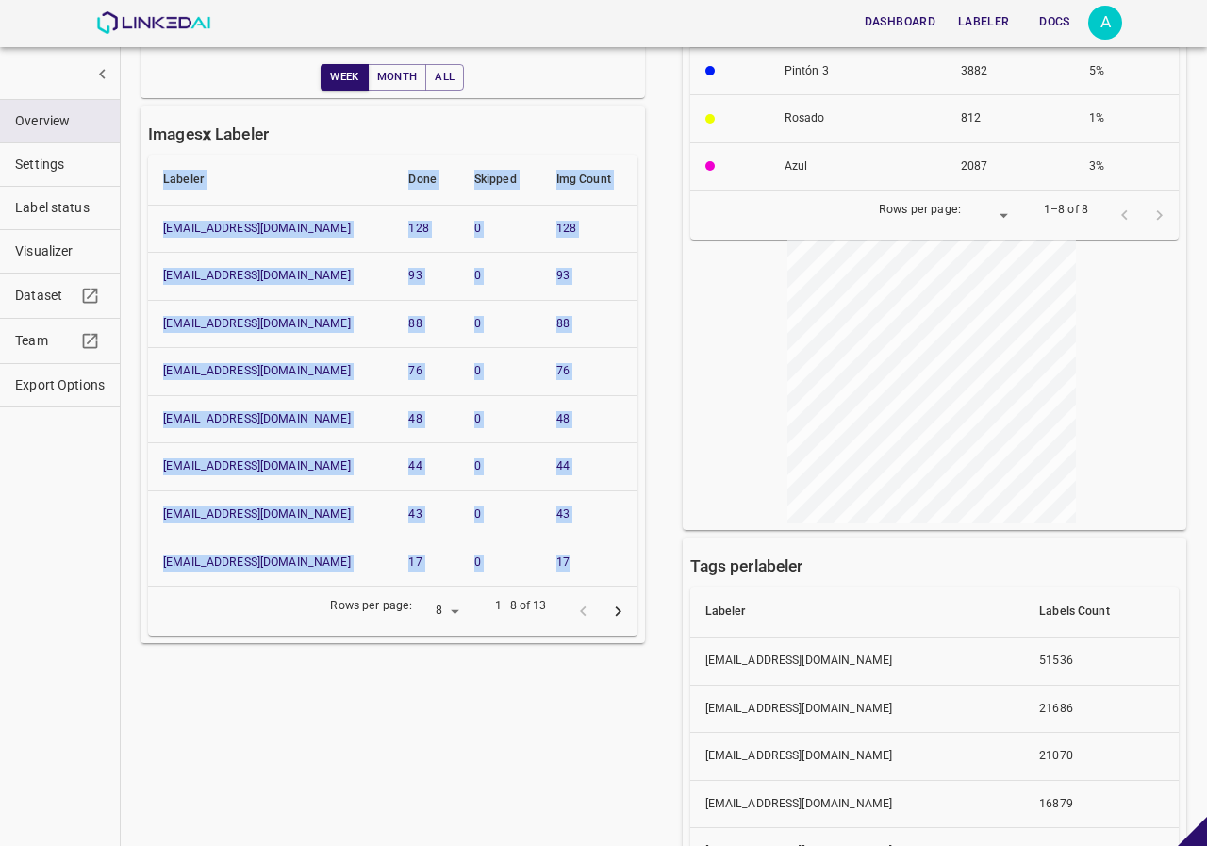
drag, startPoint x: 591, startPoint y: 572, endPoint x: 150, endPoint y: 152, distance: 609.6
click at [150, 152] on div "Images x Labeler Labeler Done Skipped Img Count angelamar0593@gmail.com 128 0 1…" at bounding box center [392, 374] width 504 height 537
click at [155, 163] on th "Labeler" at bounding box center [270, 180] width 245 height 51
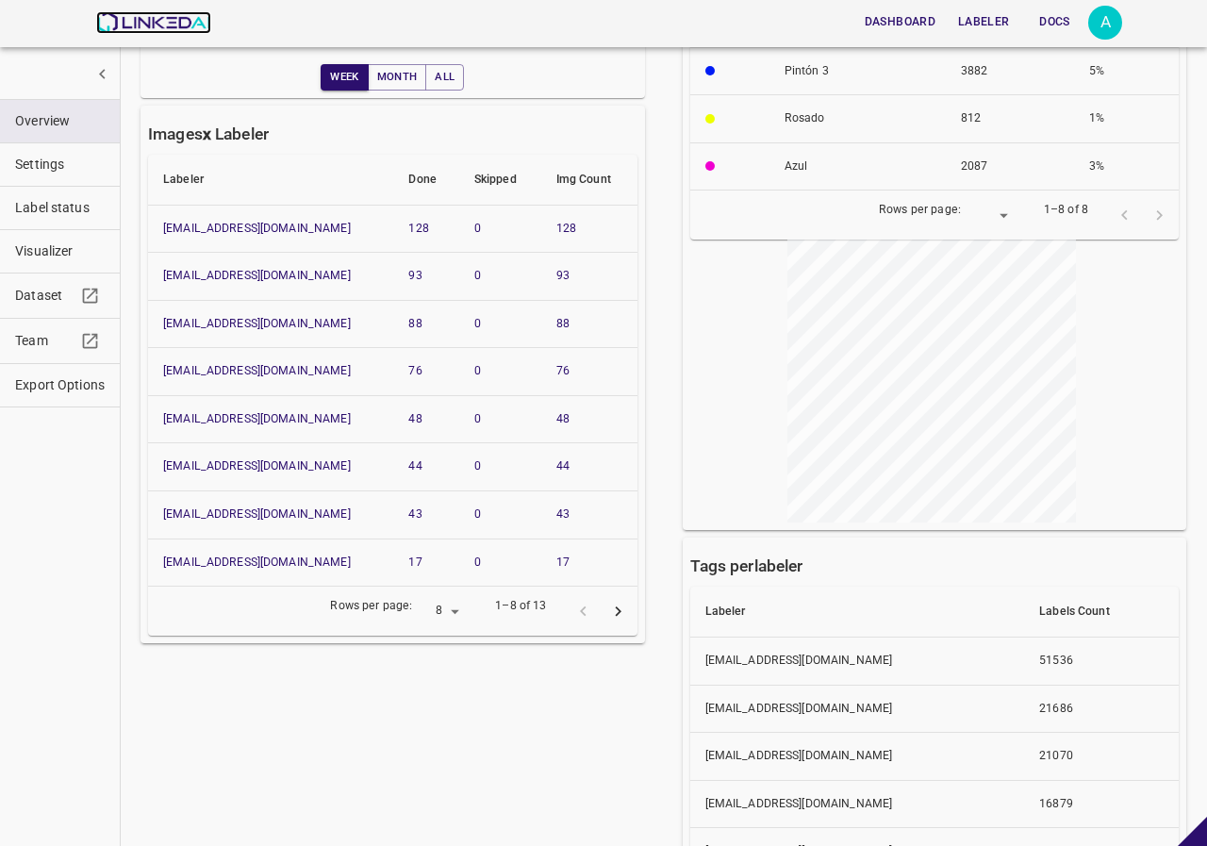
click at [132, 21] on img at bounding box center [153, 22] width 114 height 23
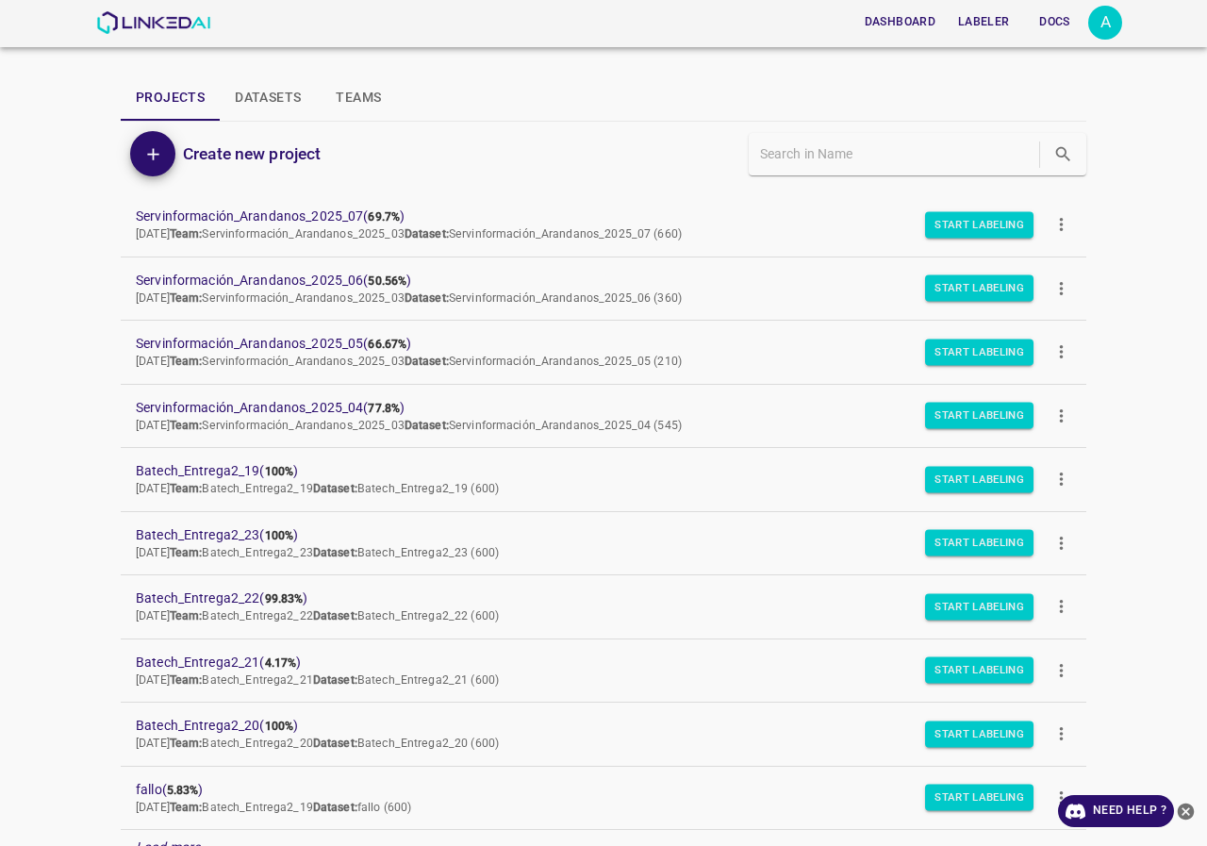
scroll to position [163, 0]
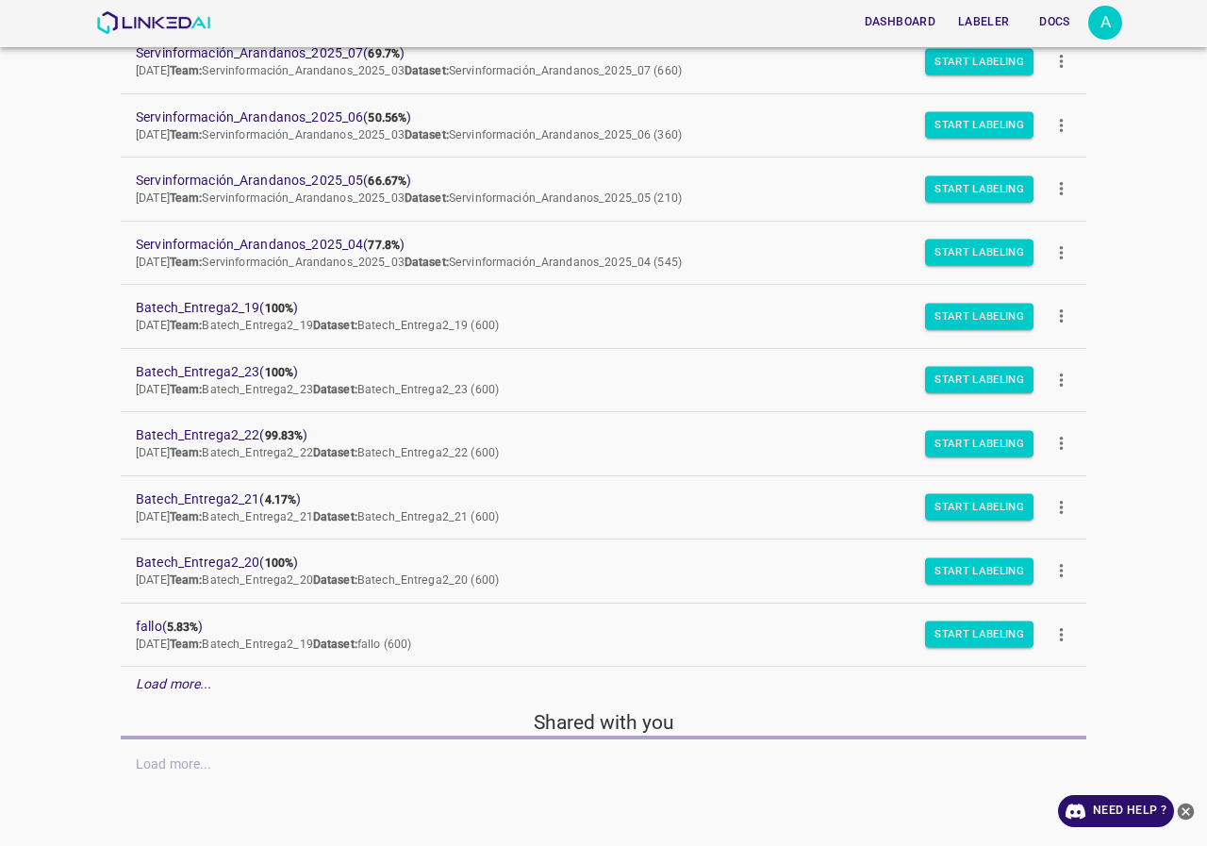
click at [163, 679] on em "Load more..." at bounding box center [174, 683] width 76 height 15
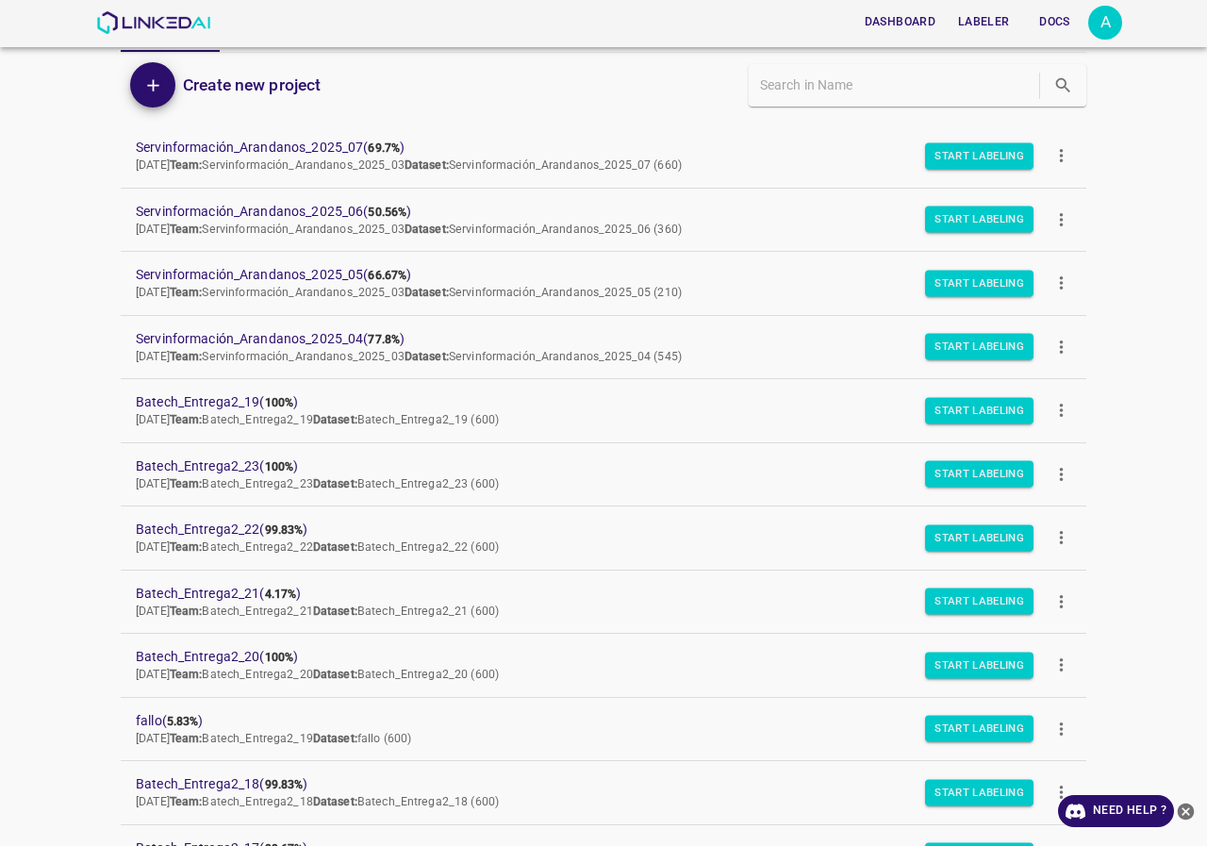
scroll to position [0, 0]
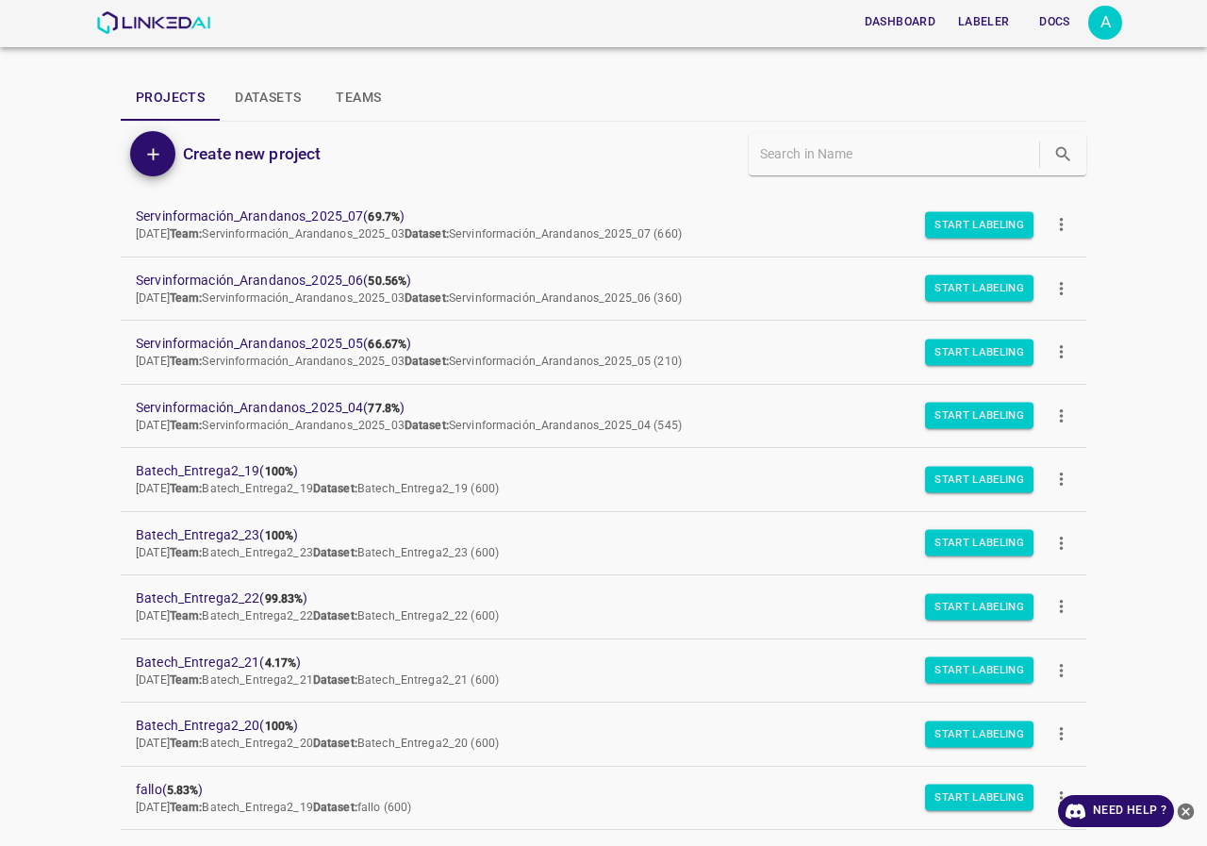
click at [1117, 30] on div "A" at bounding box center [1105, 23] width 34 height 34
click at [1049, 177] on li "Logout" at bounding box center [1047, 174] width 149 height 31
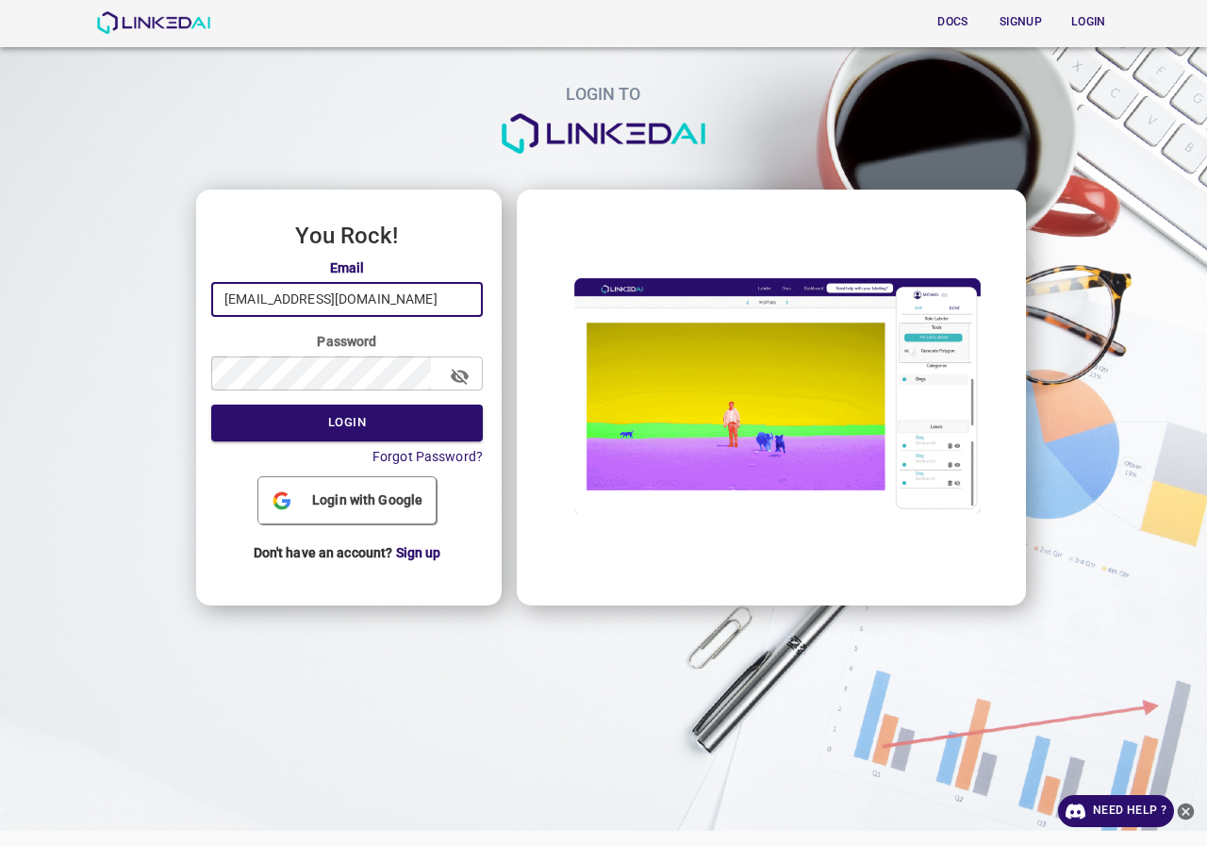
click at [359, 301] on input "[EMAIL_ADDRESS][DOMAIN_NAME]" at bounding box center [347, 299] width 272 height 35
type input "[EMAIL_ADDRESS][DOMAIN_NAME]"
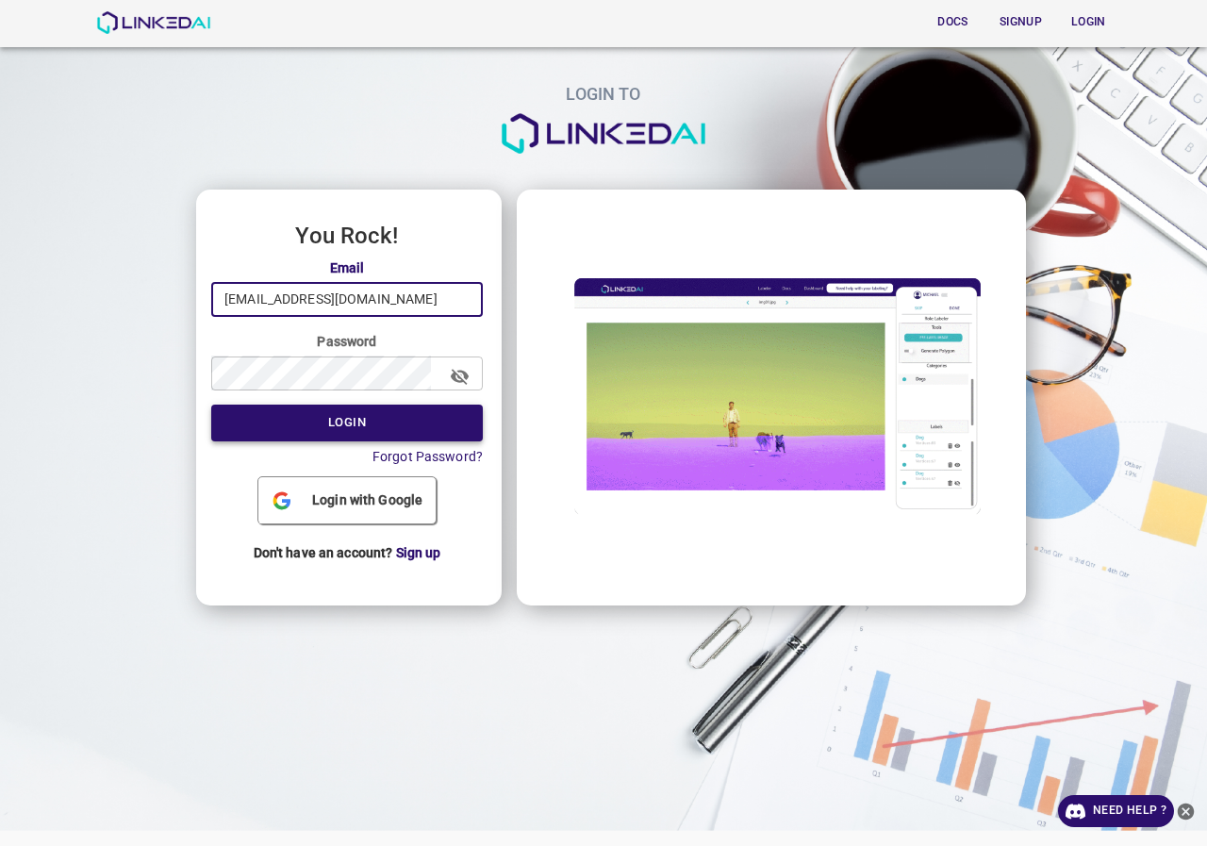
click at [391, 431] on button "Login" at bounding box center [347, 423] width 272 height 37
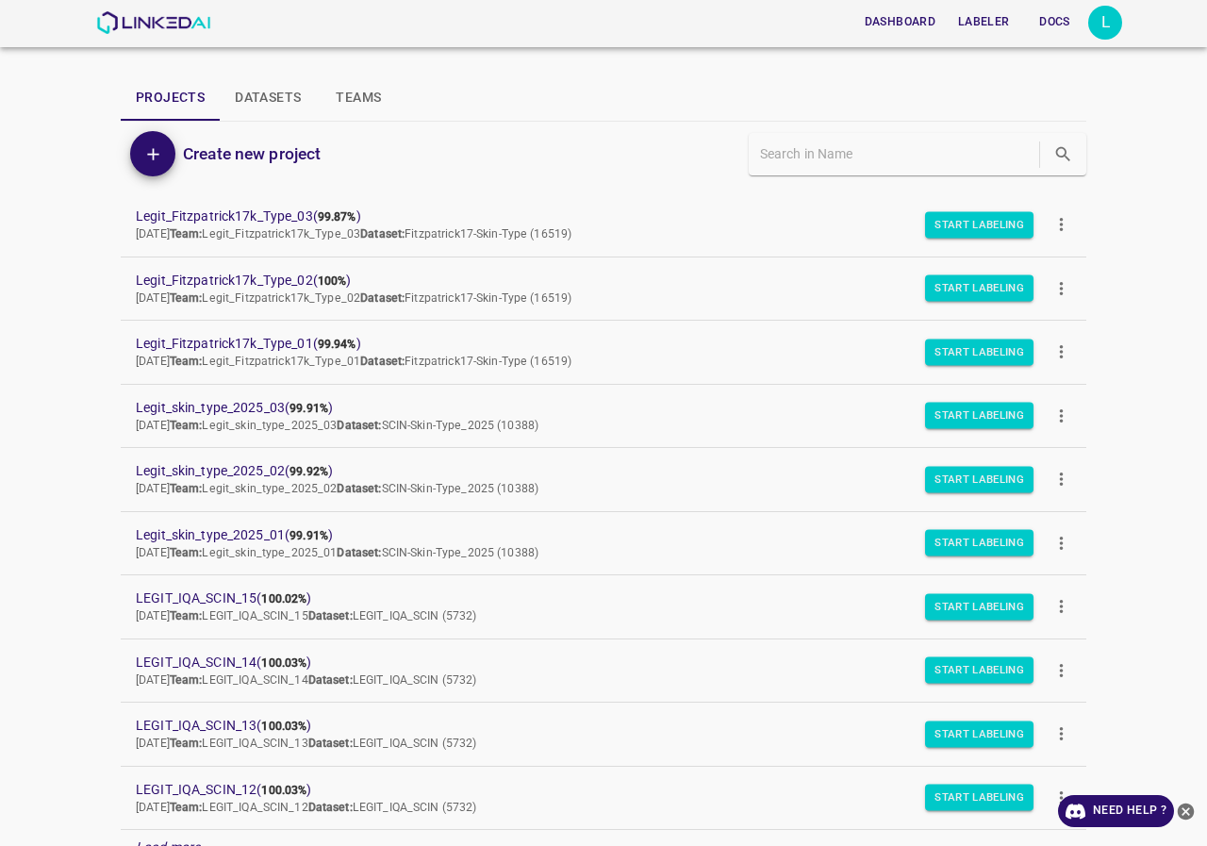
click at [603, 128] on div at bounding box center [844, 154] width 483 height 64
drag, startPoint x: 24, startPoint y: 187, endPoint x: 1098, endPoint y: 547, distance: 1132.8
click at [1098, 547] on div "Dashboard Labeler Docs L Projects Datasets Teams Create new project Legit_Fitzp…" at bounding box center [603, 423] width 1207 height 846
click at [1157, 555] on div "Dashboard Labeler Docs L Projects Datasets Teams Create new project Legit_Fitzp…" at bounding box center [603, 423] width 1207 height 846
drag, startPoint x: 57, startPoint y: 189, endPoint x: 617, endPoint y: 553, distance: 668.5
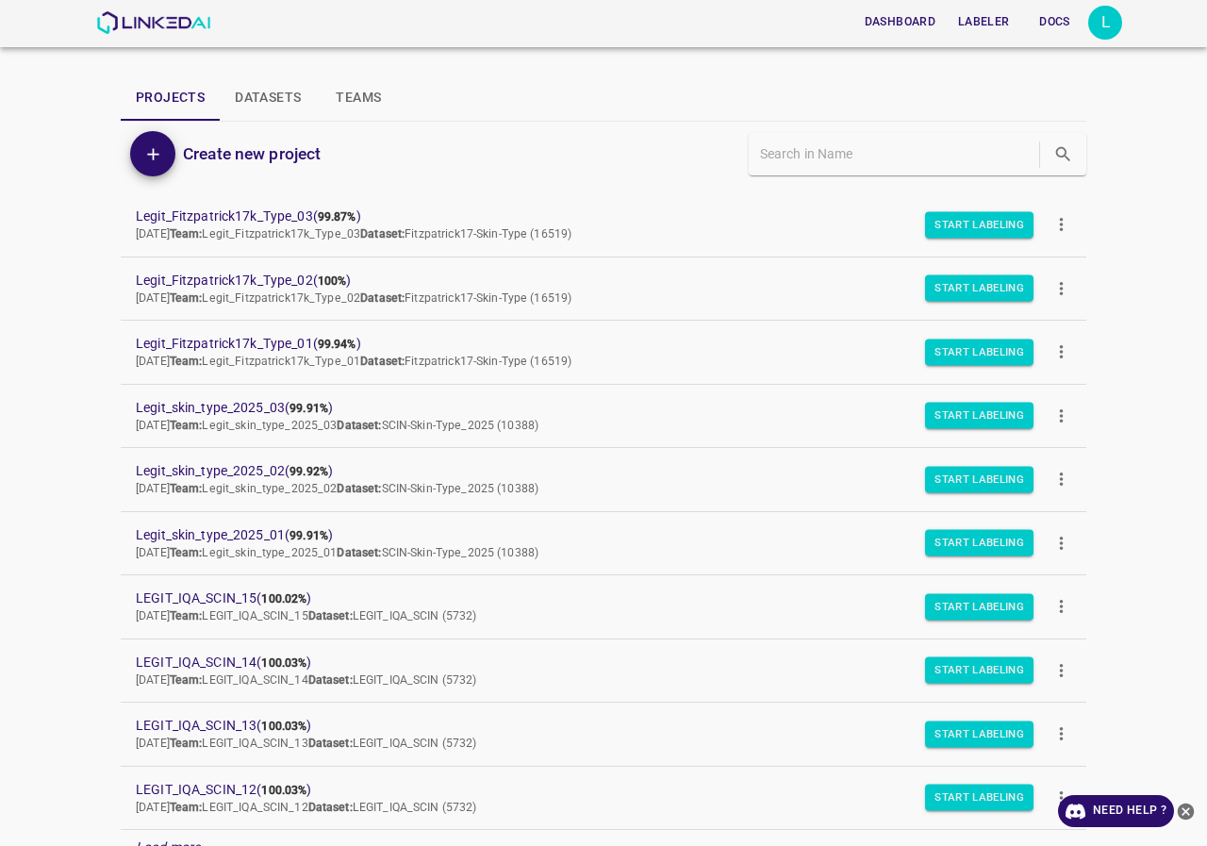
click at [617, 553] on div "Dashboard Labeler Docs L Projects Datasets Teams Create new project Legit_Fitzp…" at bounding box center [603, 423] width 1207 height 846
click at [0, 360] on div "Dashboard Labeler Docs L Projects Datasets Teams Create new project Legit_Fitzp…" at bounding box center [603, 423] width 1207 height 846
drag, startPoint x: 68, startPoint y: 206, endPoint x: 647, endPoint y: 426, distance: 619.2
click at [647, 426] on div "Dashboard Labeler Docs L Projects Datasets Teams Create new project Legit_Fitzp…" at bounding box center [603, 423] width 1207 height 846
click at [0, 279] on div "Dashboard Labeler Docs L Projects Datasets Teams Create new project Legit_Fitzp…" at bounding box center [603, 423] width 1207 height 846
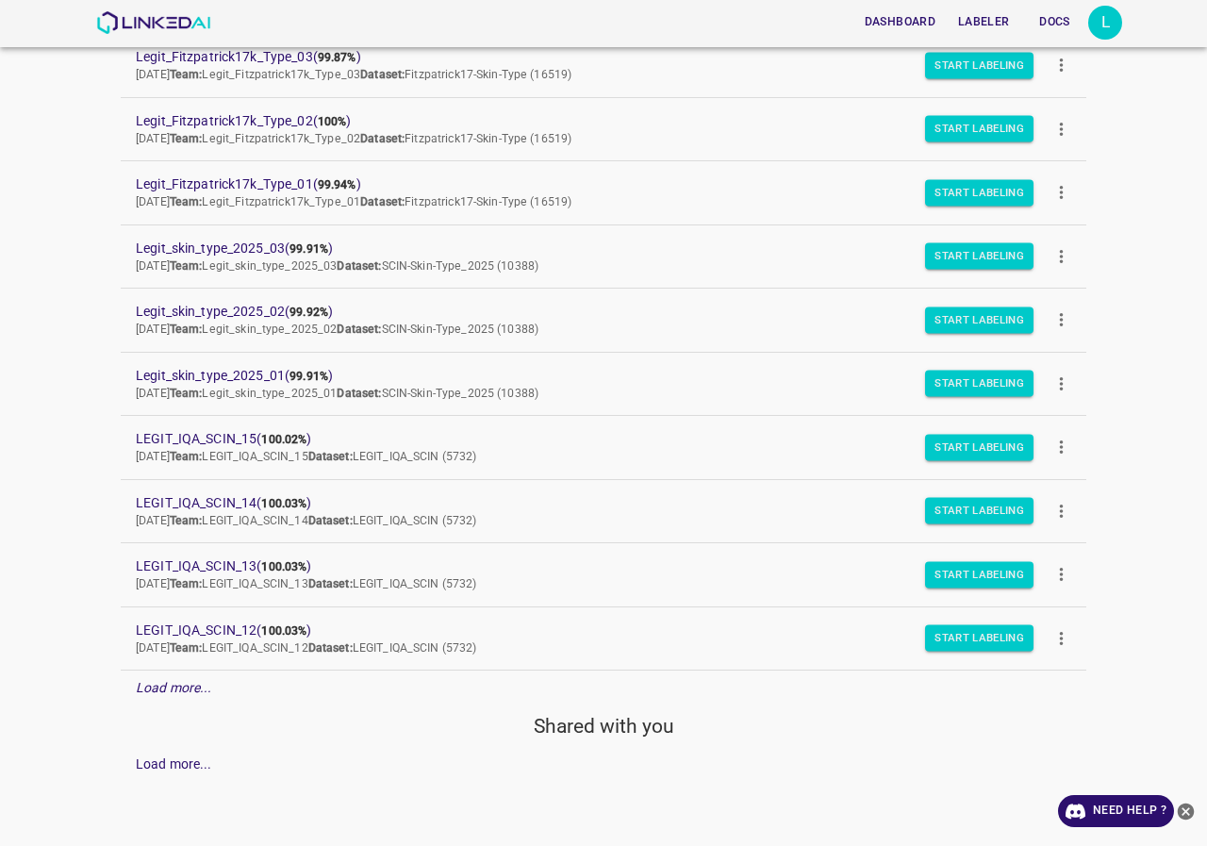
scroll to position [65, 0]
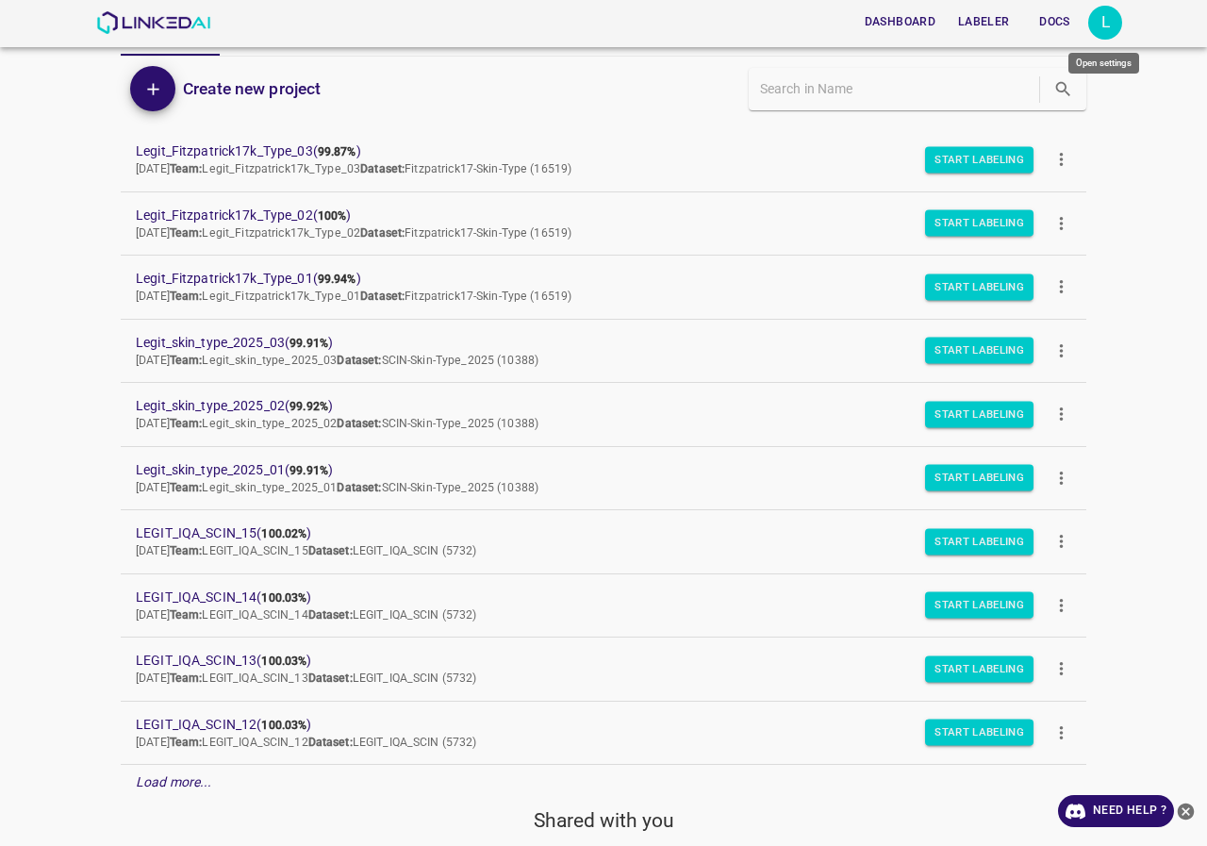
click at [1111, 26] on div "L" at bounding box center [1105, 23] width 34 height 34
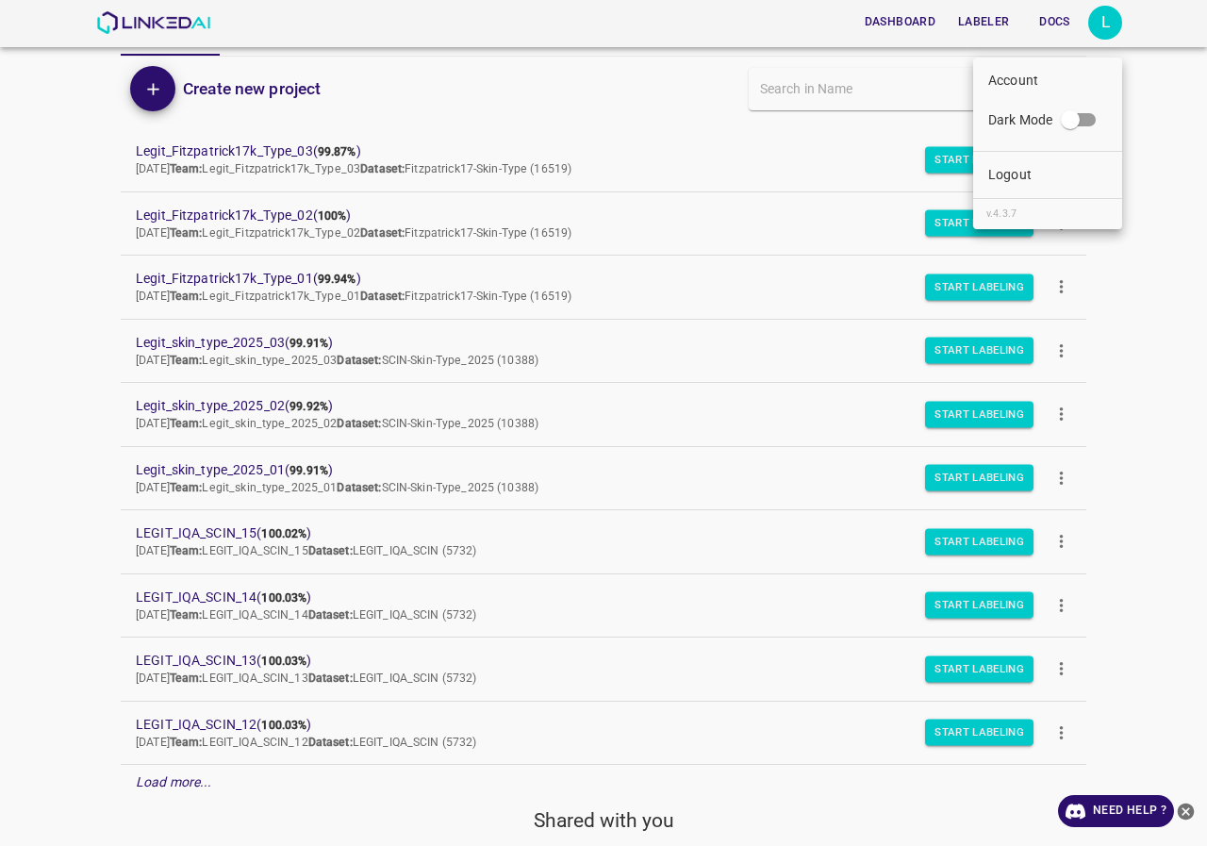
click at [1032, 185] on li "Logout" at bounding box center [1047, 174] width 149 height 31
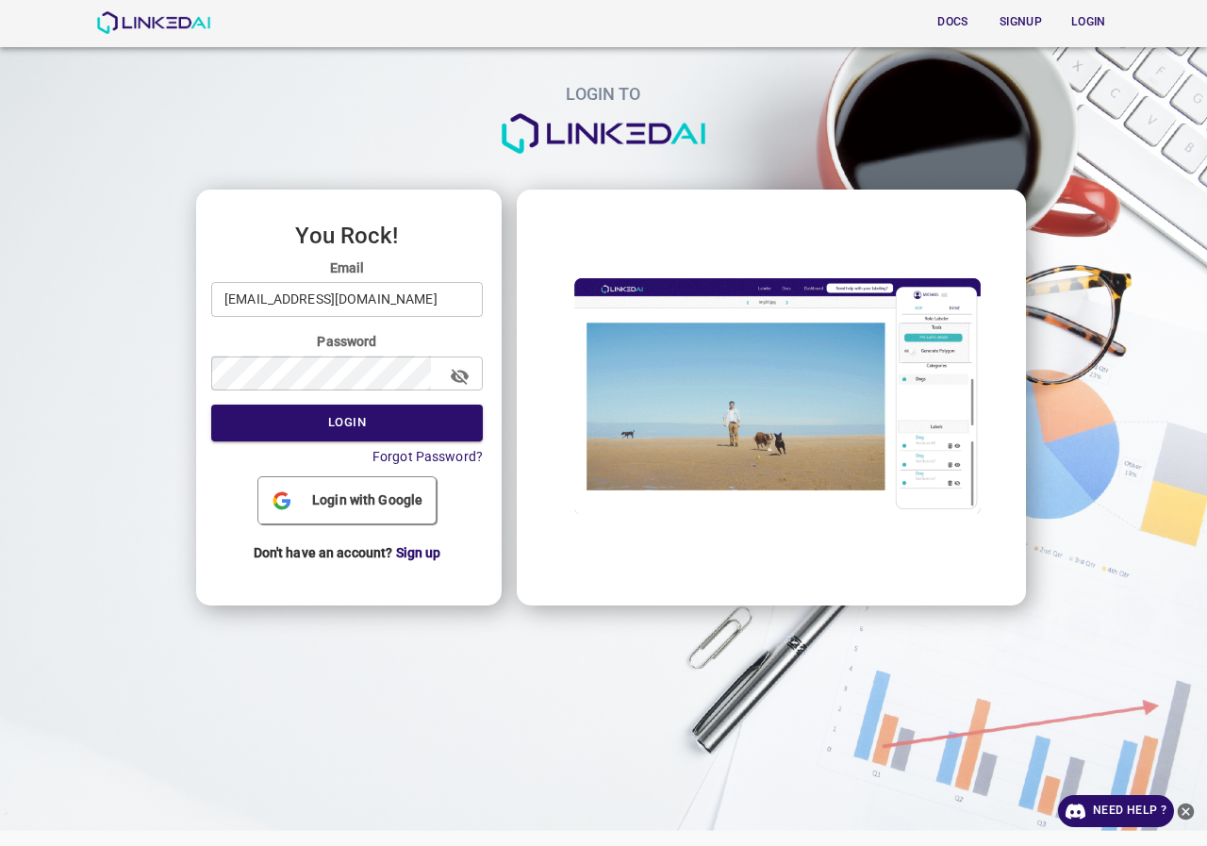
click at [366, 292] on input "[EMAIL_ADDRESS][DOMAIN_NAME]" at bounding box center [347, 299] width 272 height 35
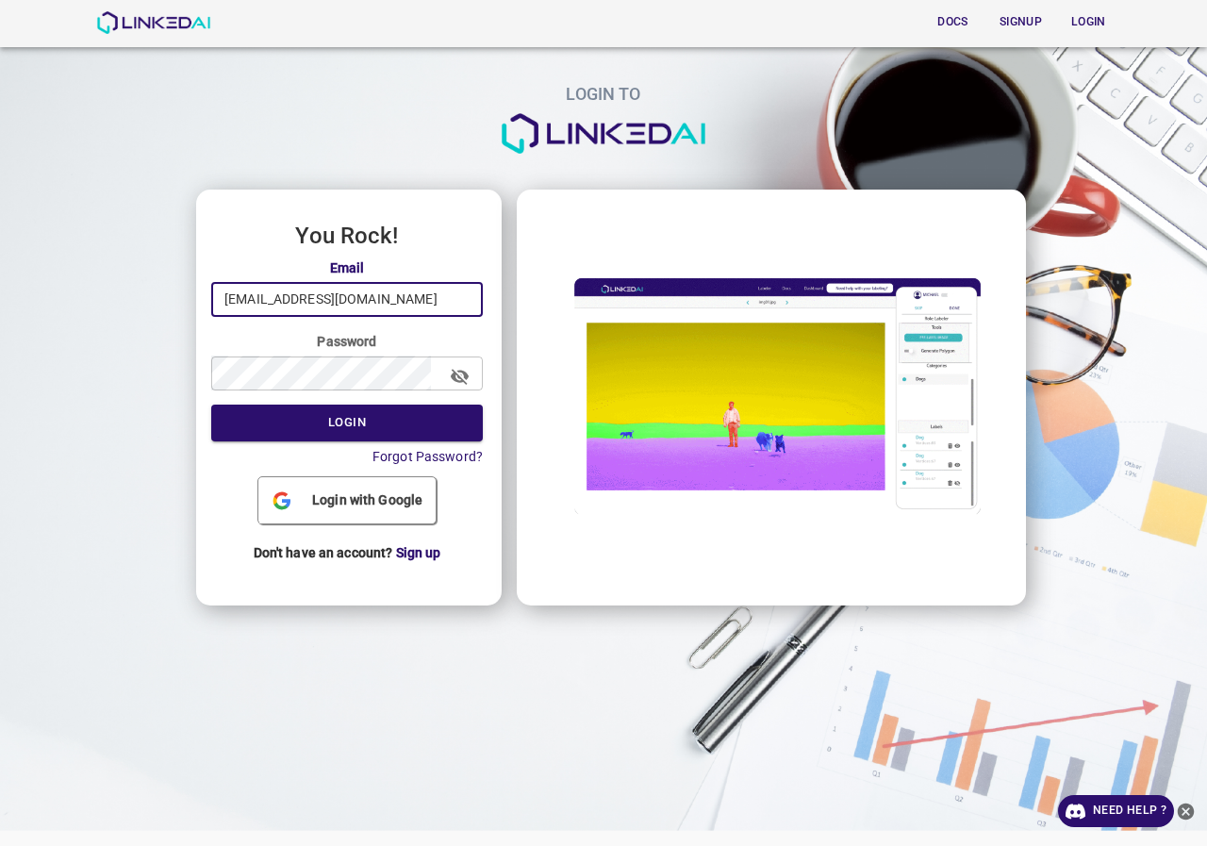
type input "[EMAIL_ADDRESS][DOMAIN_NAME]"
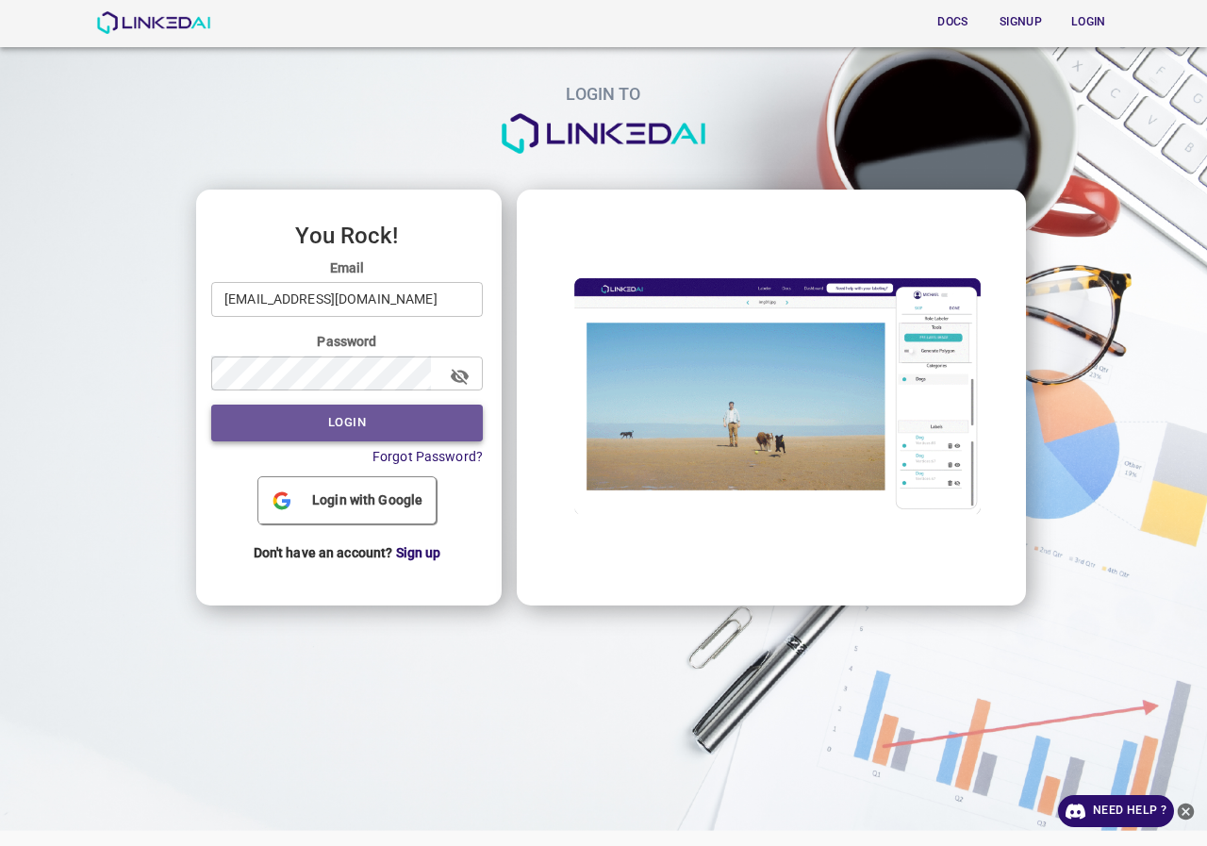
click at [331, 429] on button "Login" at bounding box center [347, 423] width 272 height 37
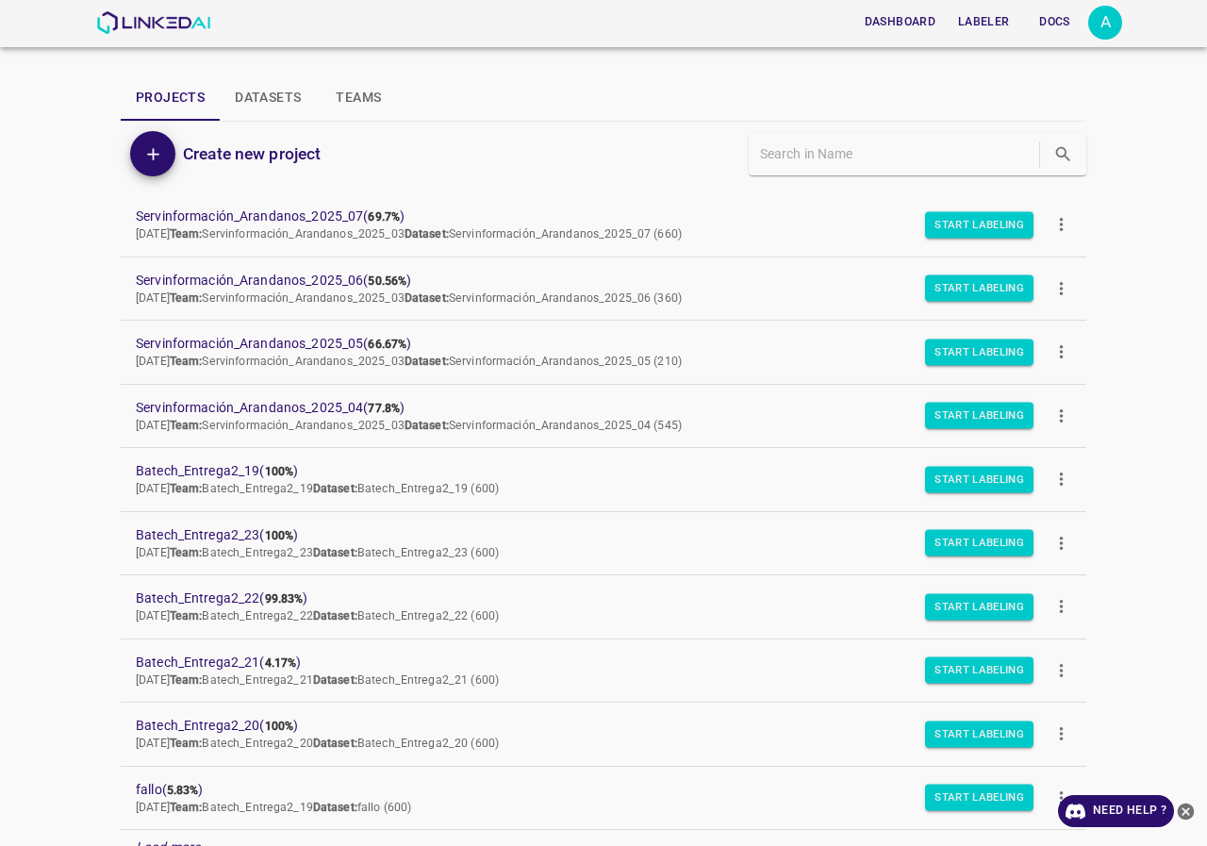
scroll to position [163, 0]
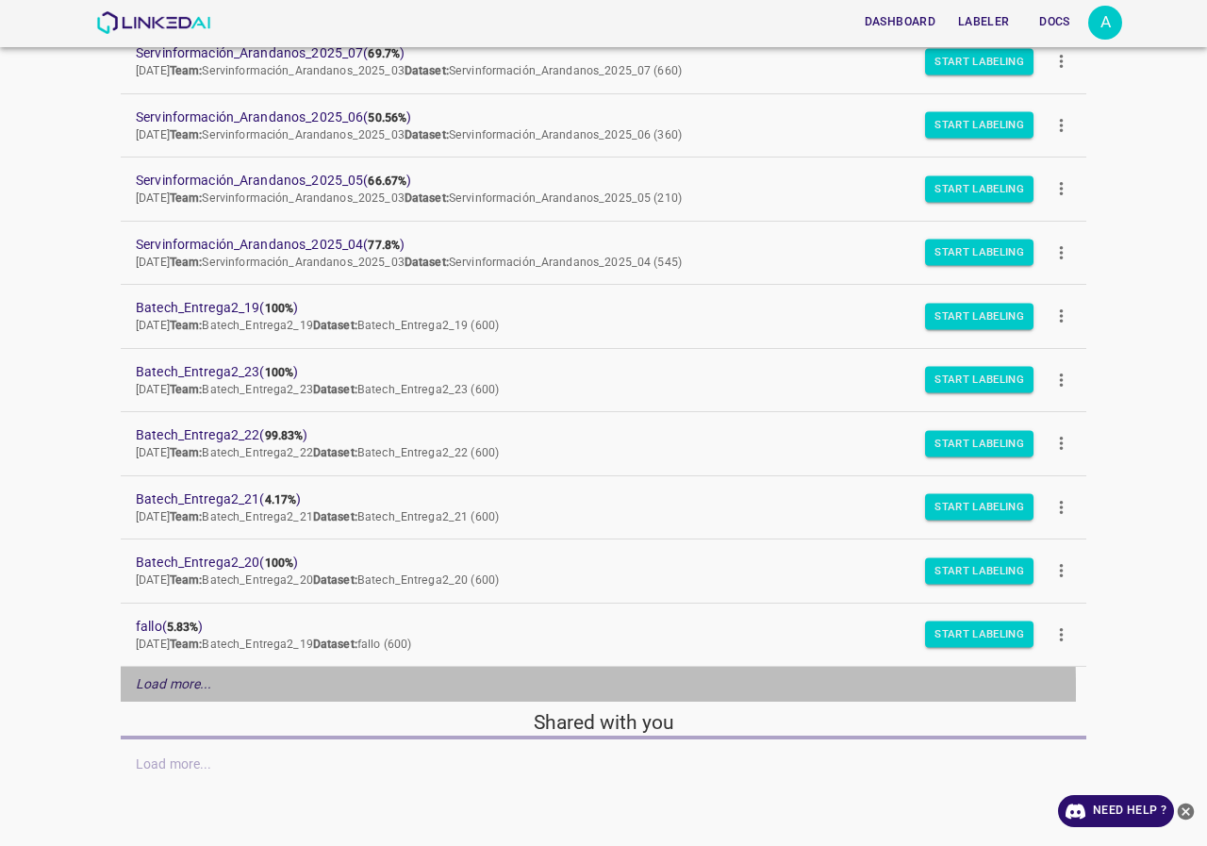
click at [167, 689] on em "Load more..." at bounding box center [174, 683] width 76 height 15
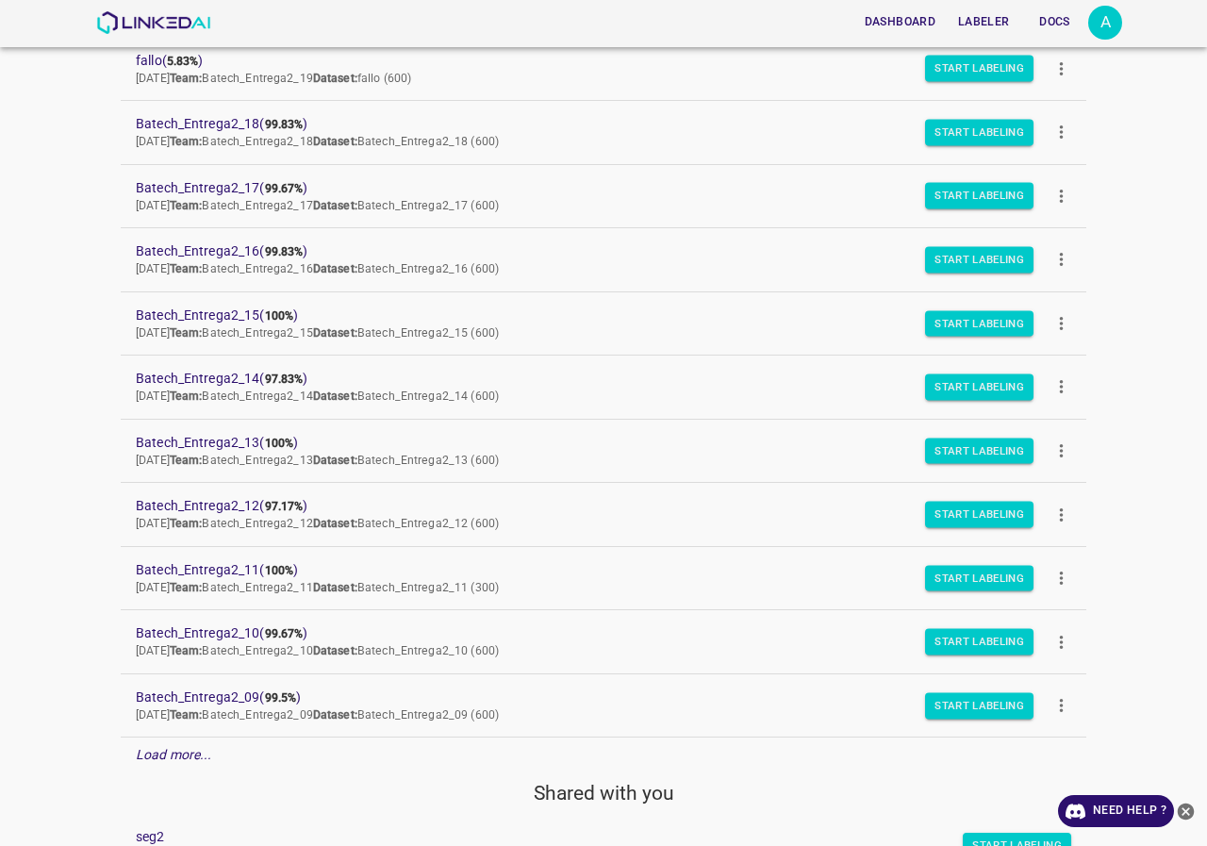
scroll to position [1106, 0]
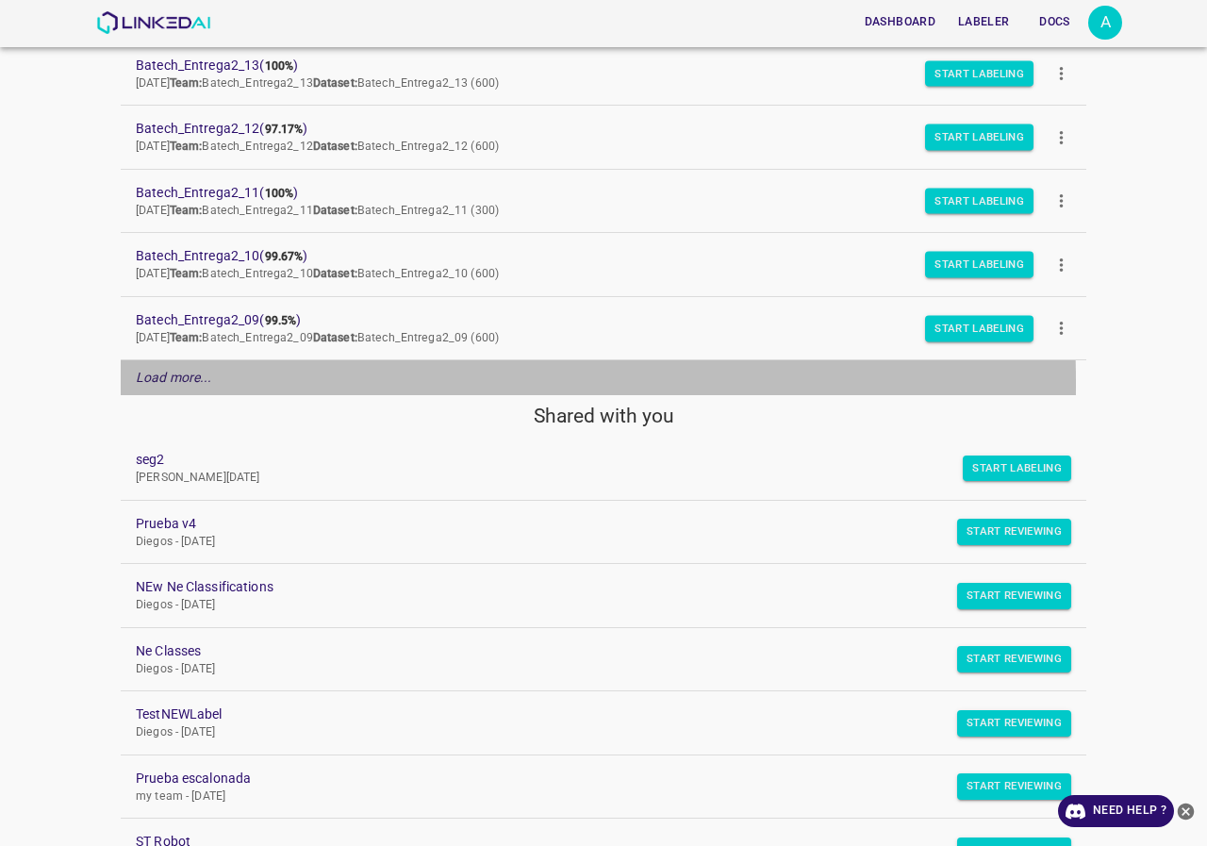
click at [215, 383] on div "Load more..." at bounding box center [604, 377] width 966 height 35
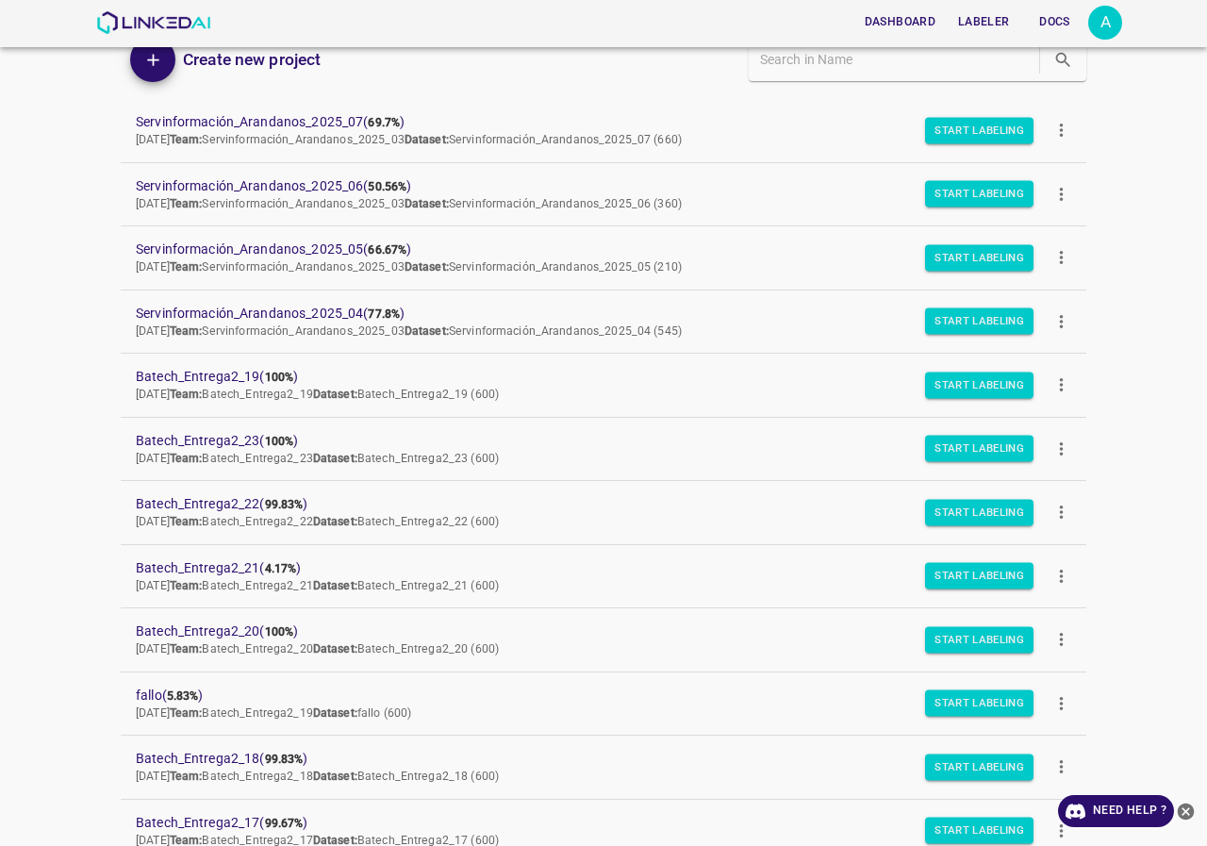
scroll to position [0, 0]
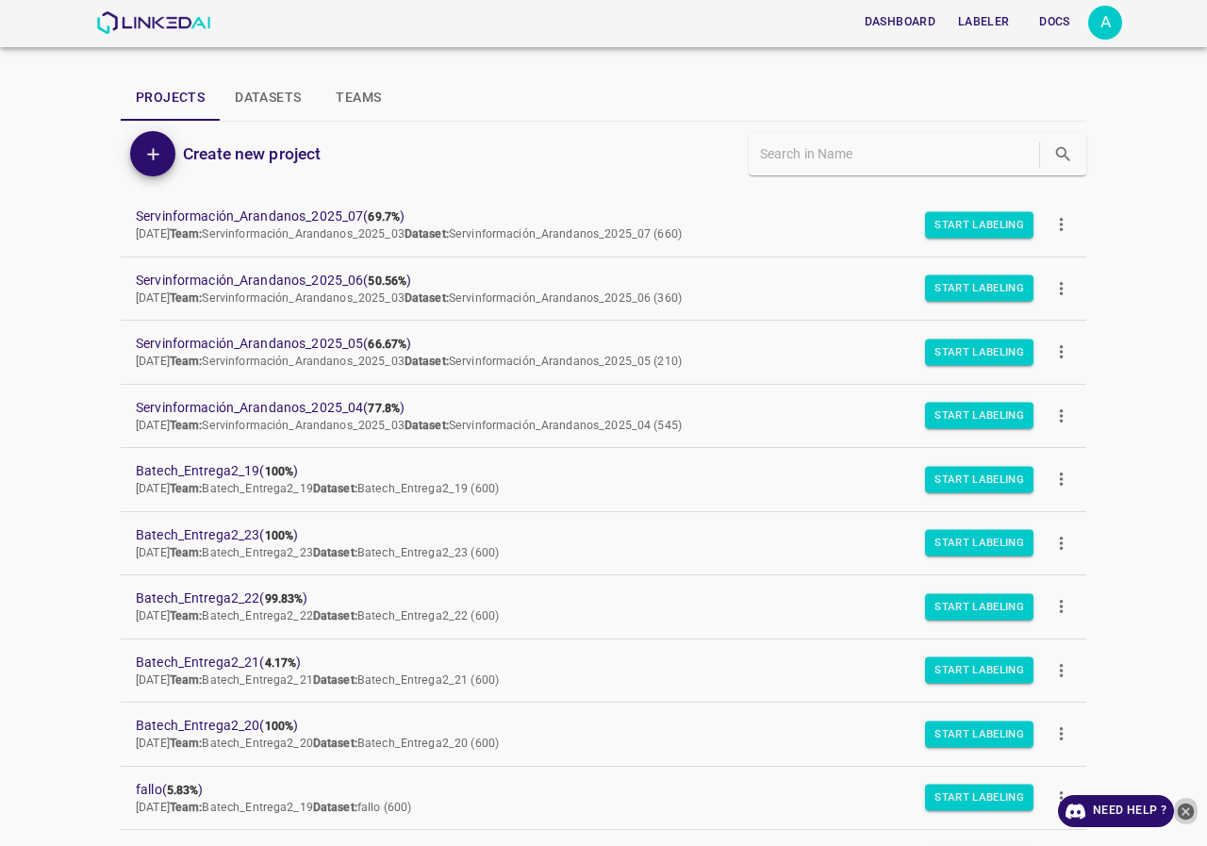
click at [1186, 814] on icon "close-help" at bounding box center [1186, 810] width 17 height 17
click at [1099, 26] on div "A" at bounding box center [1105, 23] width 34 height 34
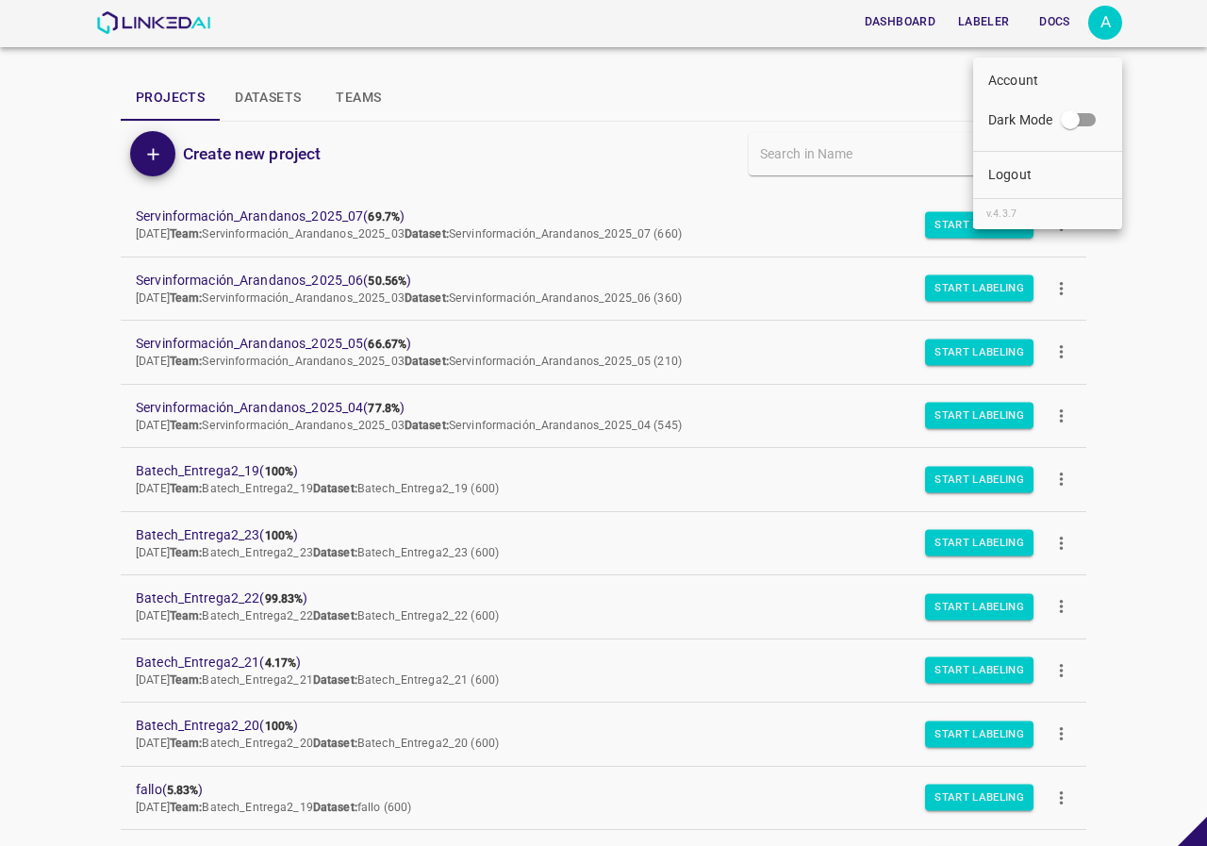
click at [1017, 171] on p "Logout" at bounding box center [1009, 175] width 43 height 20
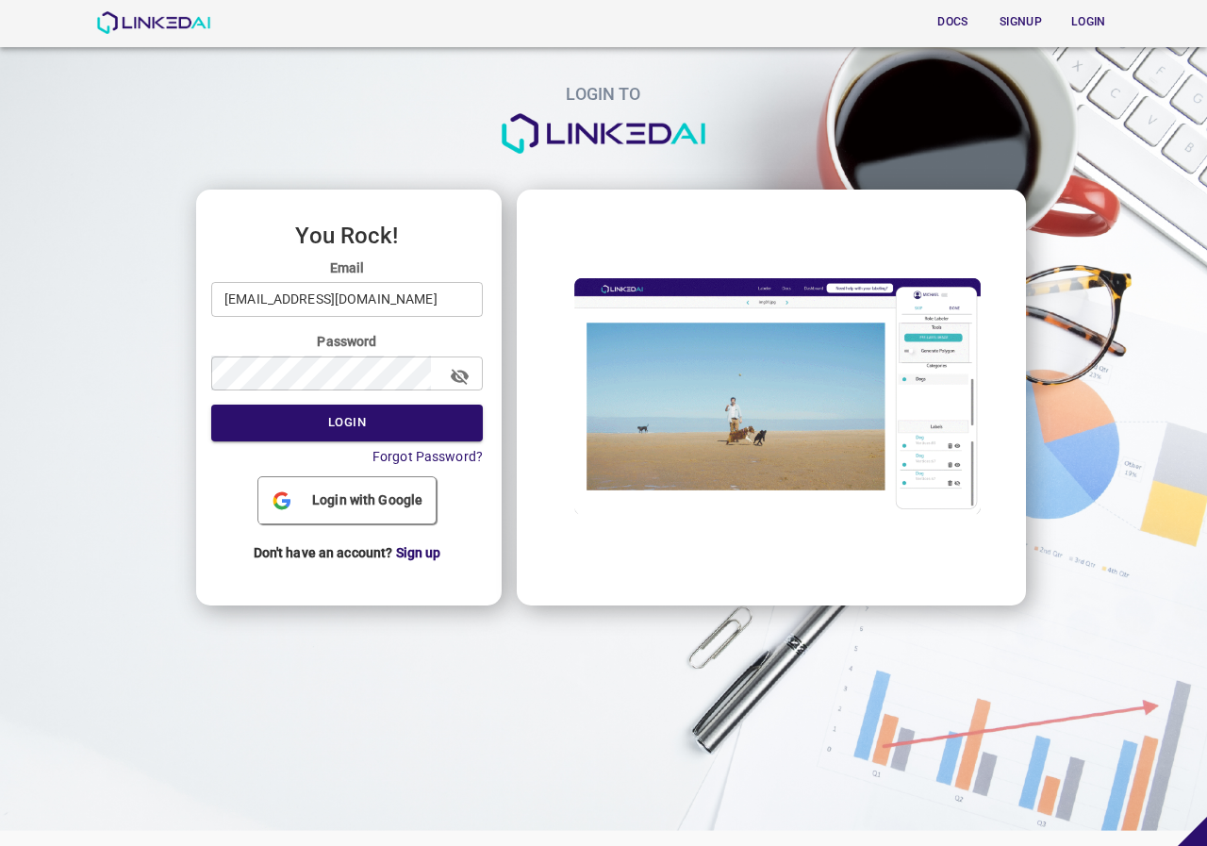
click at [401, 308] on input "[EMAIL_ADDRESS][DOMAIN_NAME]" at bounding box center [347, 299] width 272 height 35
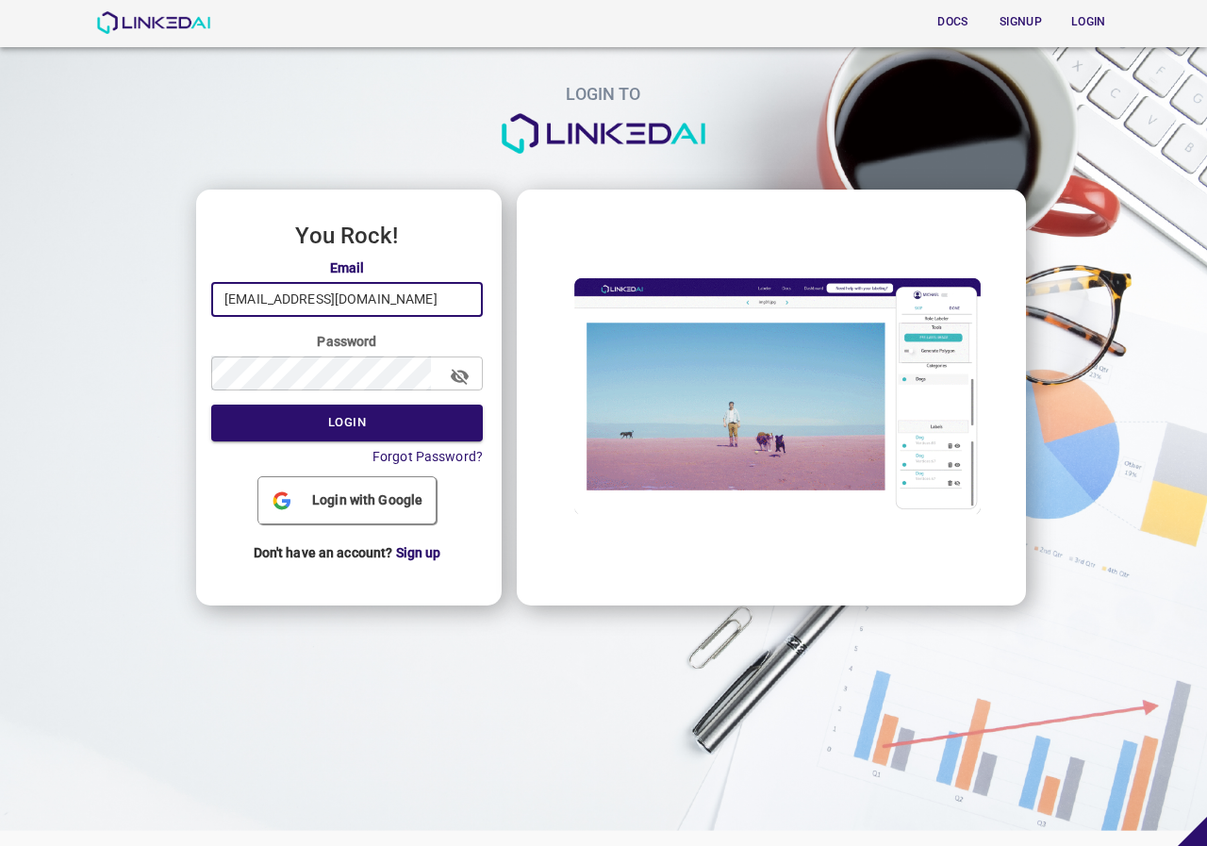
type input "[EMAIL_ADDRESS][DOMAIN_NAME]"
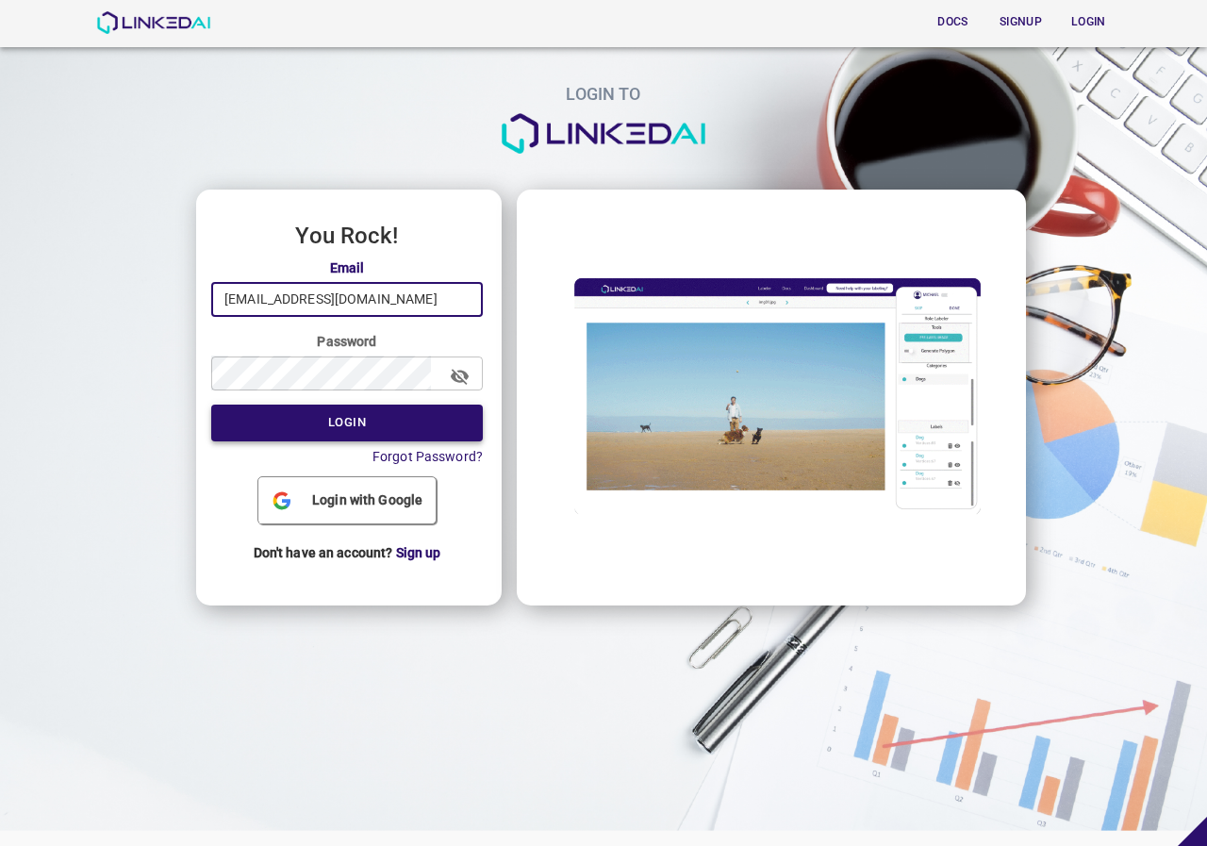
click at [374, 418] on button "Login" at bounding box center [347, 423] width 272 height 37
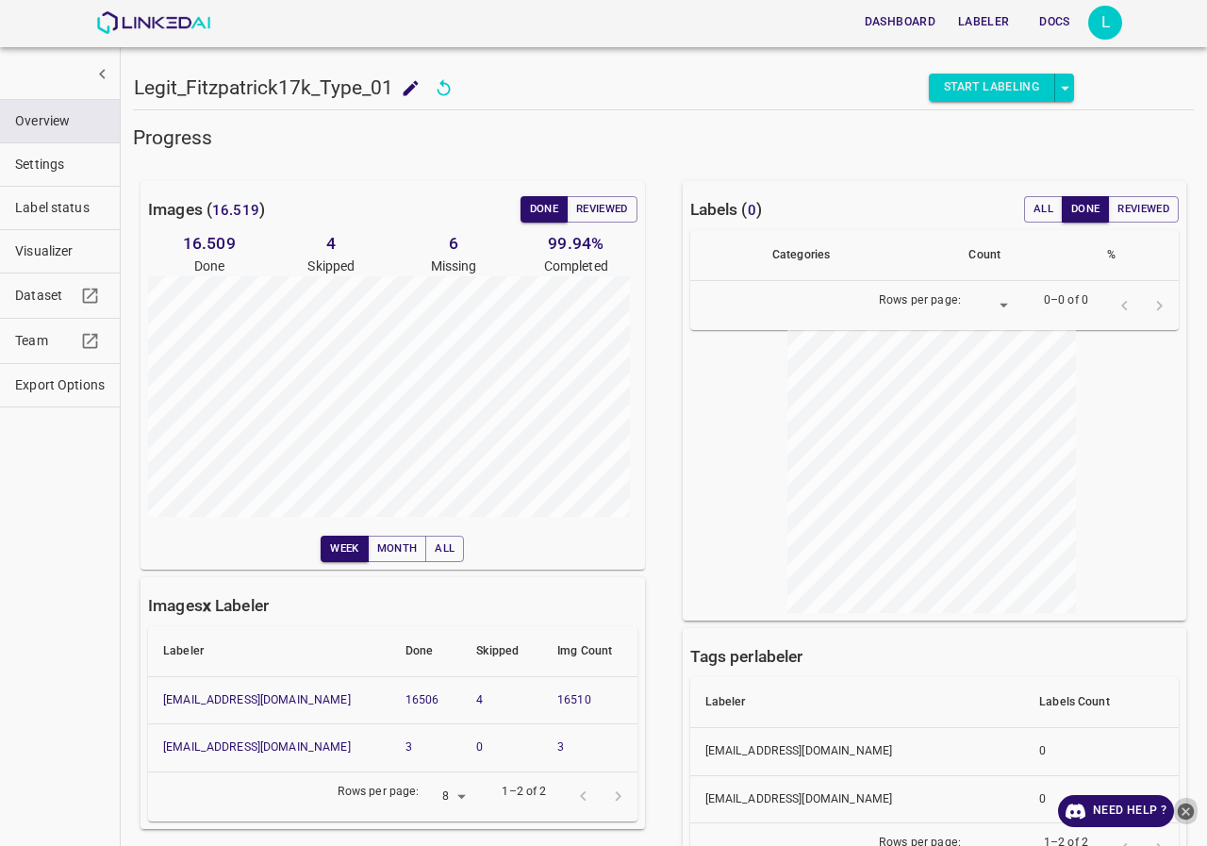
click at [1188, 807] on icon "close-help" at bounding box center [1186, 810] width 17 height 17
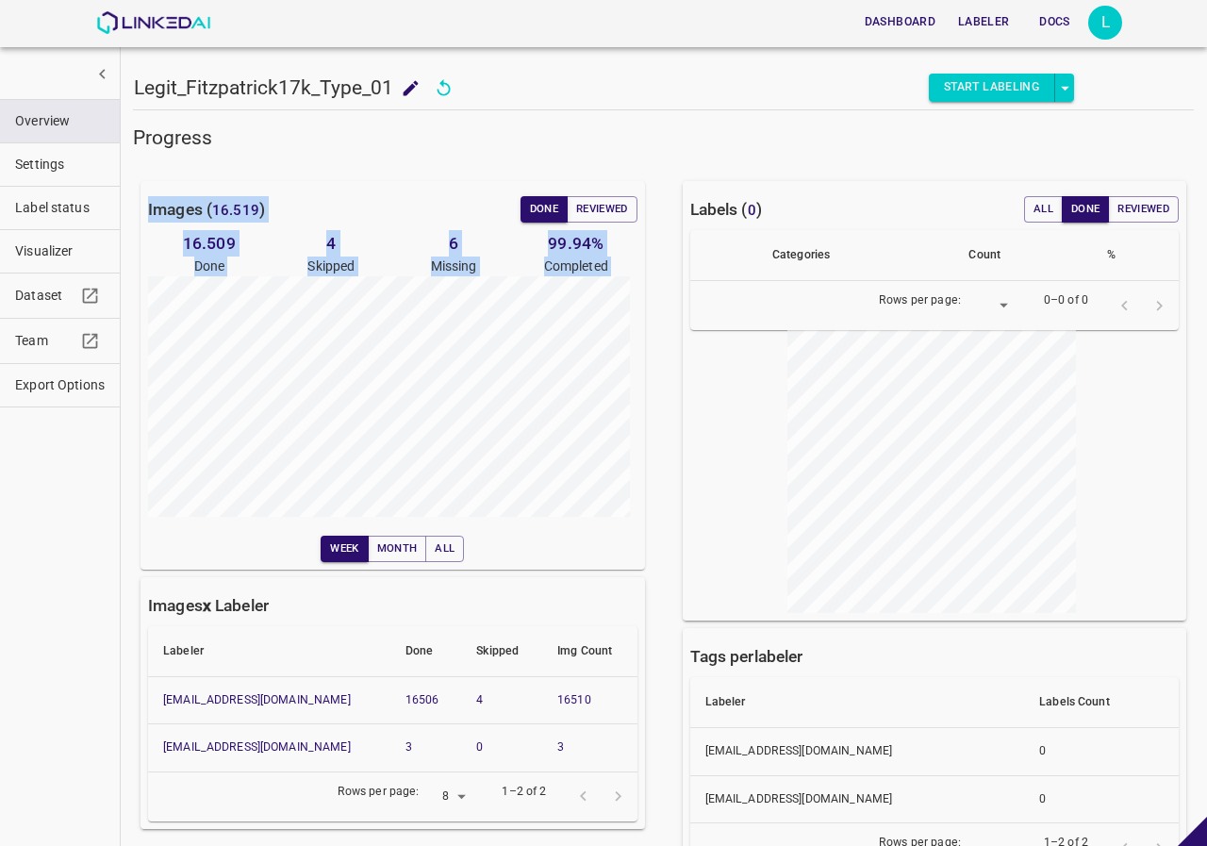
drag, startPoint x: 144, startPoint y: 182, endPoint x: 654, endPoint y: 528, distance: 616.4
click at [643, 561] on div "Images ( 16.519 ) Done Reviewed 16.509 Done 4 Skipped 6 Missing 99.94 % Complet…" at bounding box center [381, 519] width 542 height 736
click at [612, 532] on div "Week Month All" at bounding box center [392, 539] width 489 height 45
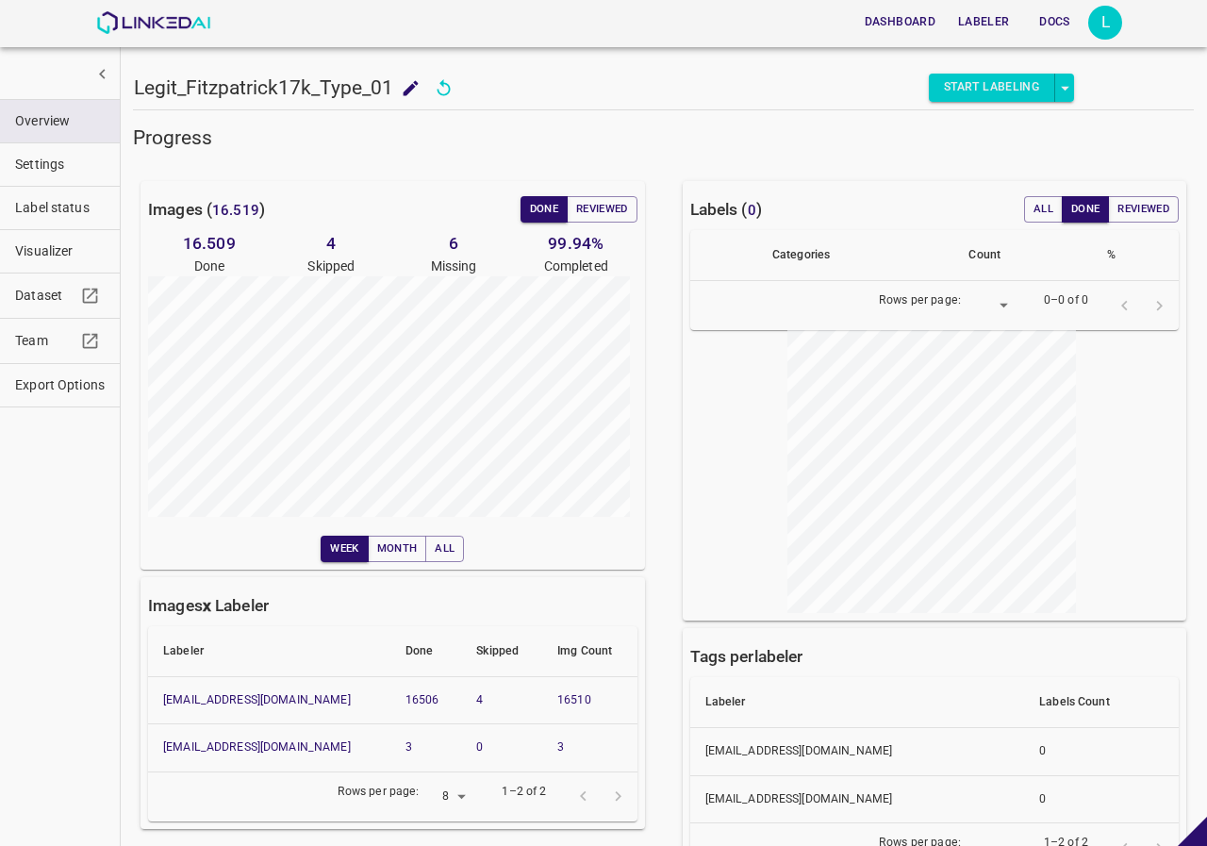
click at [242, 104] on div "Progress" at bounding box center [651, 126] width 1083 height 49
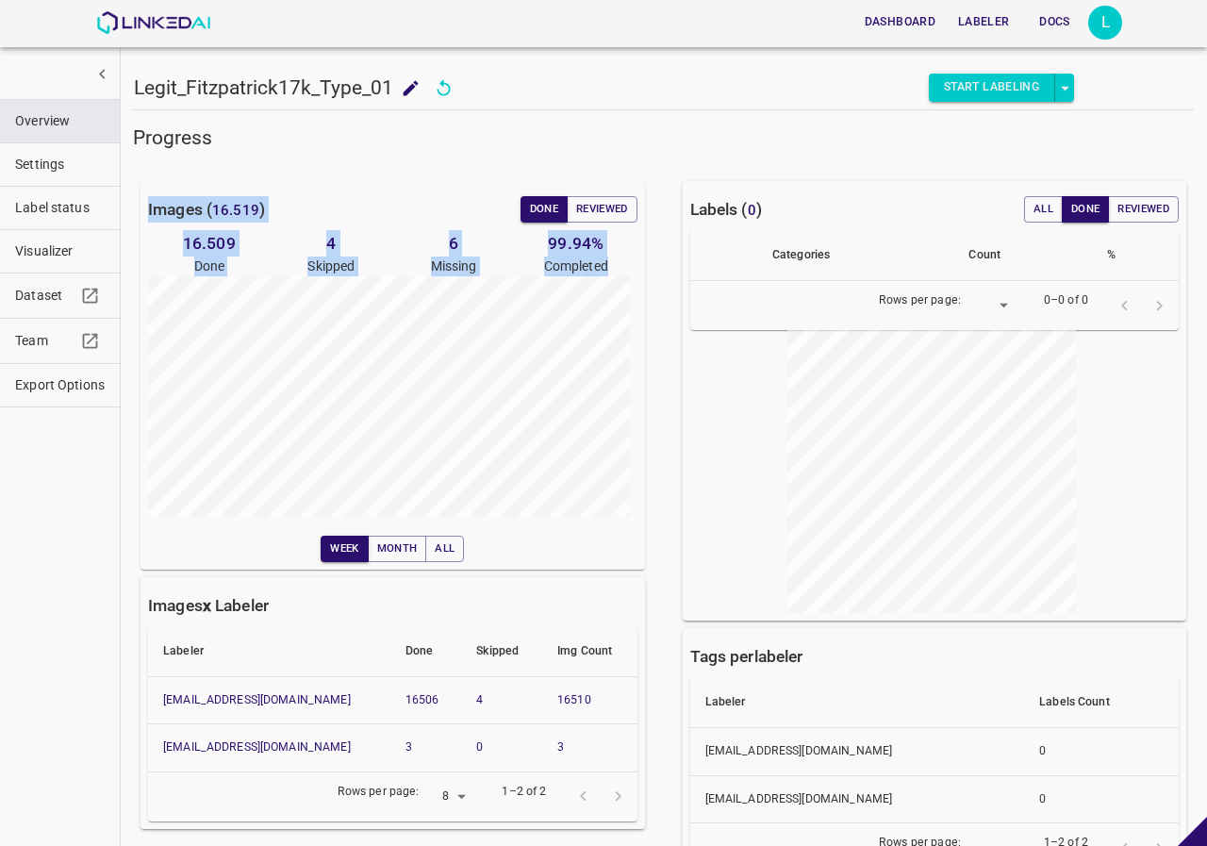
click at [616, 504] on div "Images ( 16.519 ) Done Reviewed 16.509 Done 4 Skipped 6 Missing 99.94 % Complet…" at bounding box center [381, 519] width 542 height 736
click at [339, 176] on div "Images ( 16.519 ) Done Reviewed 16.509 Done 4 Skipped 6 Missing 99.94 % Complet…" at bounding box center [381, 519] width 542 height 736
drag, startPoint x: 149, startPoint y: 173, endPoint x: 604, endPoint y: 531, distance: 579.5
click at [618, 531] on div "Images ( 16.519 ) Done Reviewed 16.509 Done 4 Skipped 6 Missing 99.94 % Complet…" at bounding box center [381, 519] width 542 height 736
click at [612, 547] on div "Week Month All" at bounding box center [392, 549] width 489 height 26
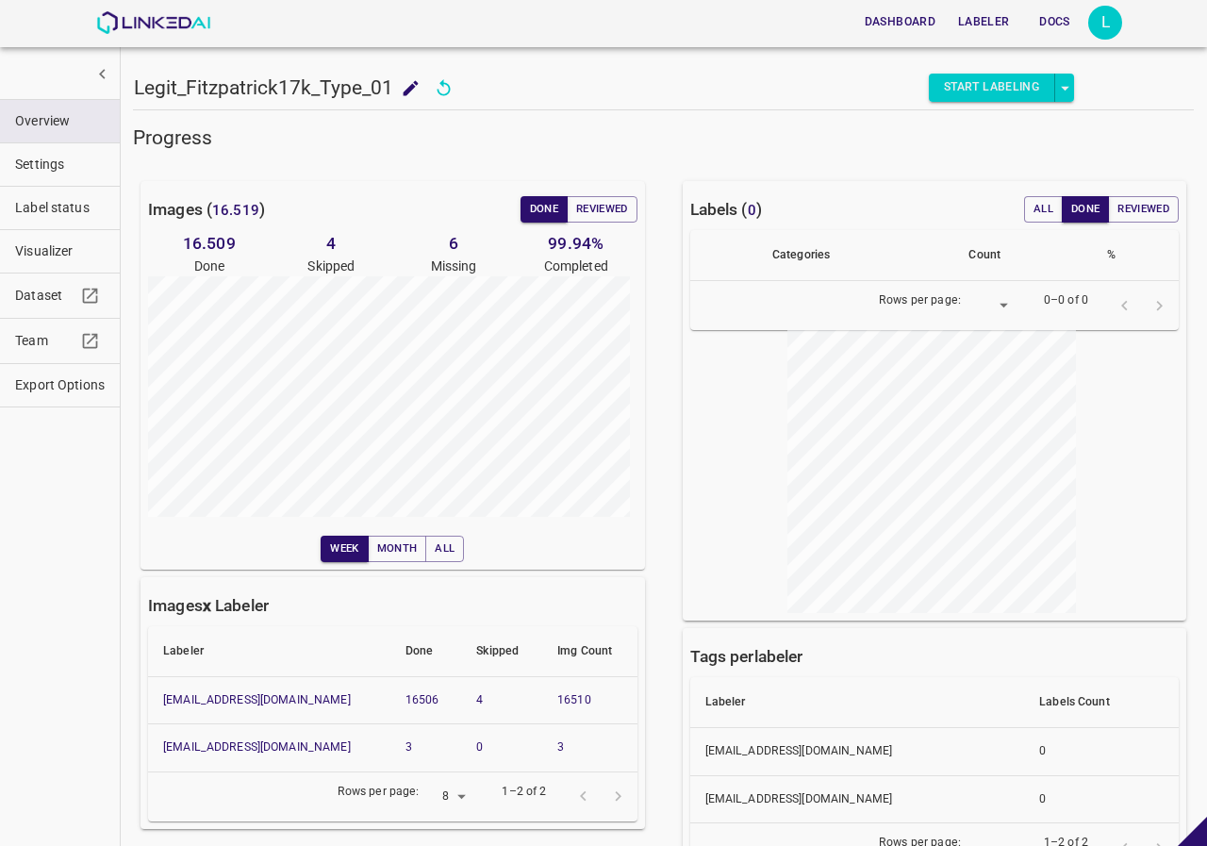
click at [173, 292] on div "Images ( 16.519 ) Done Reviewed 16.509 Done 4 Skipped 6 Missing 99.94 % Complet…" at bounding box center [392, 375] width 504 height 388
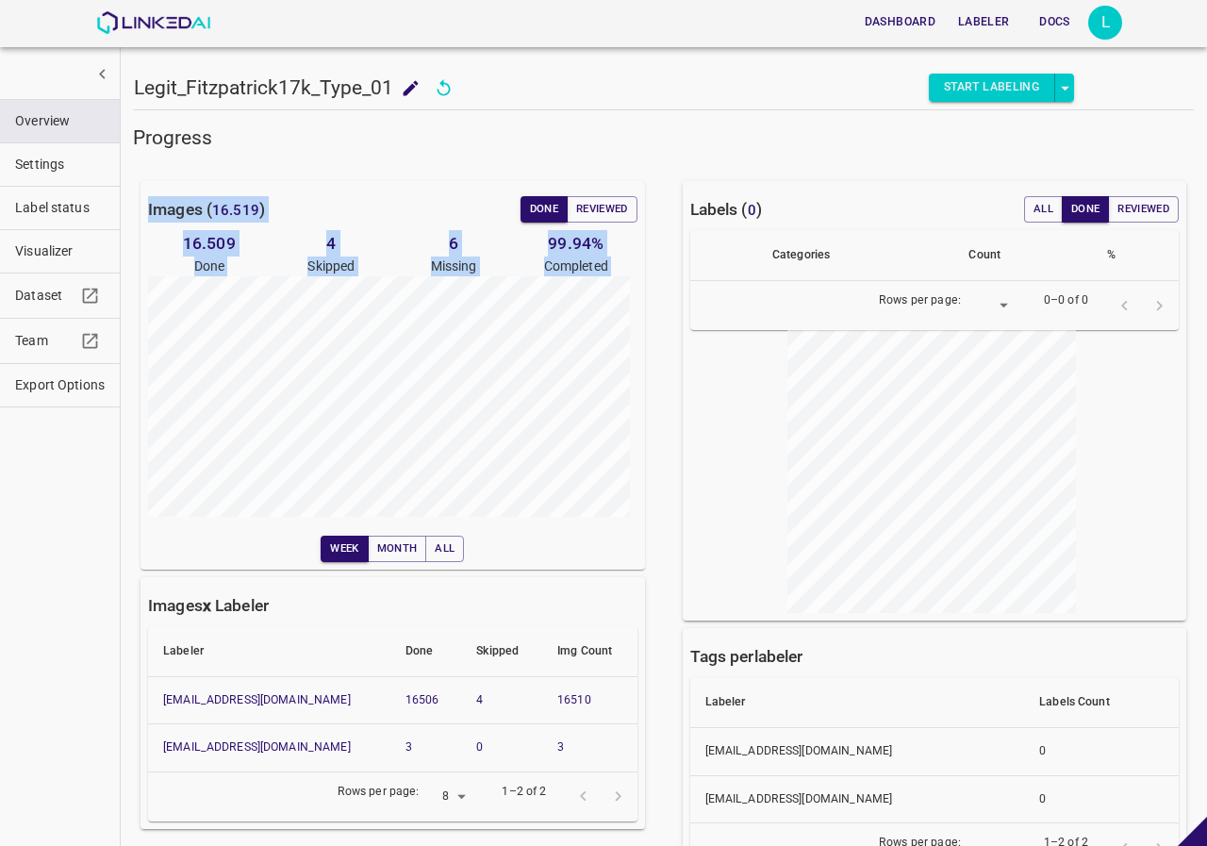
drag, startPoint x: 136, startPoint y: 171, endPoint x: 605, endPoint y: 553, distance: 605.3
click at [605, 553] on div "Images ( 16.519 ) Done Reviewed 16.509 Done 4 Skipped 6 Missing 99.94 % Complet…" at bounding box center [381, 519] width 542 height 736
